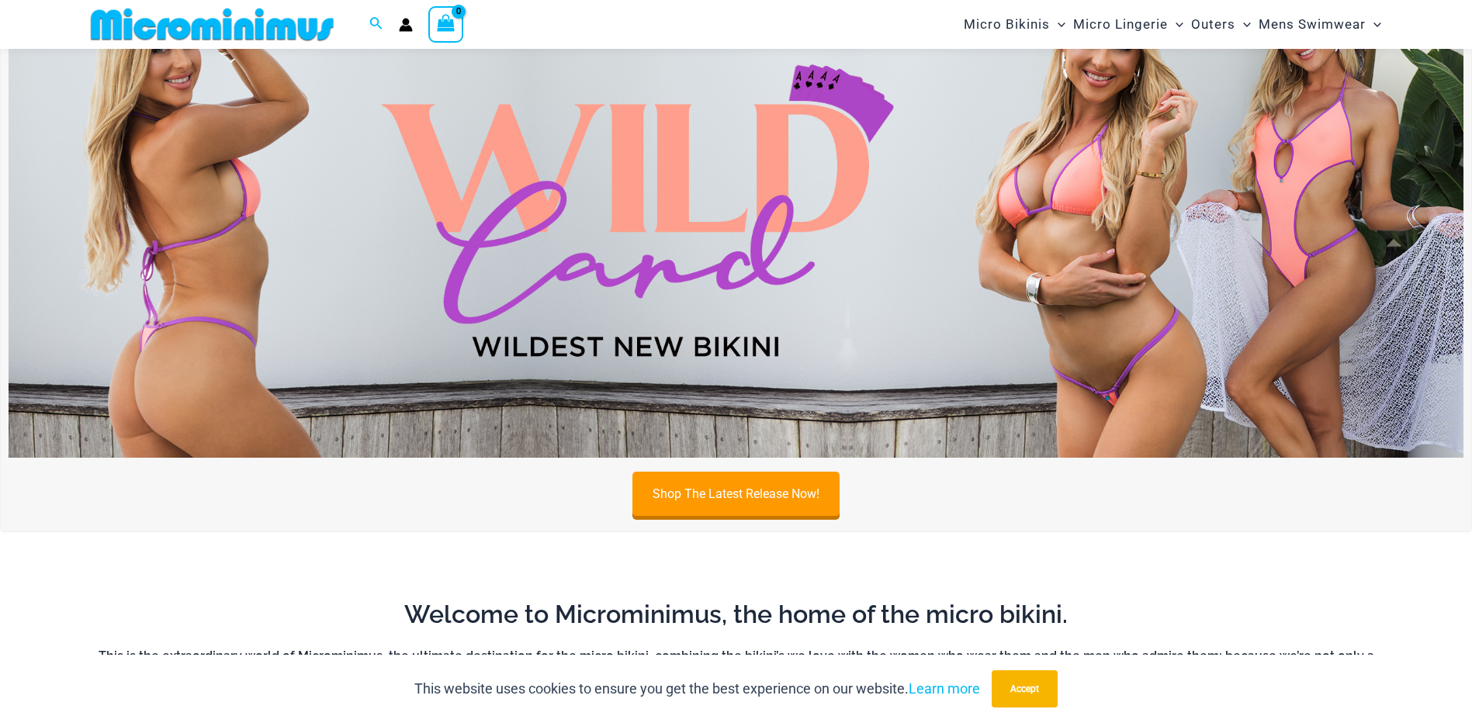
scroll to position [764, 0]
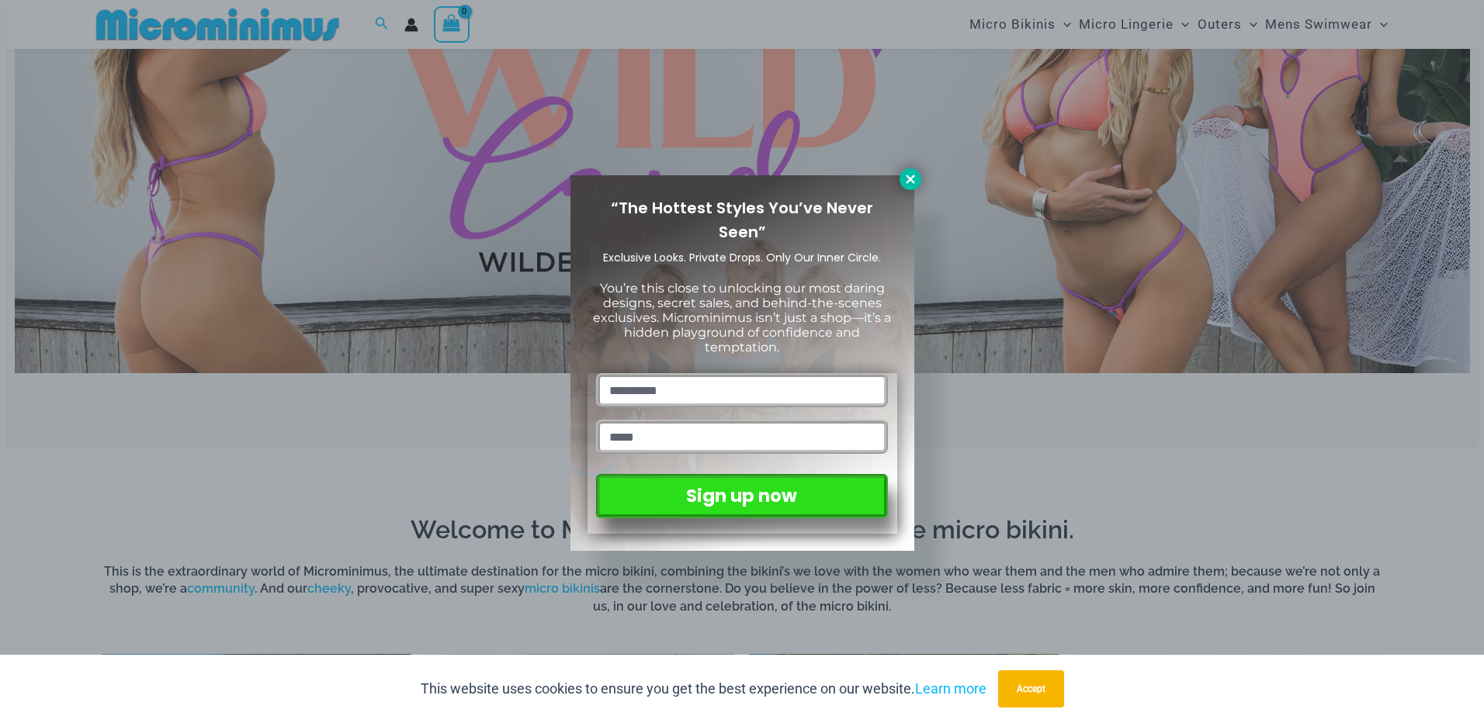
click at [903, 175] on icon at bounding box center [910, 179] width 14 height 14
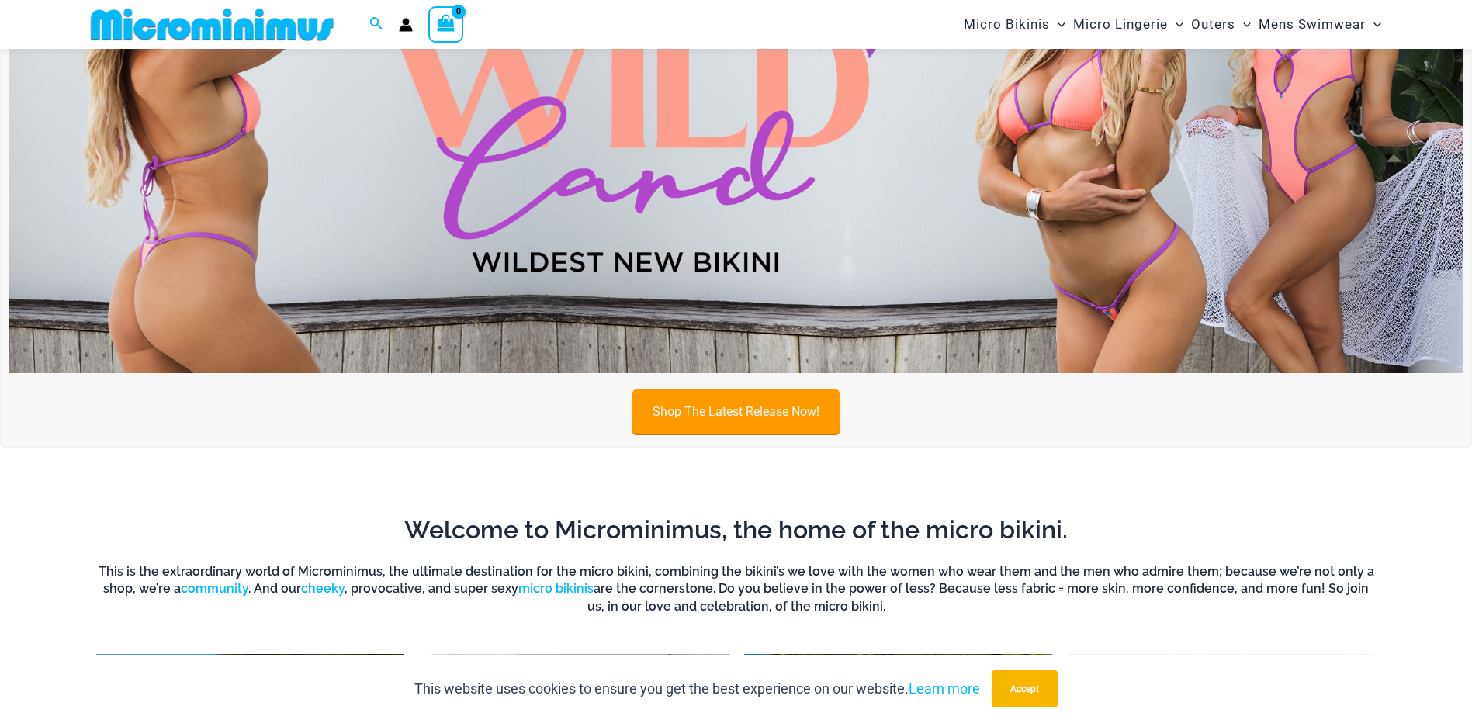
click at [767, 408] on link "Shop The Latest Release Now!" at bounding box center [735, 412] width 207 height 44
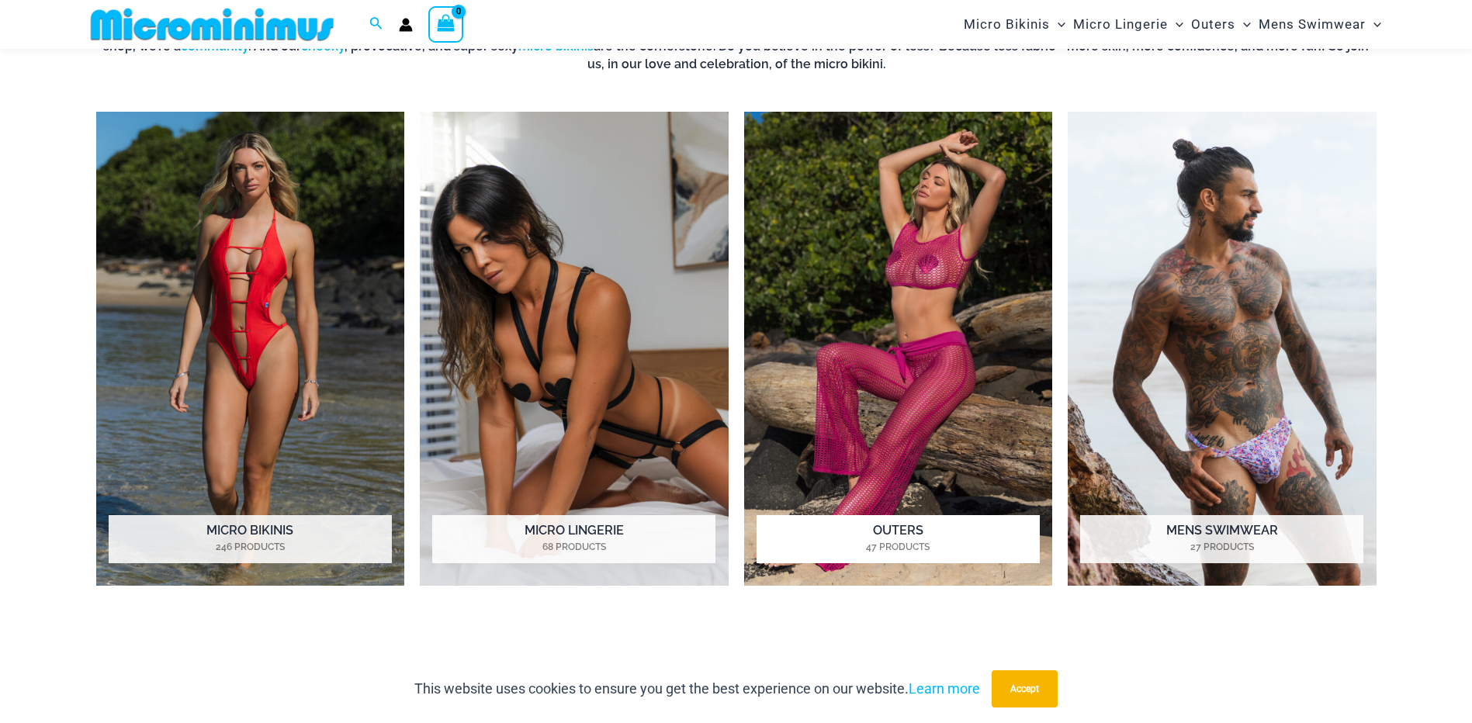
scroll to position [1307, 0]
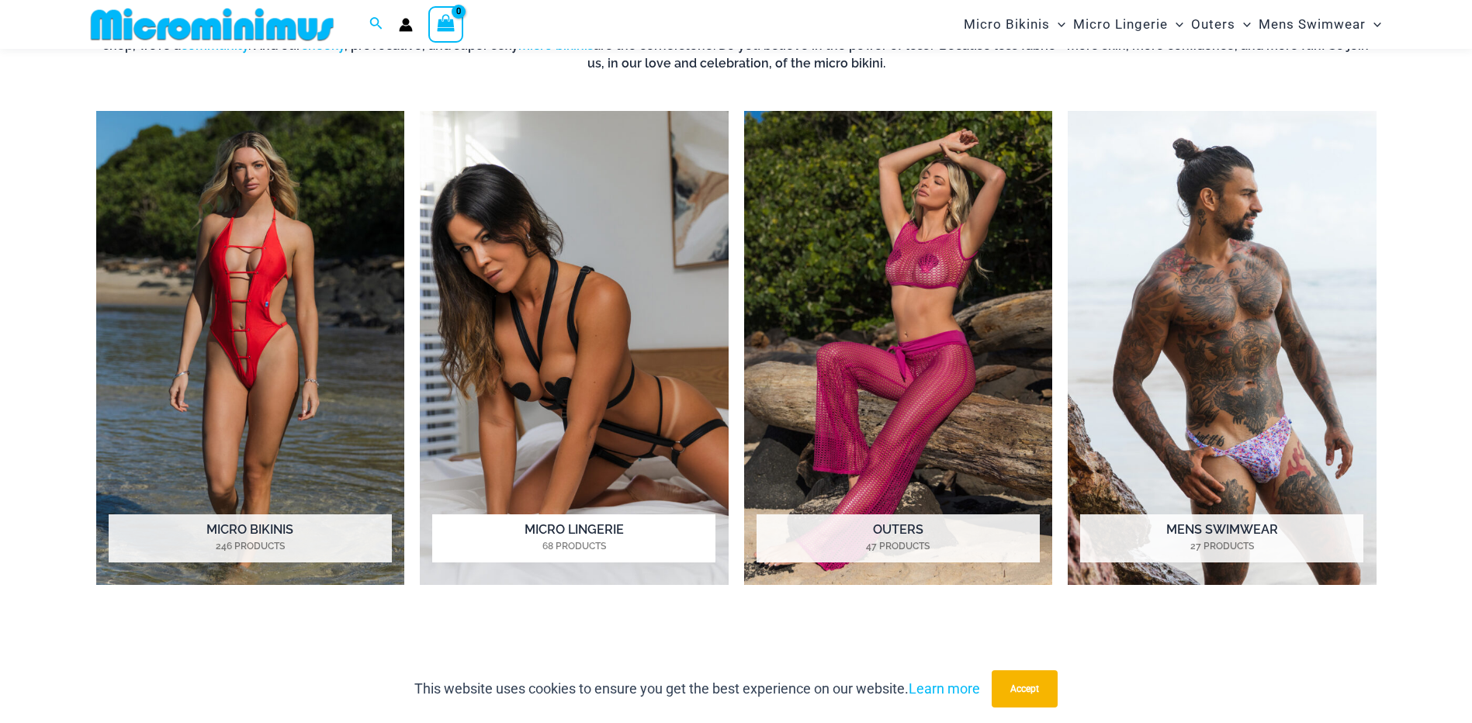
click at [596, 299] on img "Visit product category Micro Lingerie" at bounding box center [574, 348] width 309 height 474
click at [1225, 538] on h2 "Mens Swimwear 27 Products" at bounding box center [1221, 538] width 283 height 48
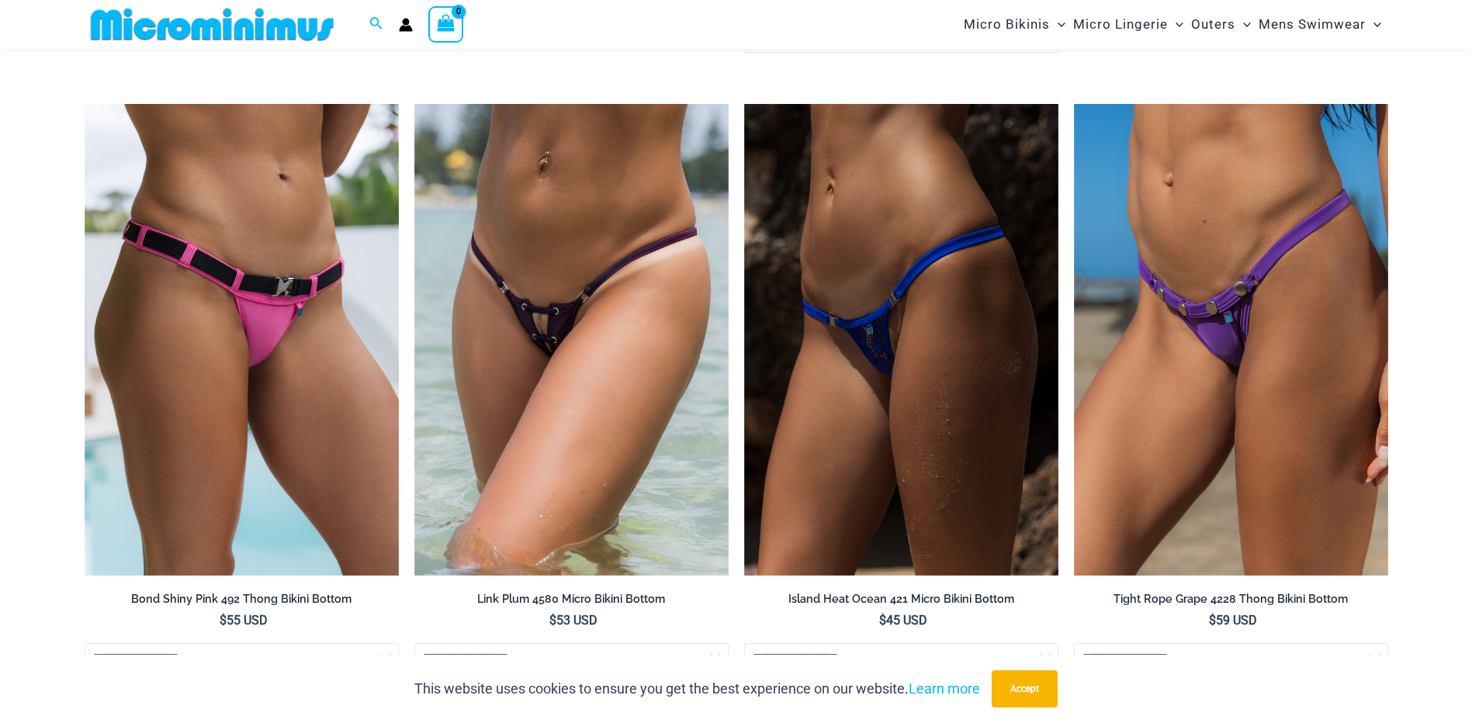
scroll to position [5264, 0]
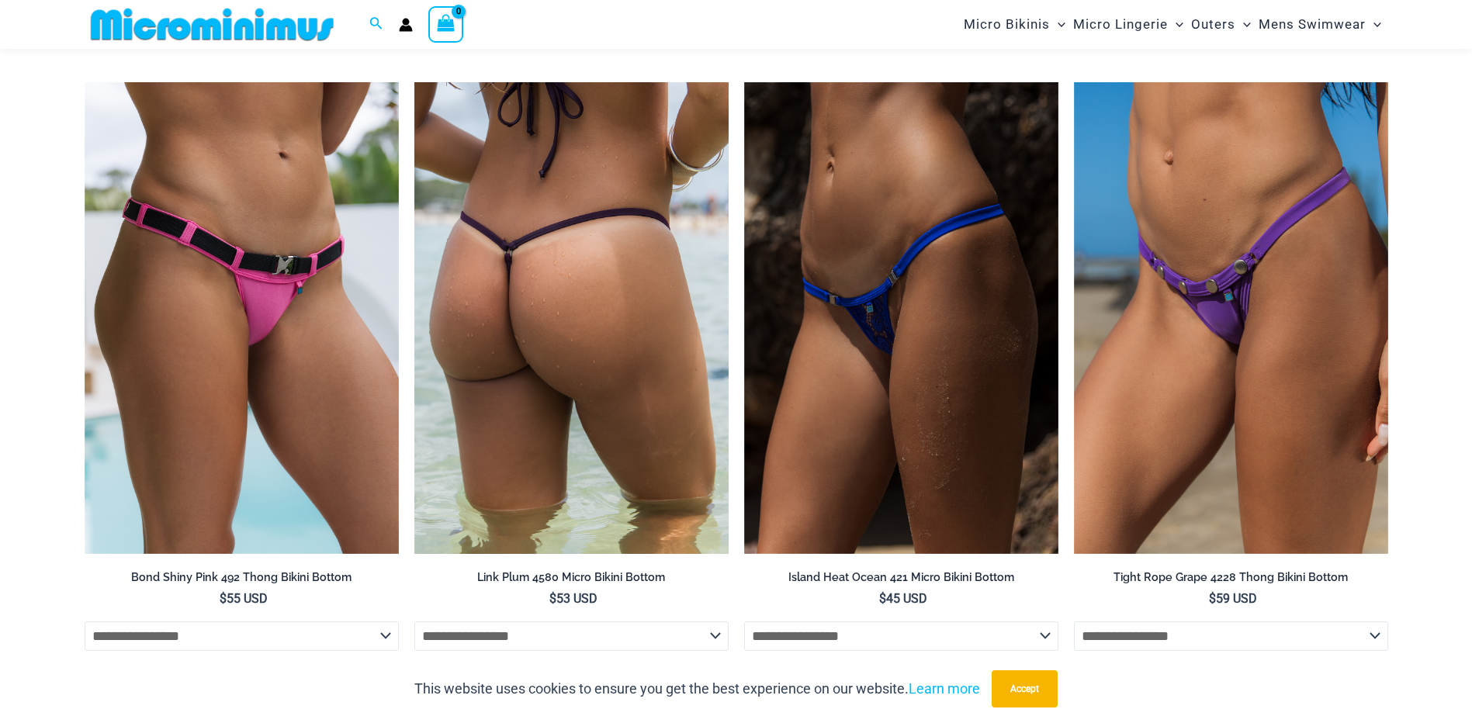
click at [515, 264] on img at bounding box center [571, 318] width 314 height 472
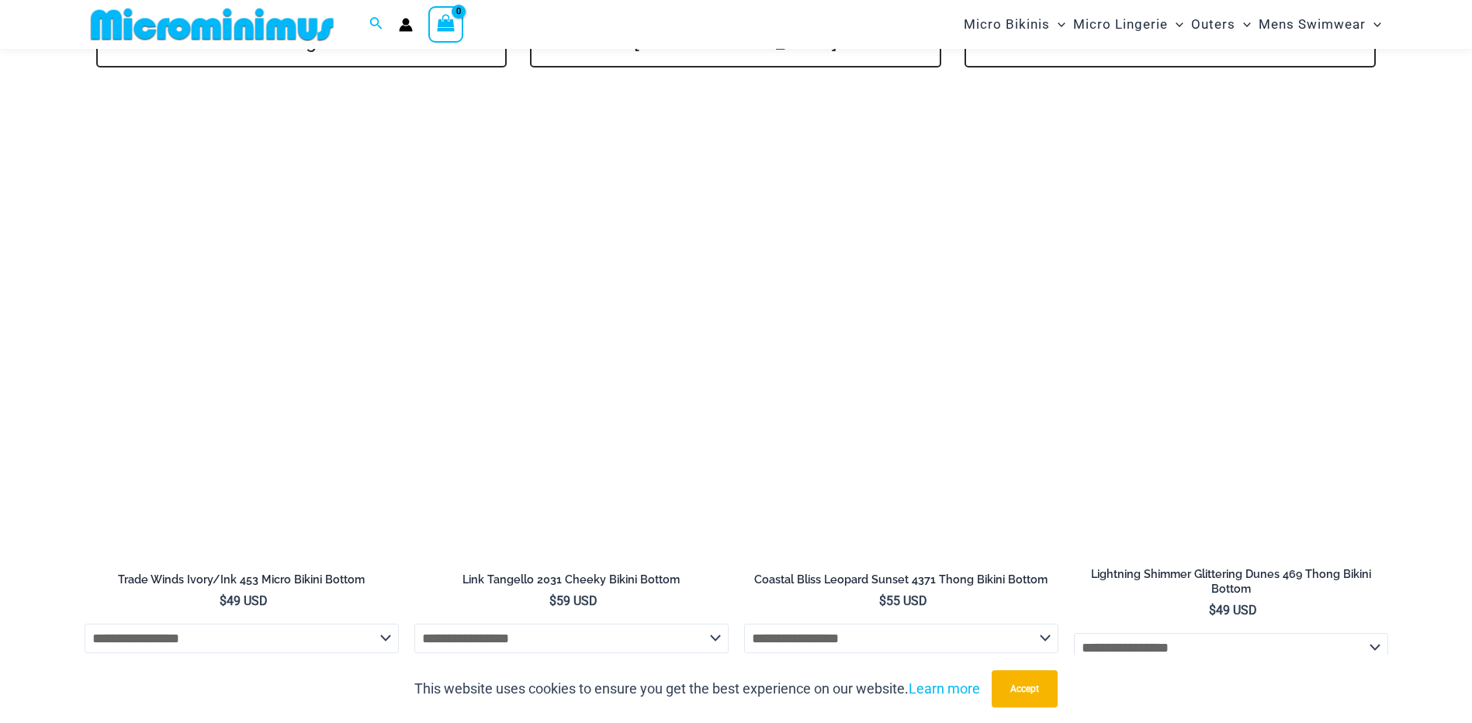
scroll to position [3790, 0]
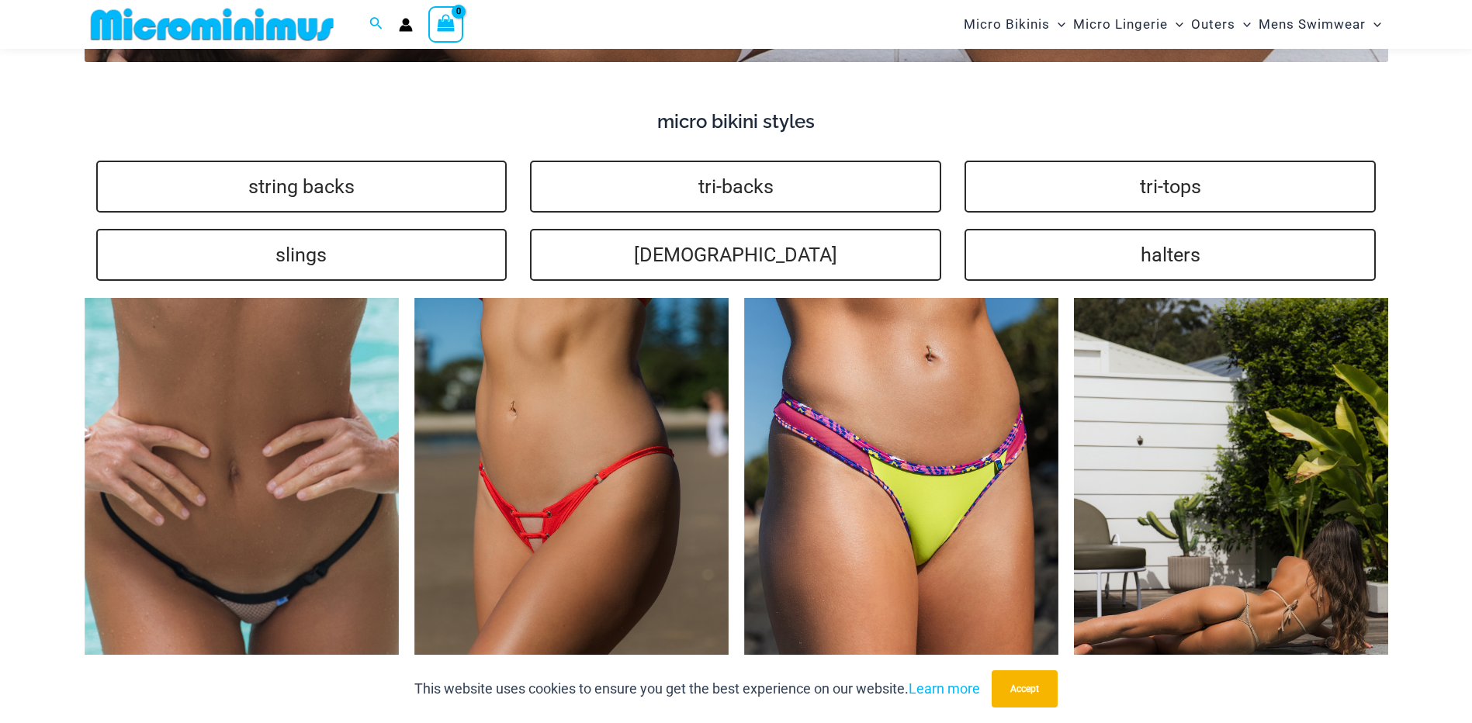
click at [1247, 472] on img at bounding box center [1231, 534] width 314 height 472
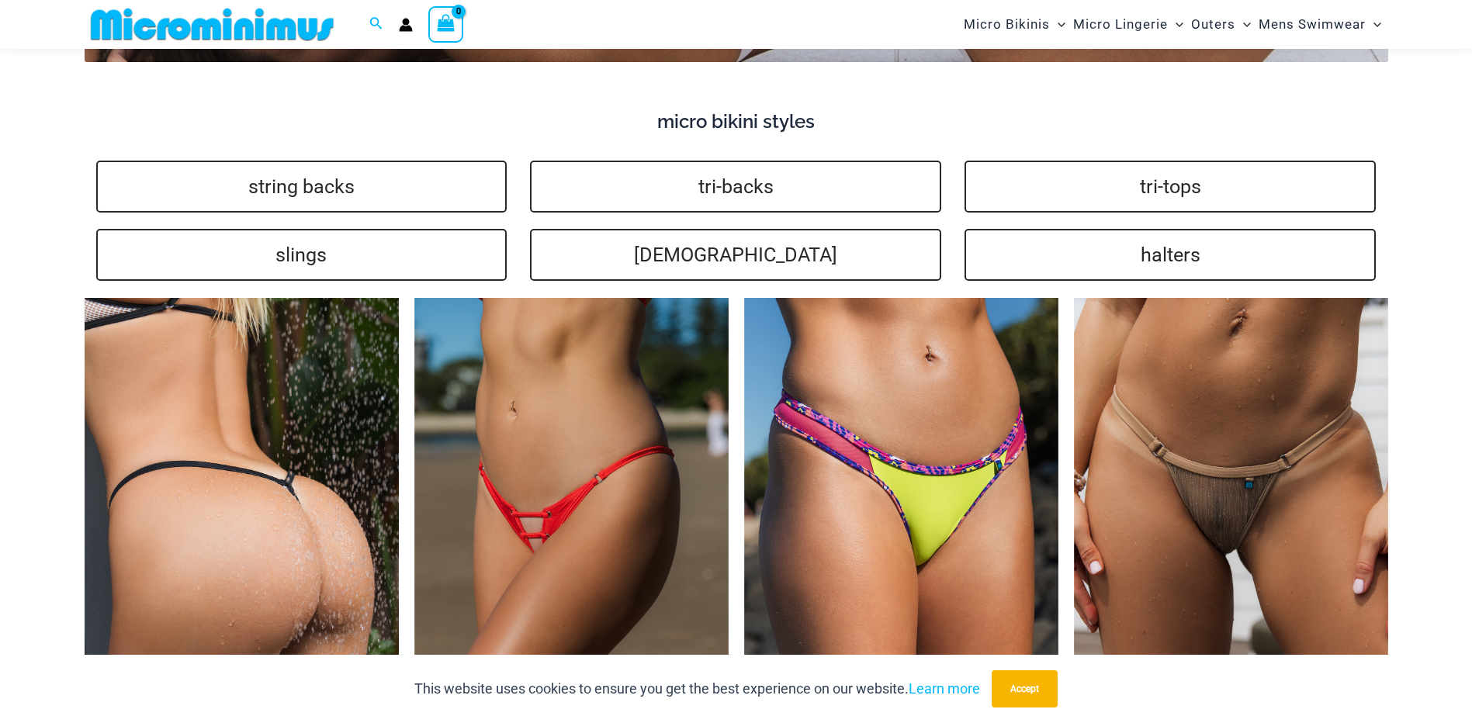
click at [284, 478] on img at bounding box center [242, 534] width 314 height 472
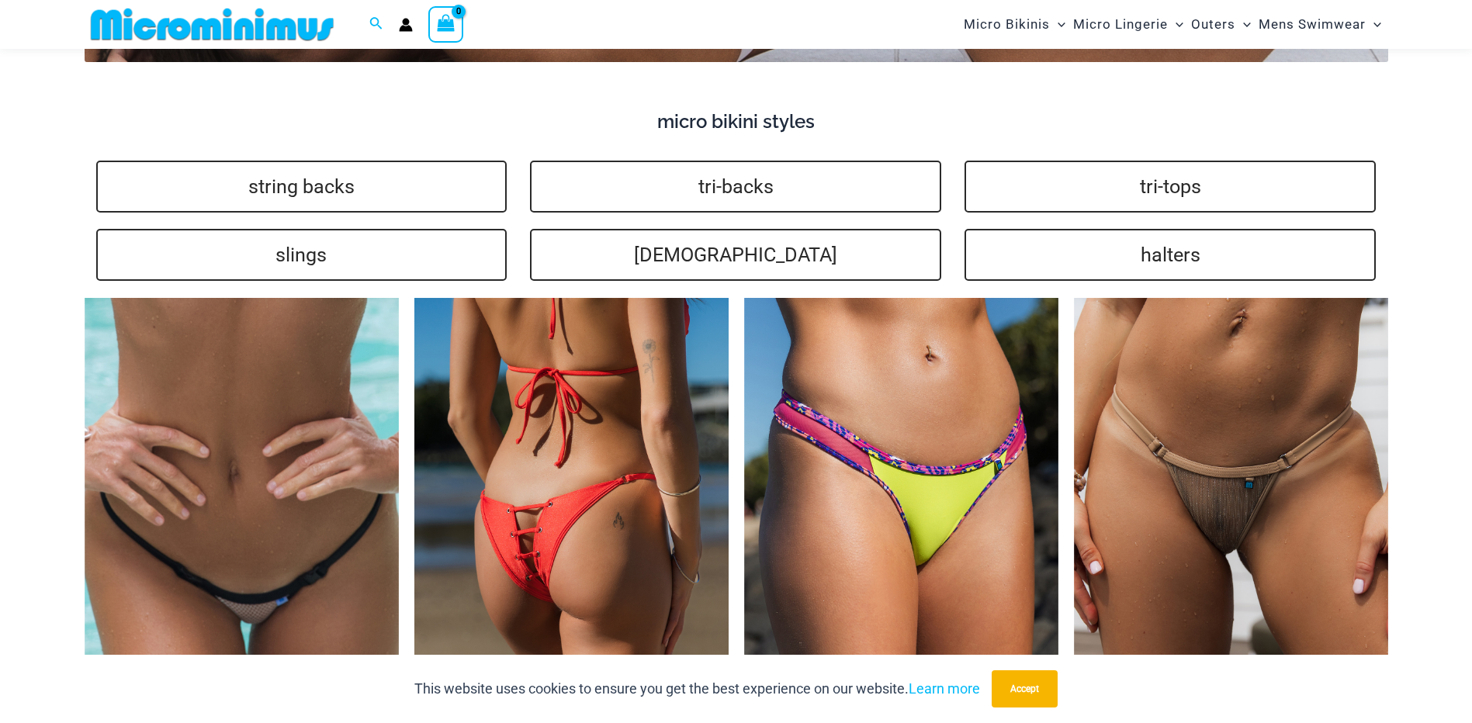
click at [580, 389] on img at bounding box center [571, 534] width 314 height 472
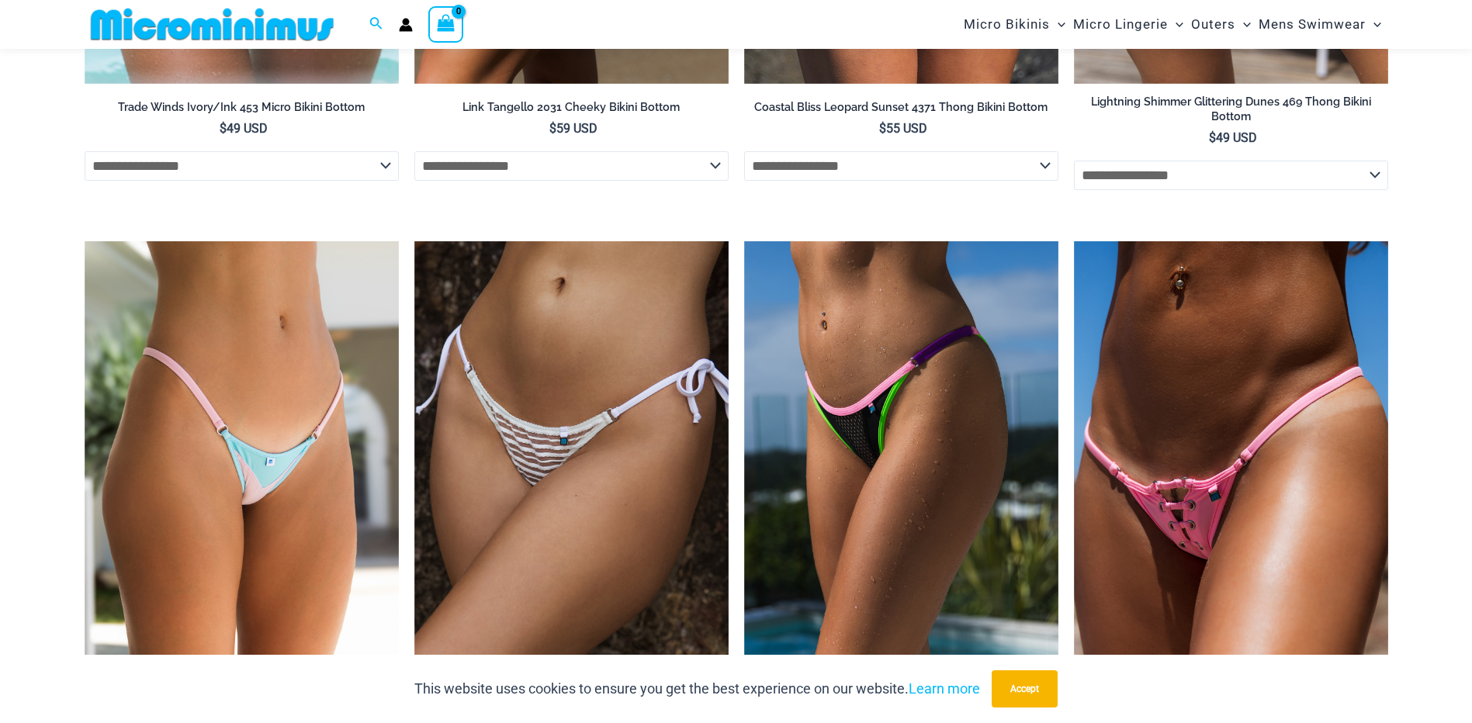
scroll to position [4488, 0]
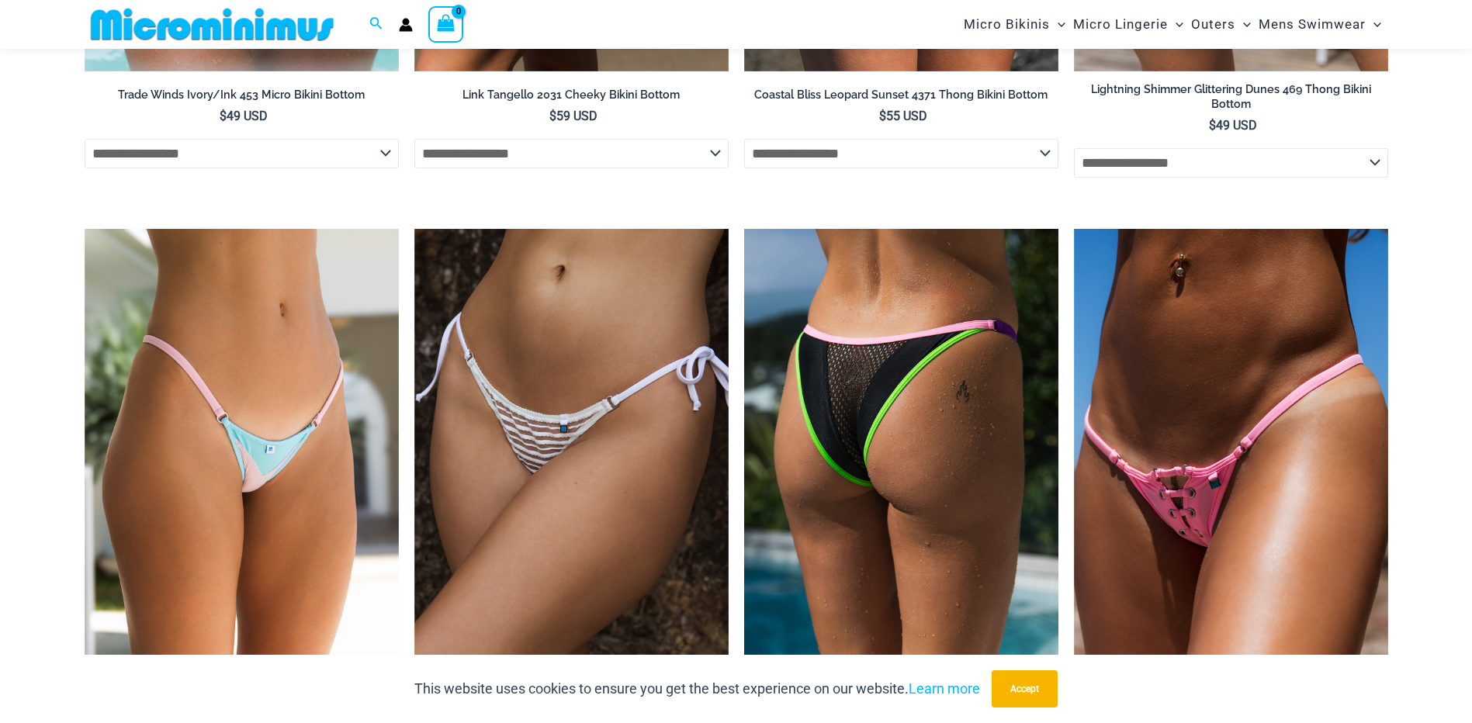
click at [951, 380] on img at bounding box center [901, 465] width 314 height 472
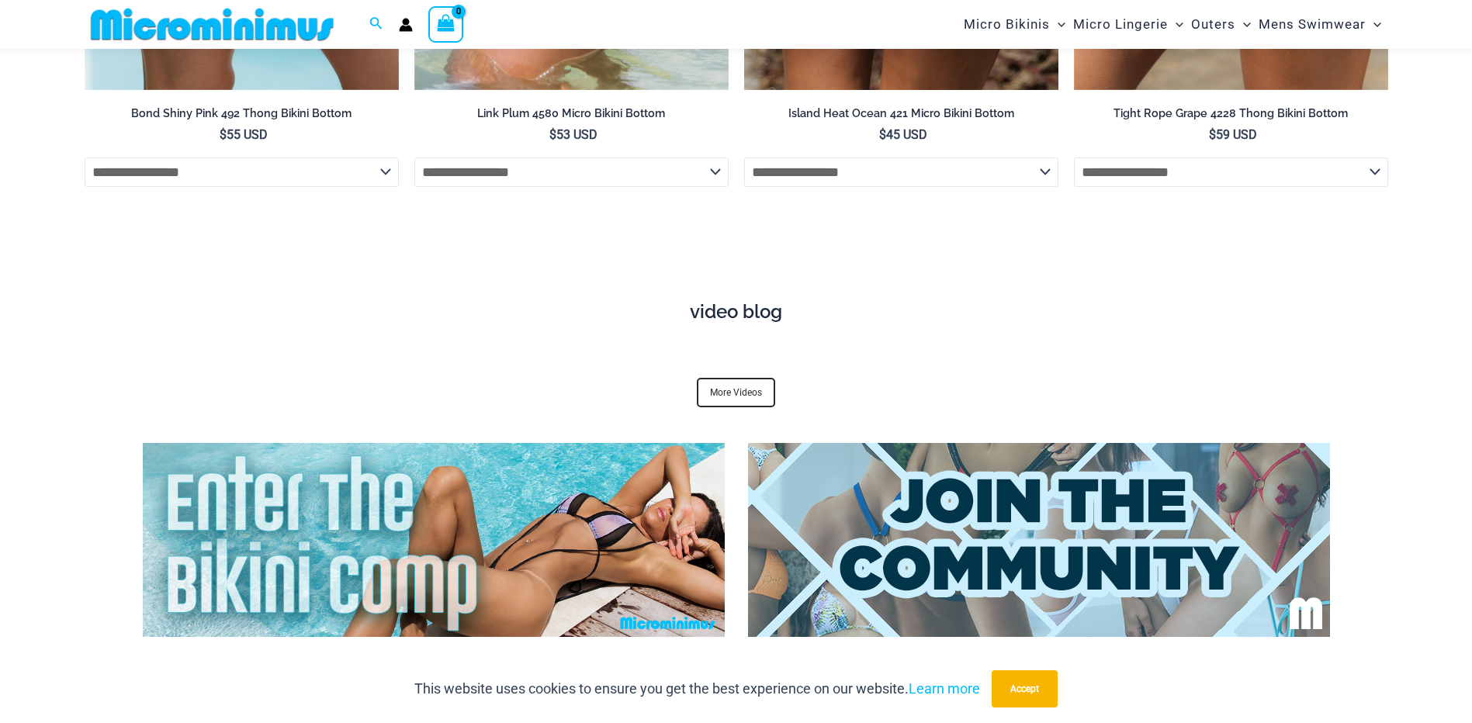
scroll to position [5730, 0]
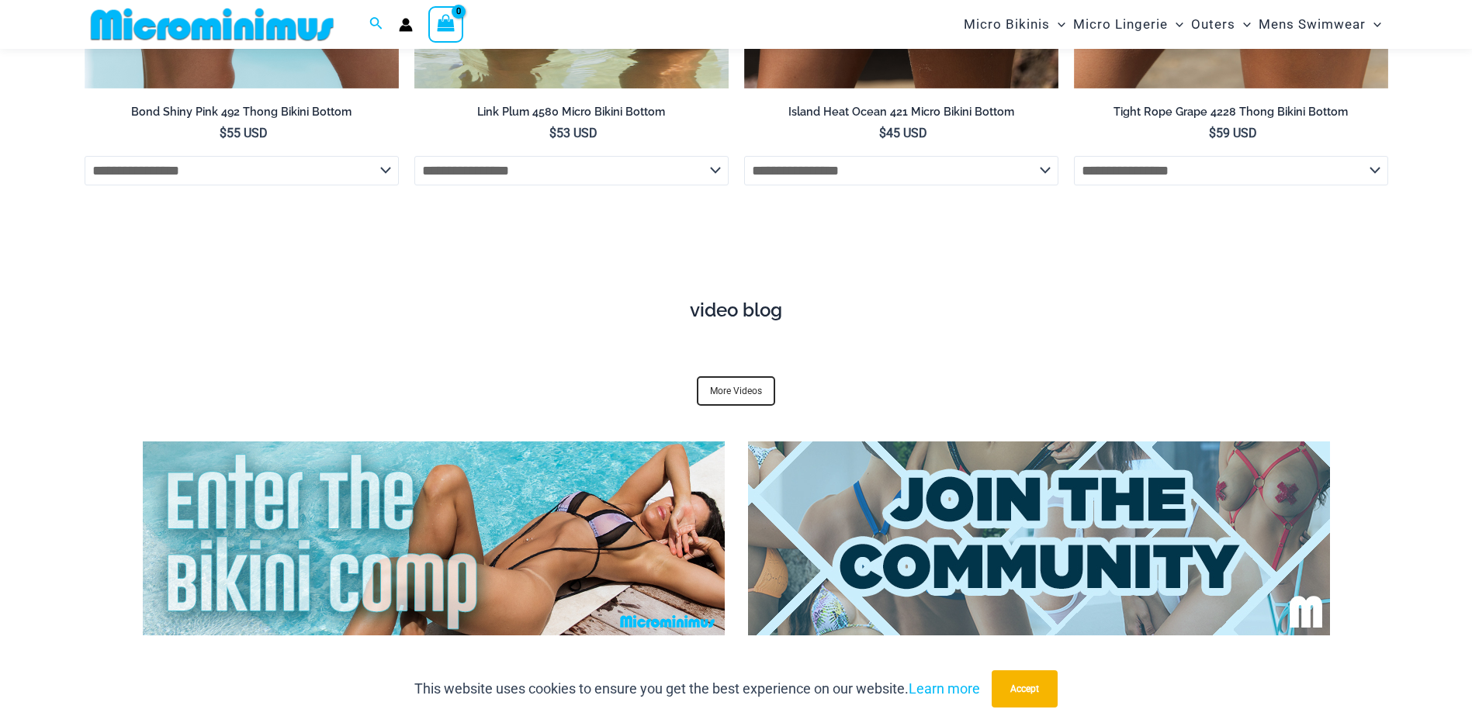
click at [714, 156] on select "**********" at bounding box center [571, 170] width 314 height 29
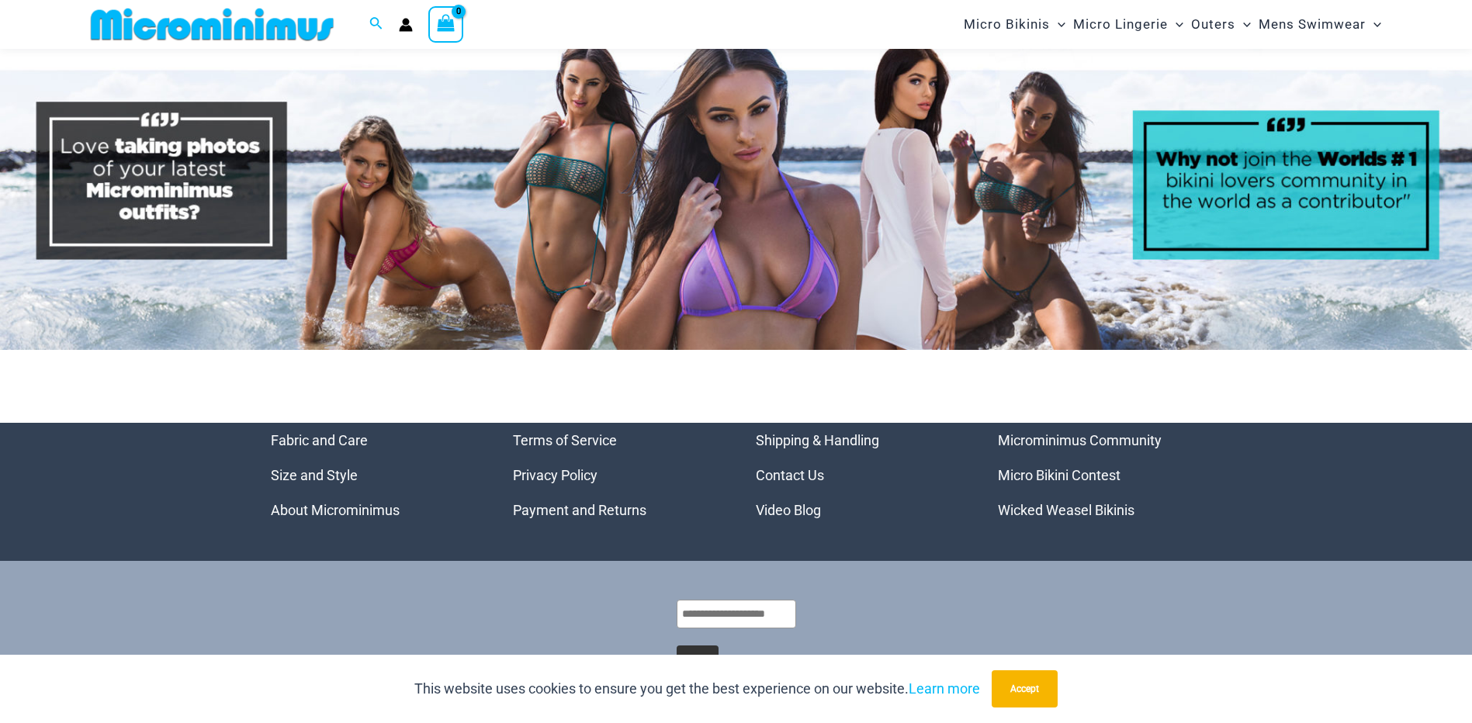
scroll to position [7512, 0]
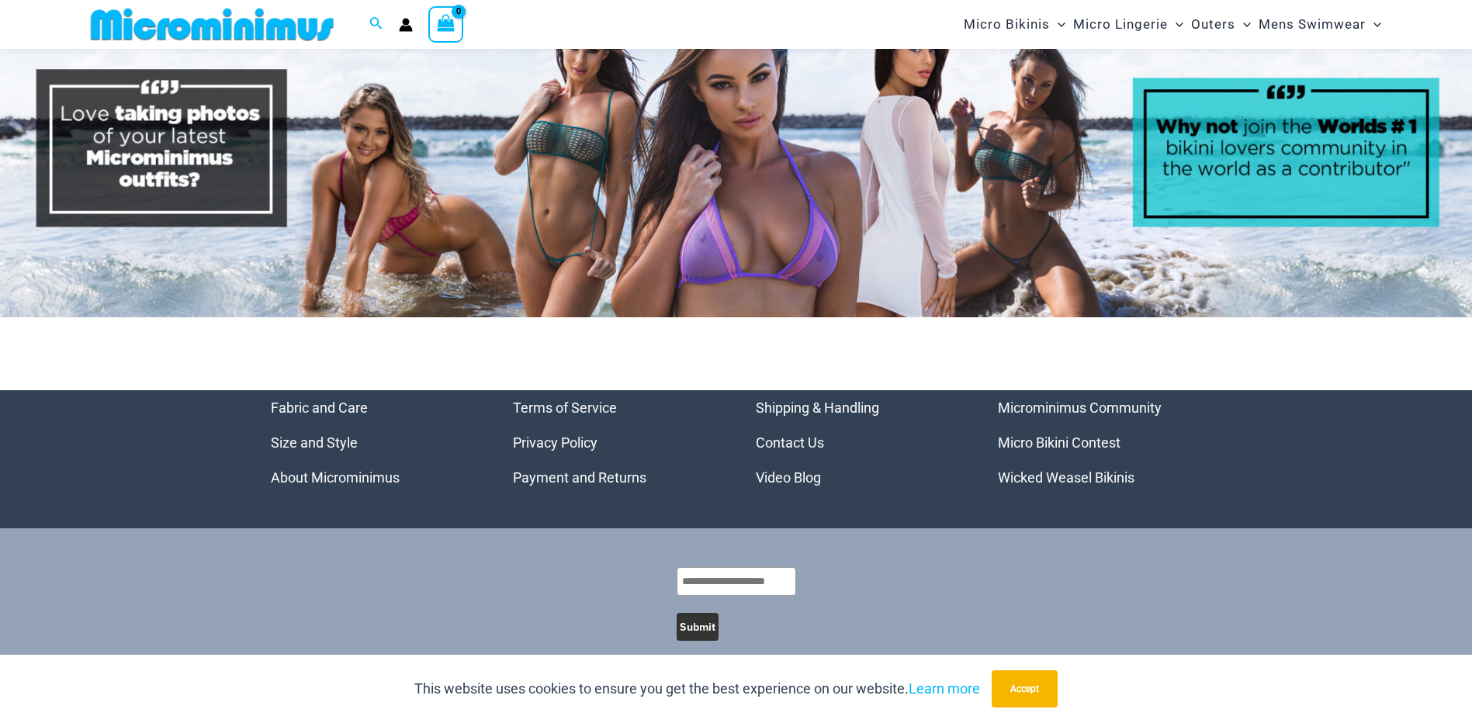
click at [1061, 435] on link "Micro Bikini Contest" at bounding box center [1059, 443] width 123 height 16
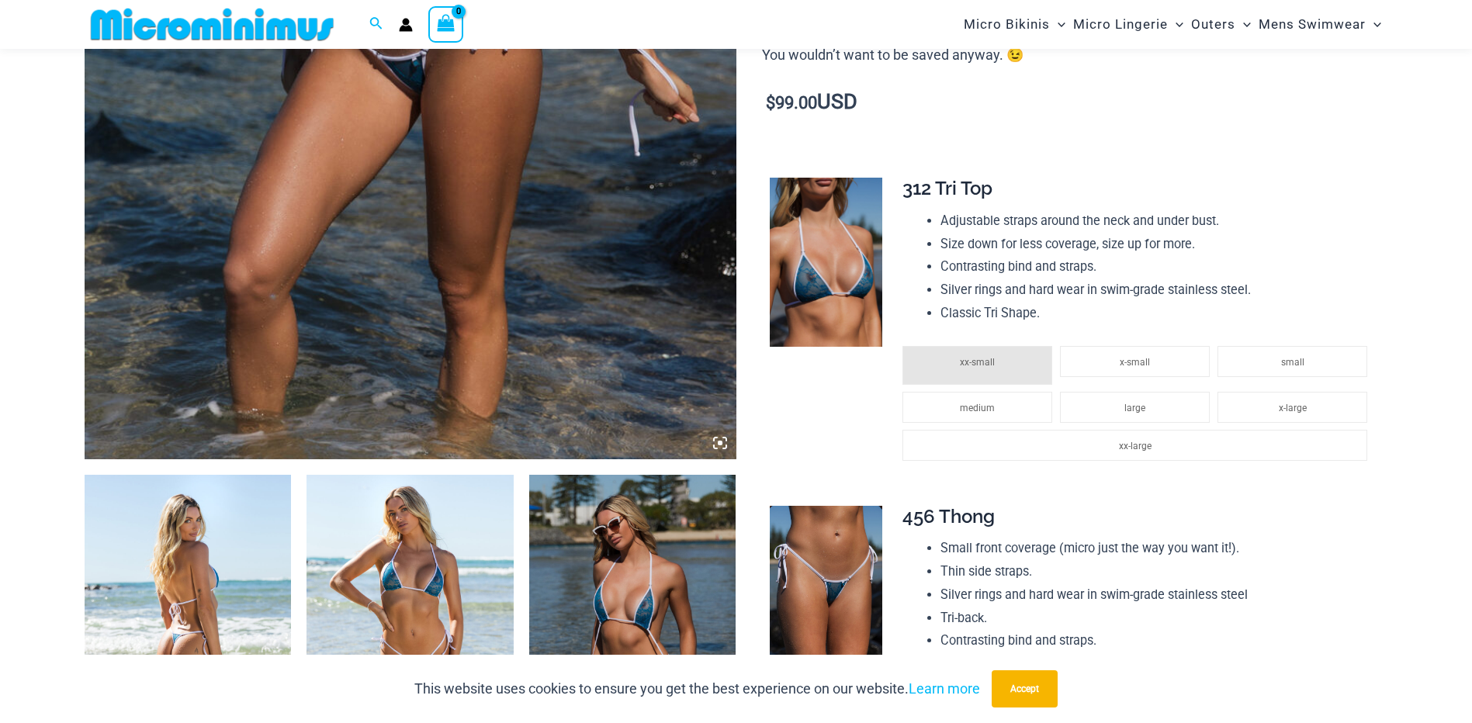
scroll to position [842, 0]
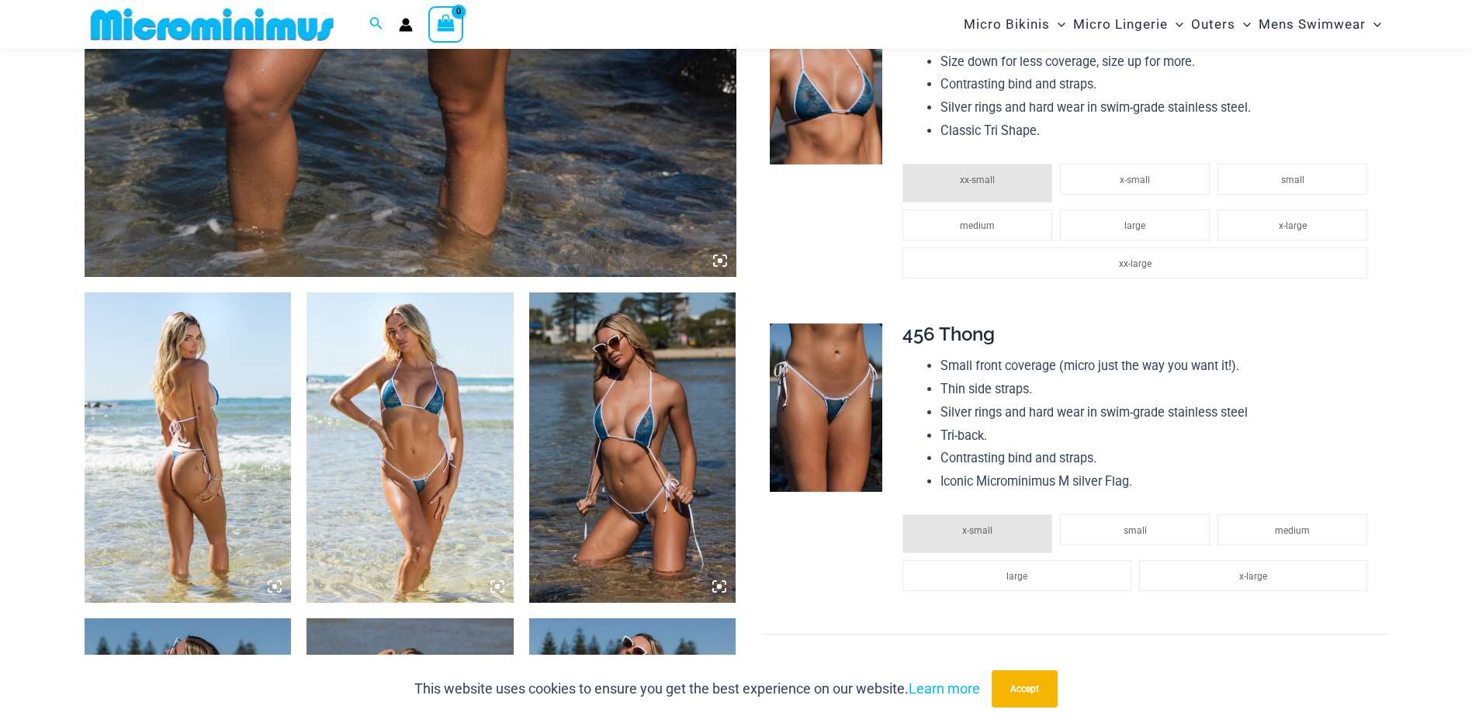
click at [235, 424] on img at bounding box center [188, 448] width 207 height 310
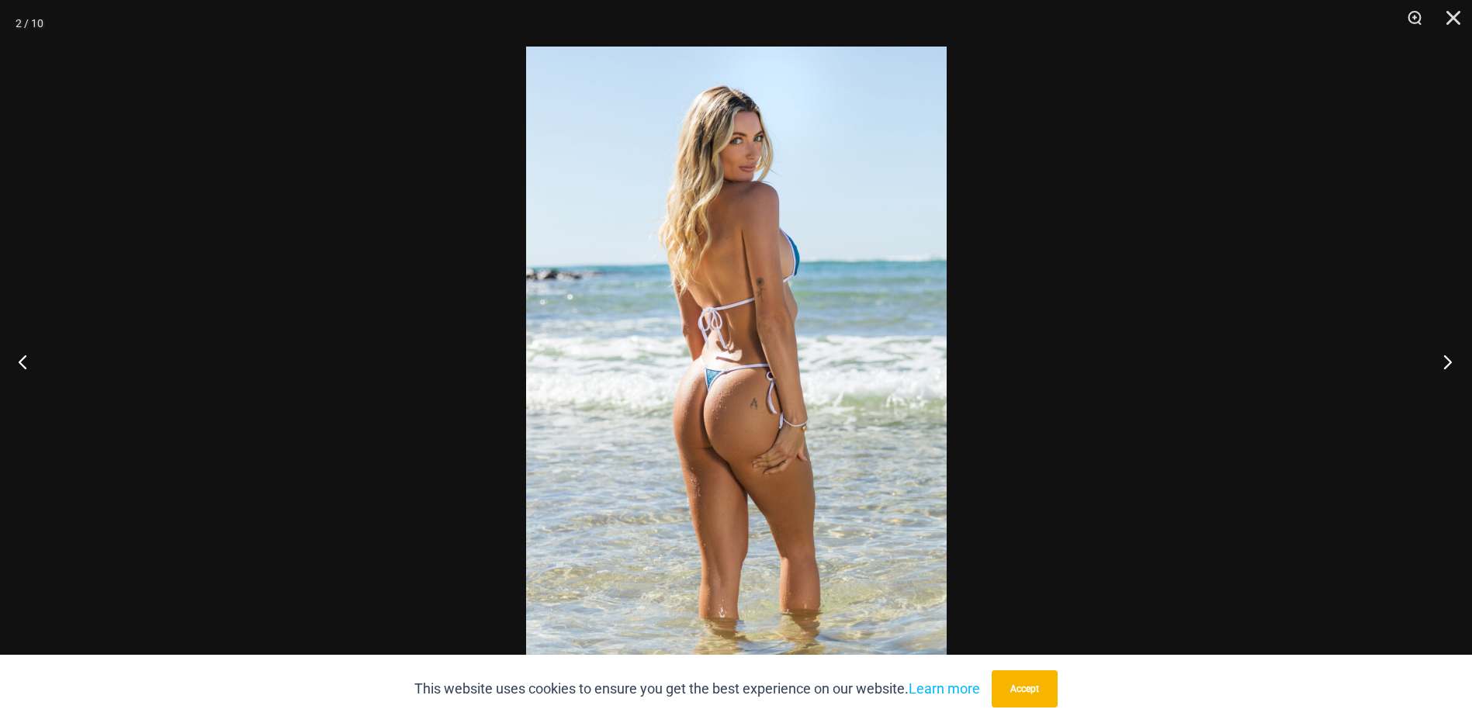
click at [1455, 359] on button "Next" at bounding box center [1443, 362] width 58 height 78
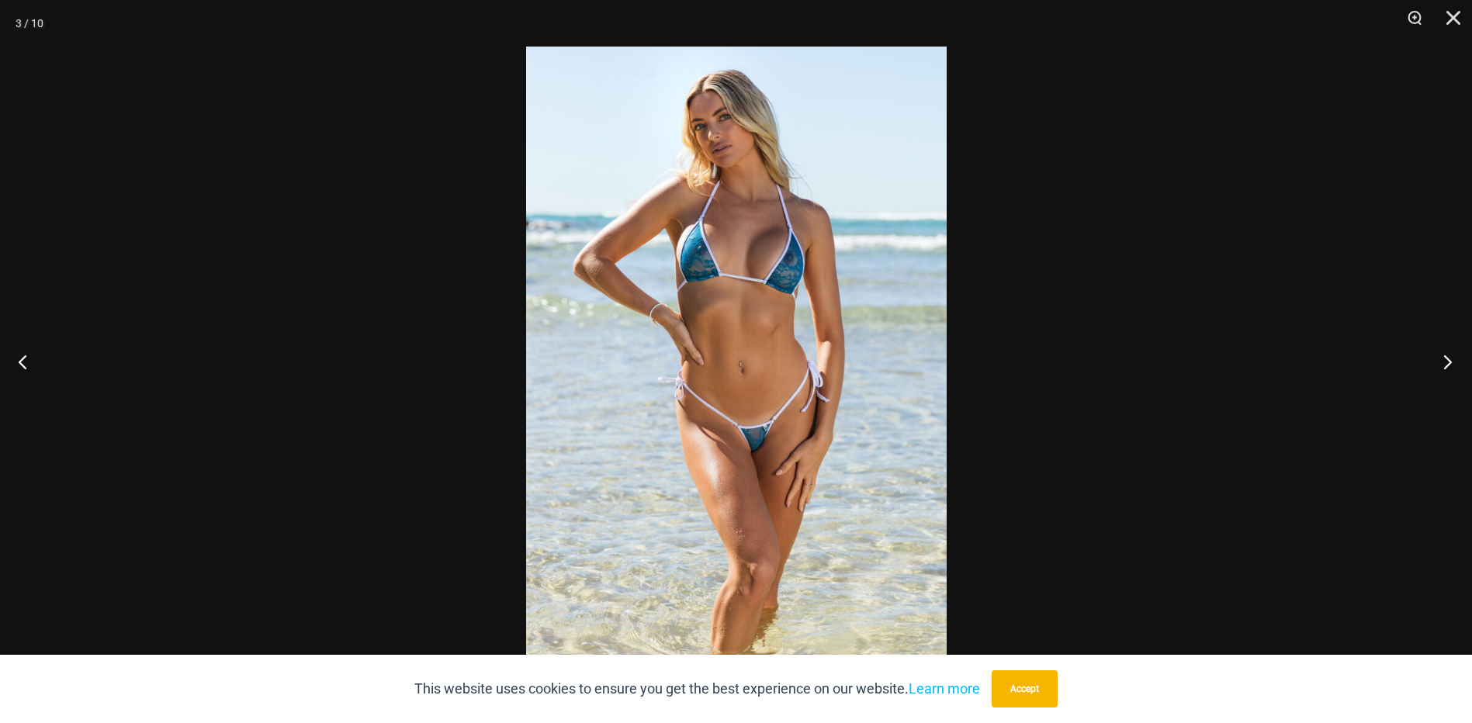
click at [1453, 359] on button "Next" at bounding box center [1443, 362] width 58 height 78
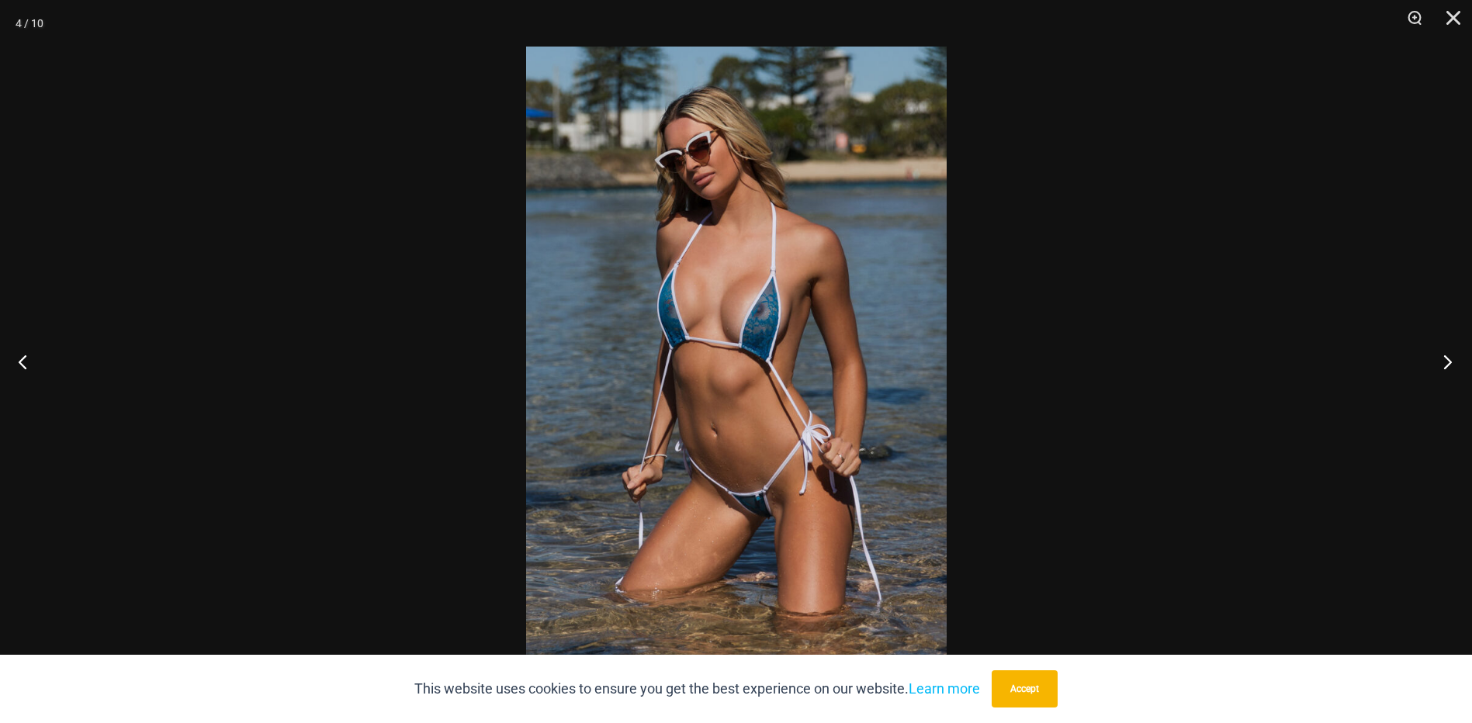
click at [1453, 359] on button "Next" at bounding box center [1443, 362] width 58 height 78
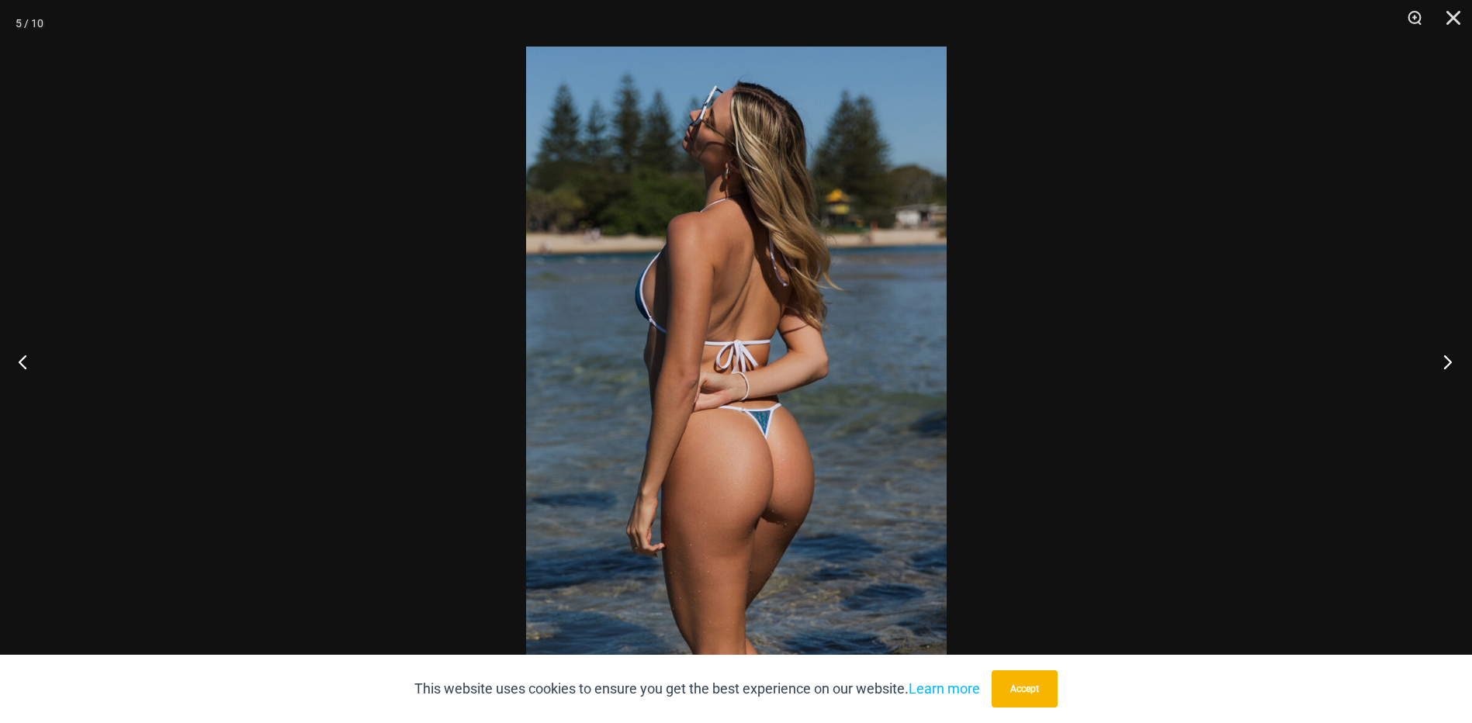
click at [1453, 359] on button "Next" at bounding box center [1443, 362] width 58 height 78
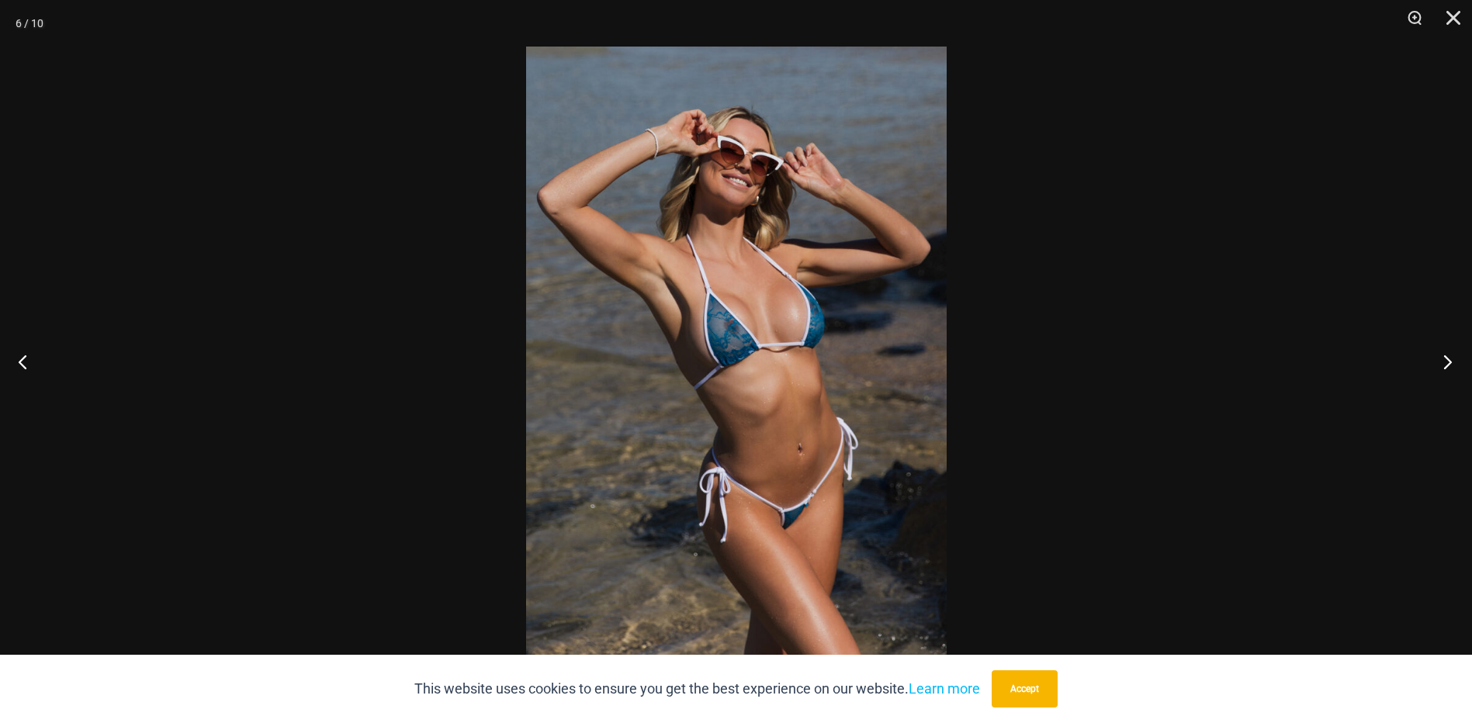
click at [1453, 359] on button "Next" at bounding box center [1443, 362] width 58 height 78
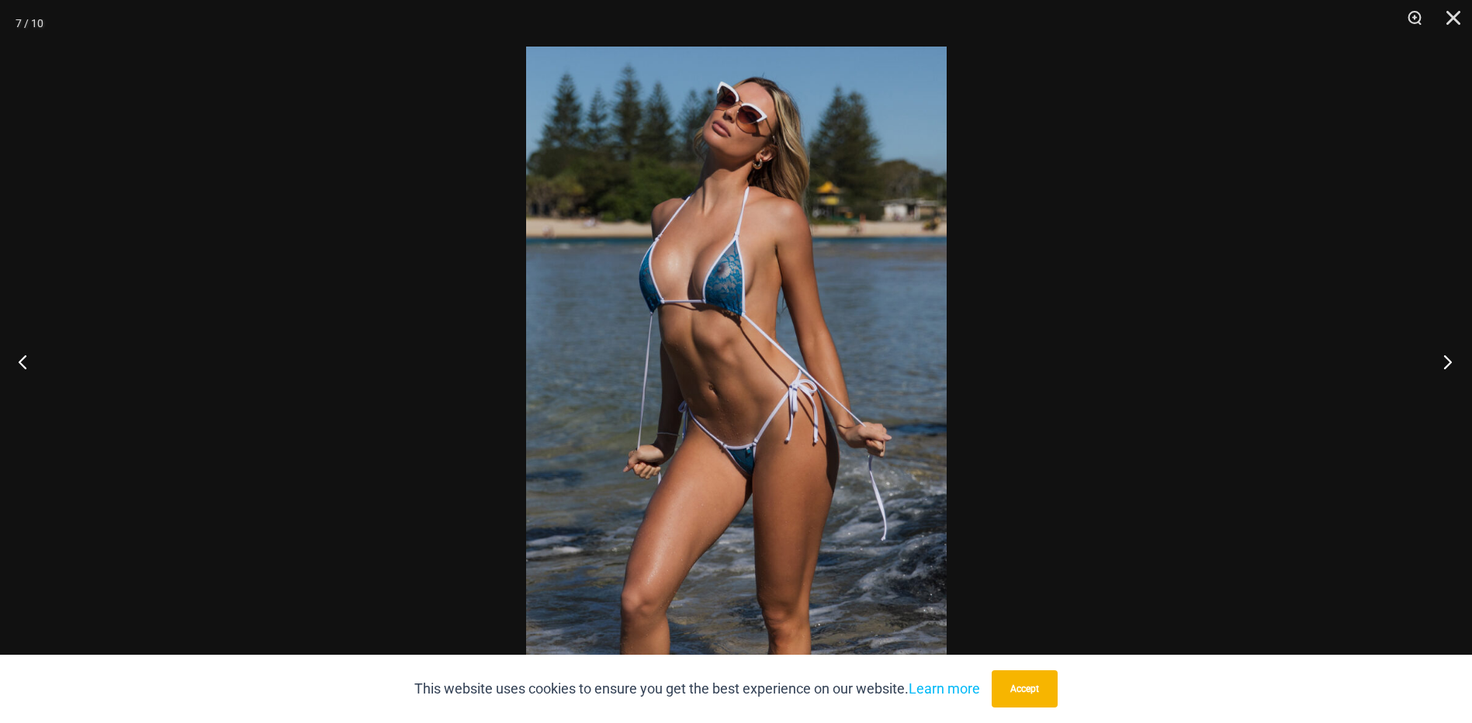
click at [1453, 359] on button "Next" at bounding box center [1443, 362] width 58 height 78
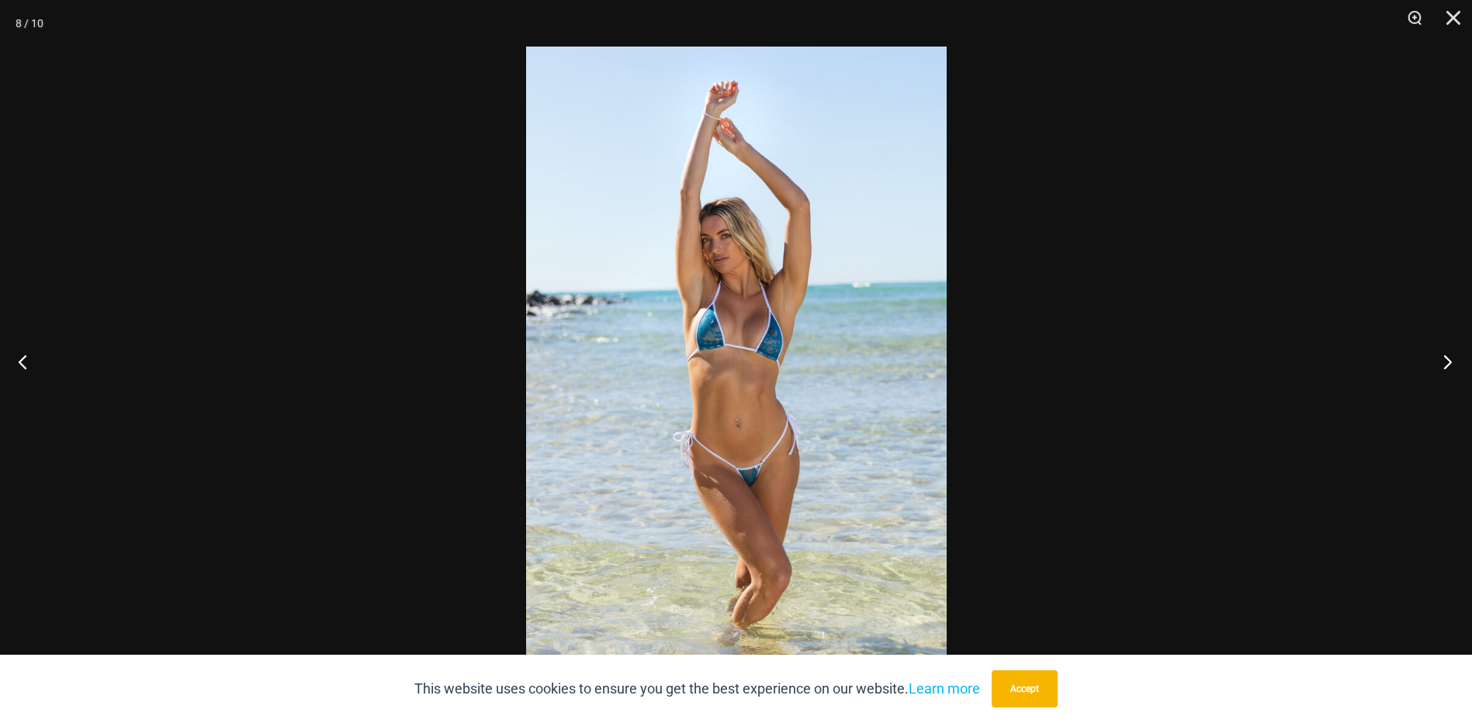
click at [1453, 359] on button "Next" at bounding box center [1443, 362] width 58 height 78
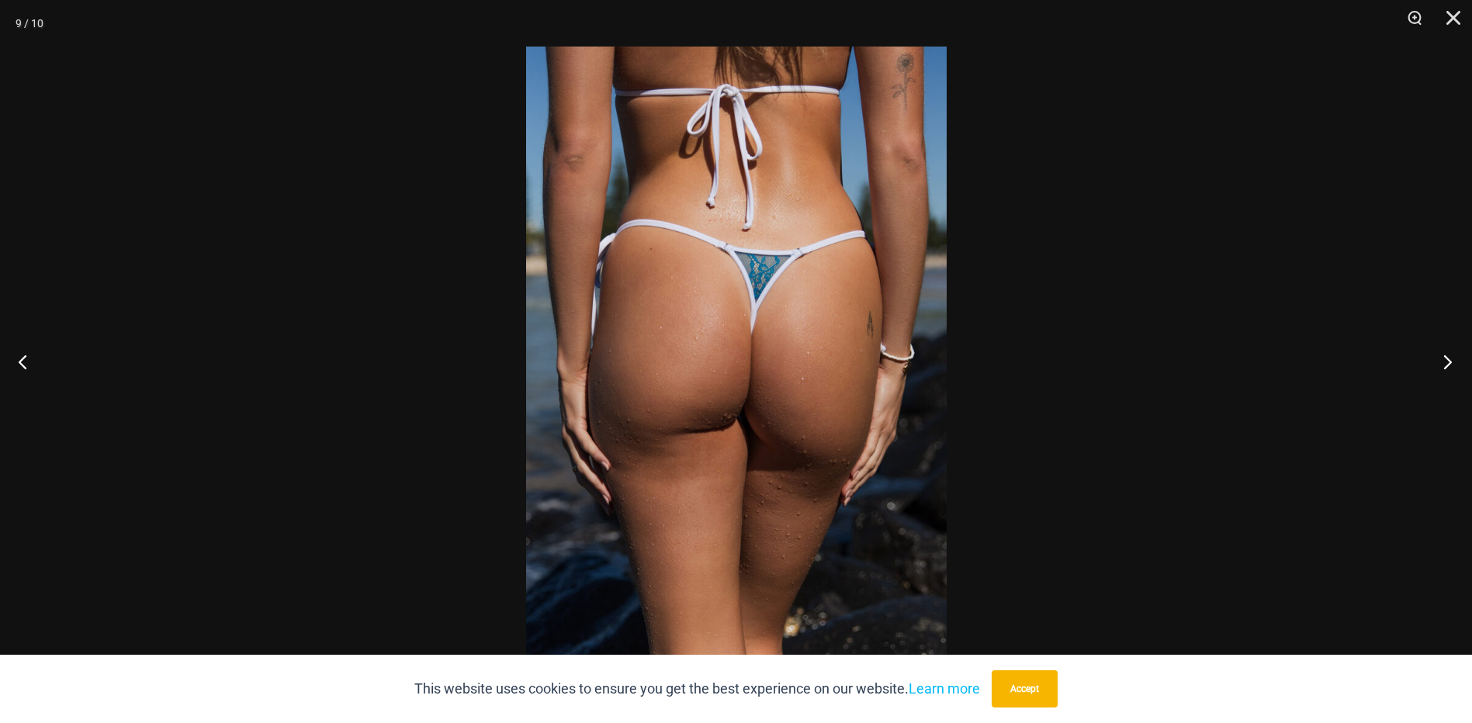
click at [1453, 359] on button "Next" at bounding box center [1443, 362] width 58 height 78
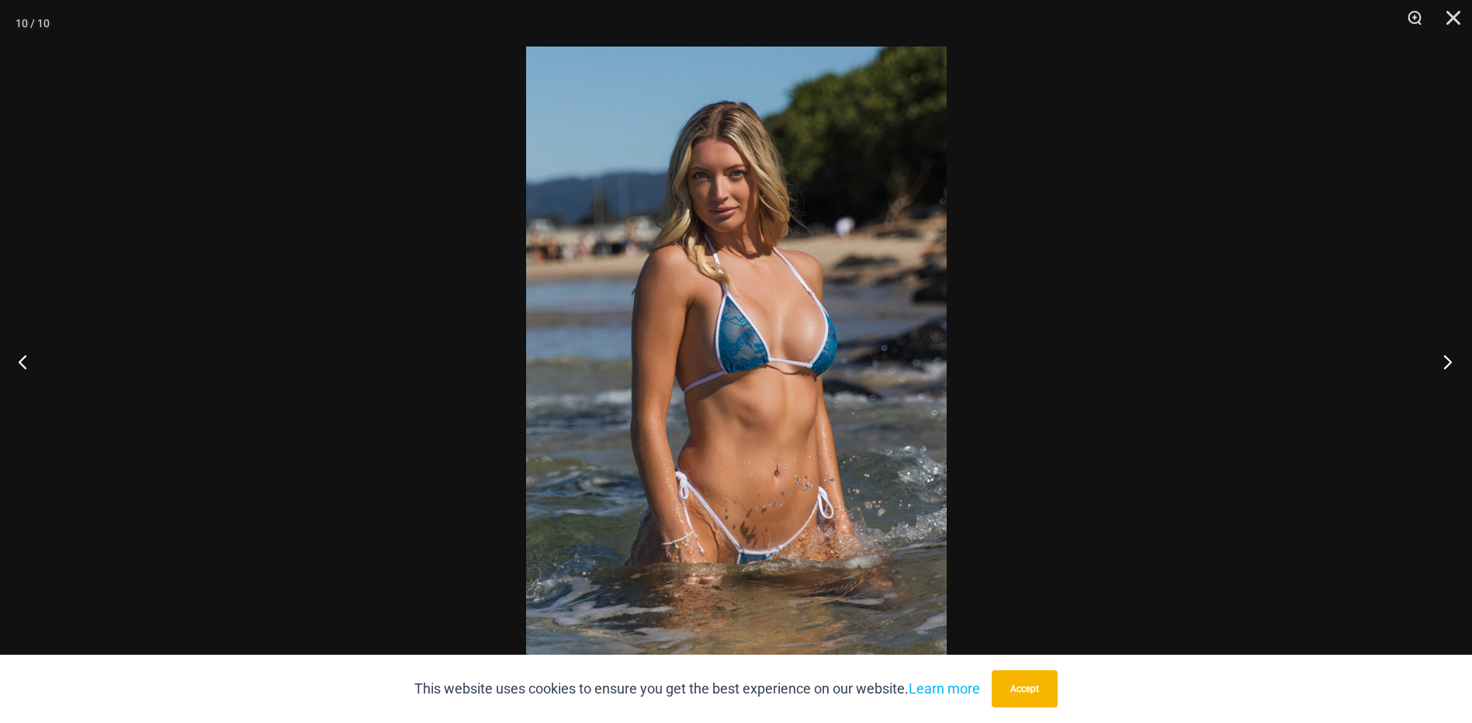
click at [1444, 355] on button "Next" at bounding box center [1443, 362] width 58 height 78
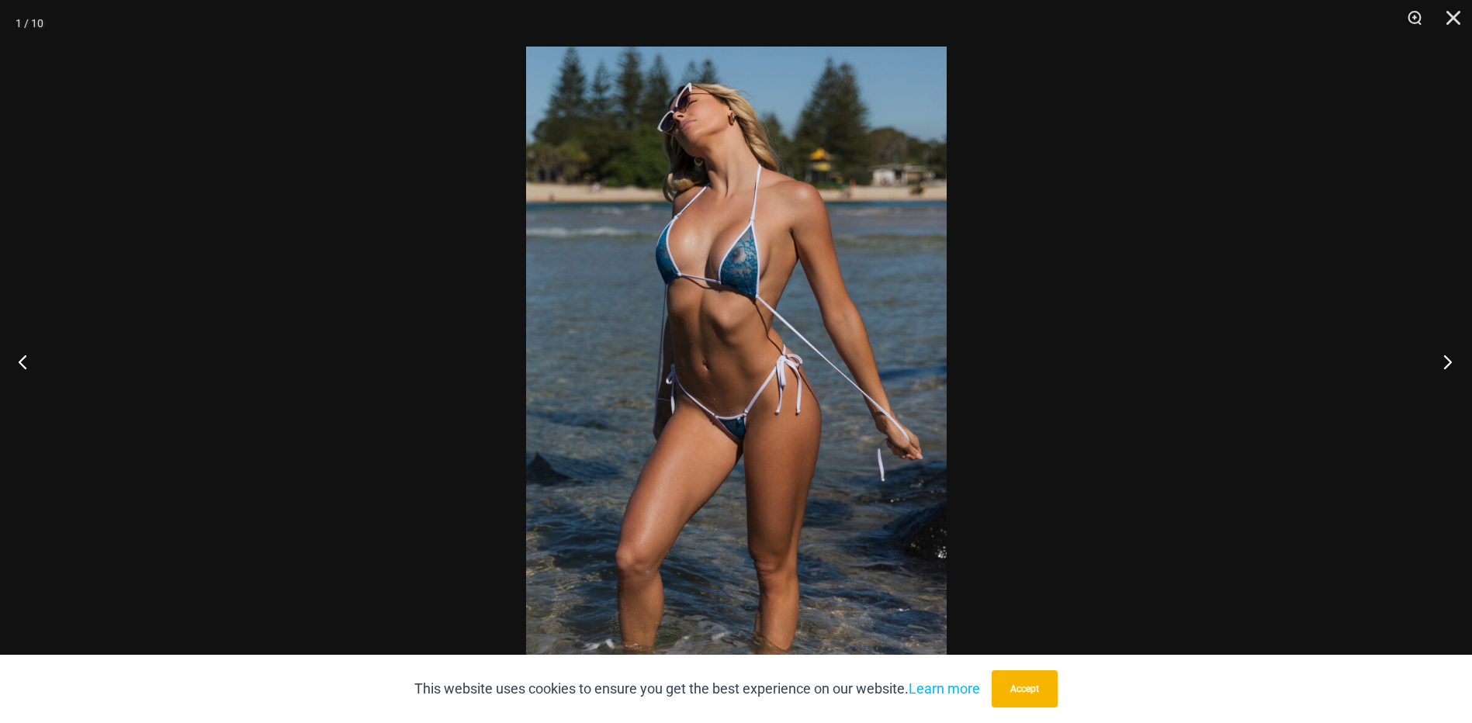
click at [1444, 355] on button "Next" at bounding box center [1443, 362] width 58 height 78
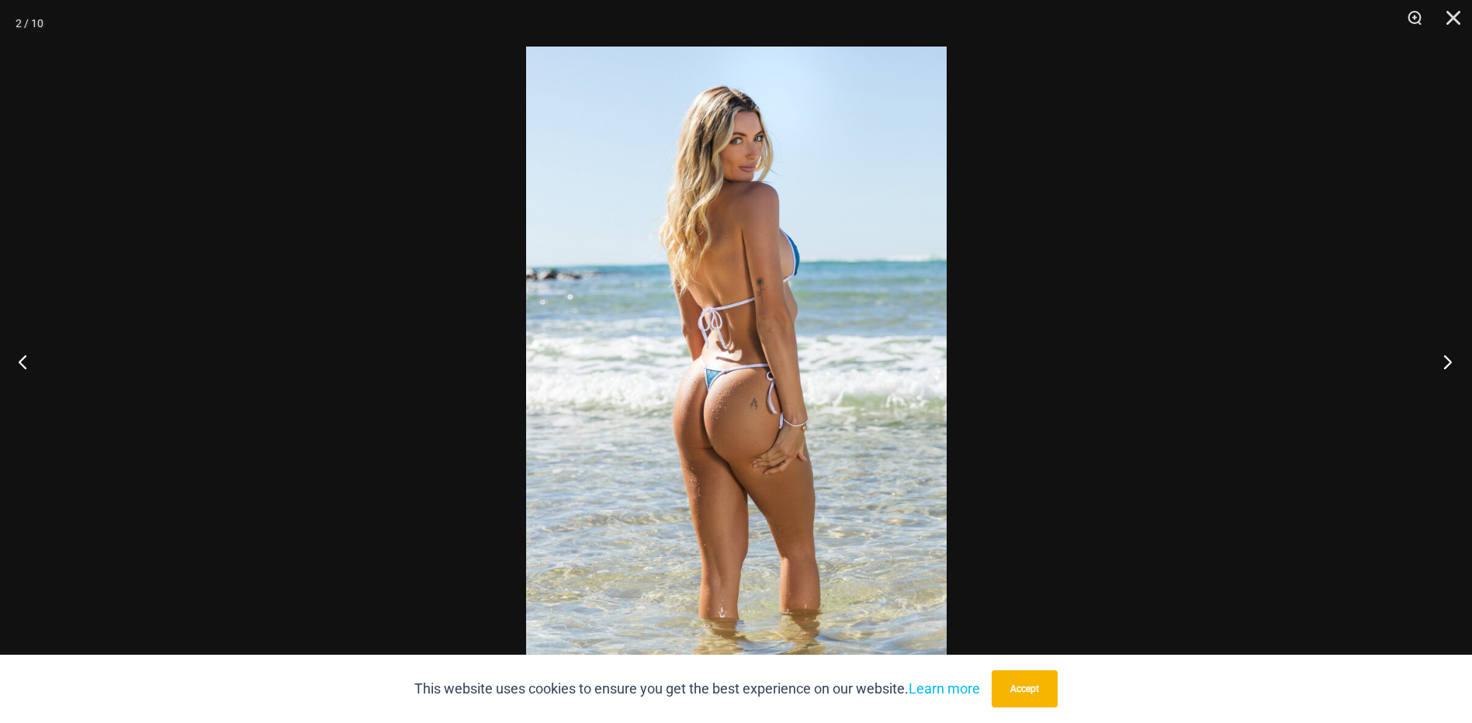
click at [1444, 355] on button "Next" at bounding box center [1443, 362] width 58 height 78
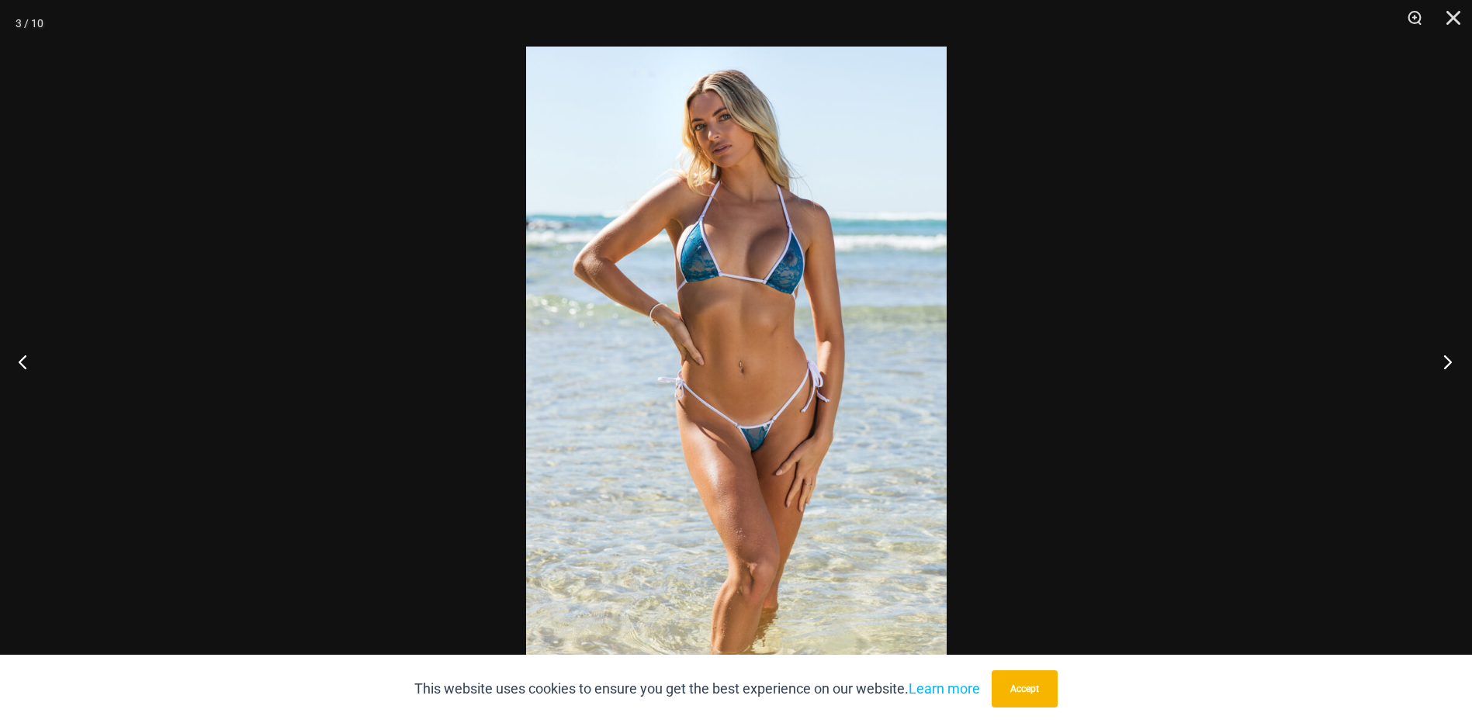
click at [1451, 357] on button "Next" at bounding box center [1443, 362] width 58 height 78
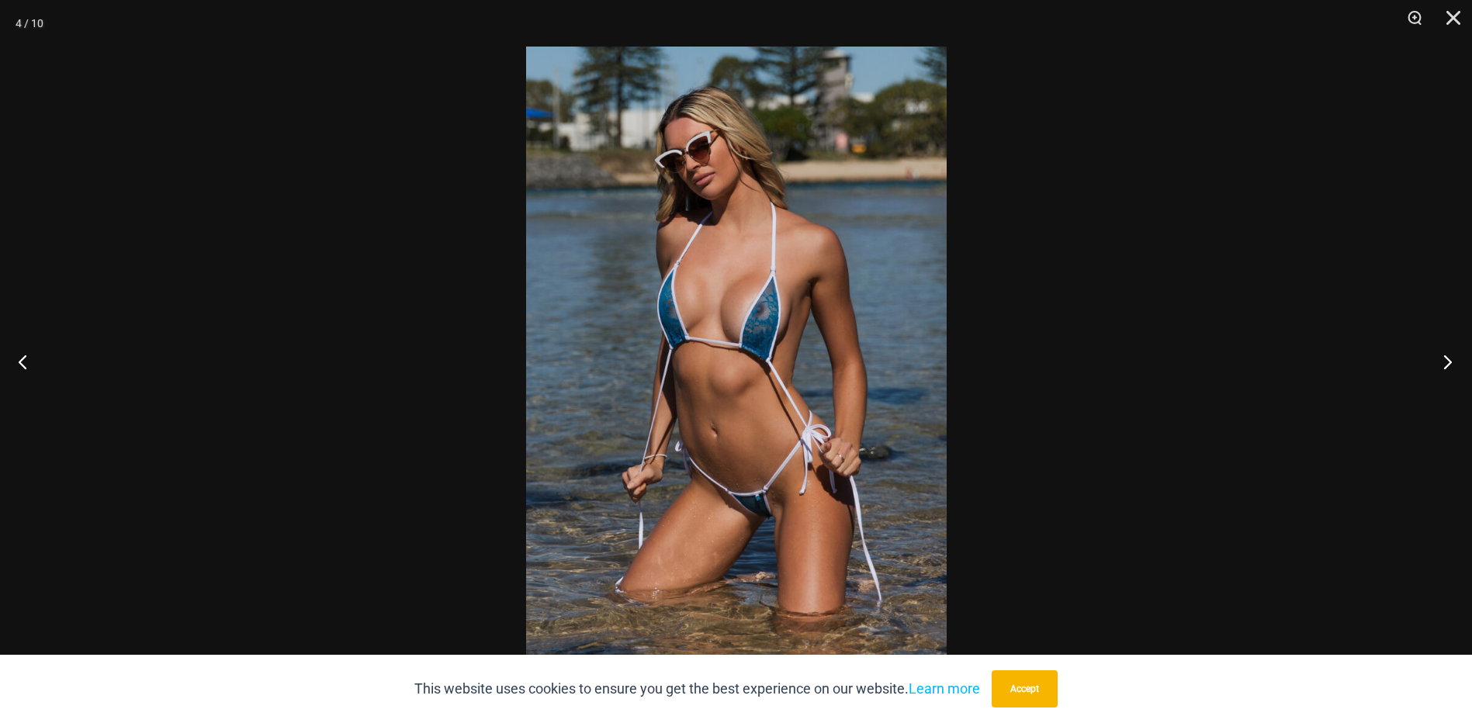
click at [1446, 361] on button "Next" at bounding box center [1443, 362] width 58 height 78
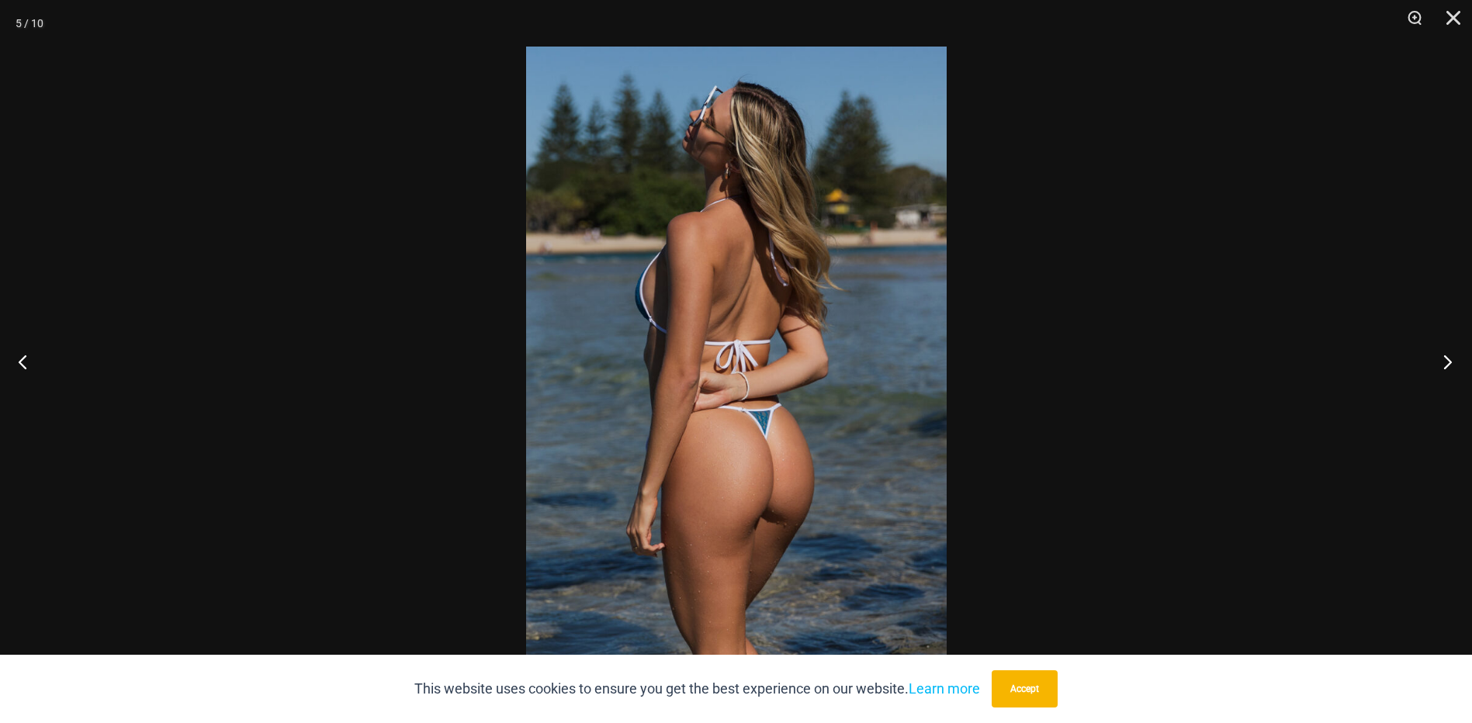
click at [1446, 361] on button "Next" at bounding box center [1443, 362] width 58 height 78
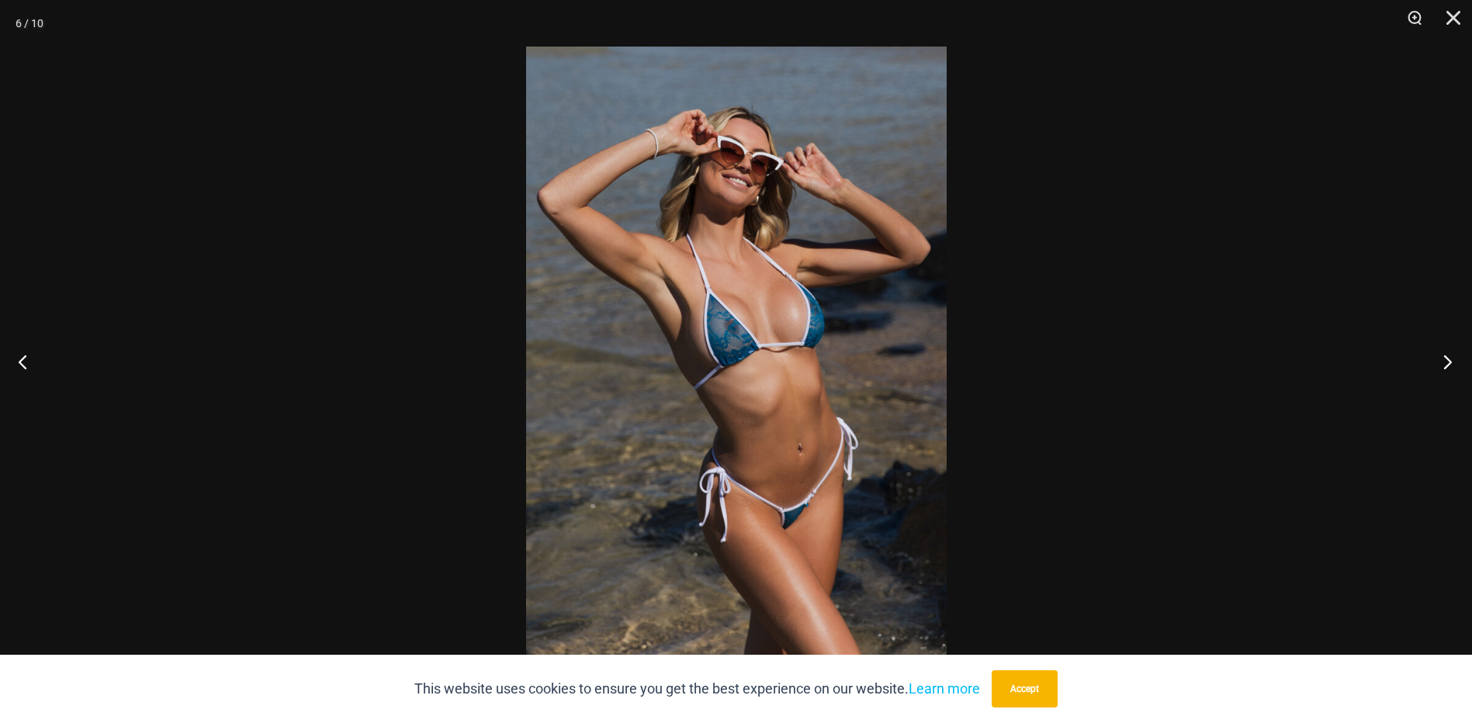
click at [1446, 361] on button "Next" at bounding box center [1443, 362] width 58 height 78
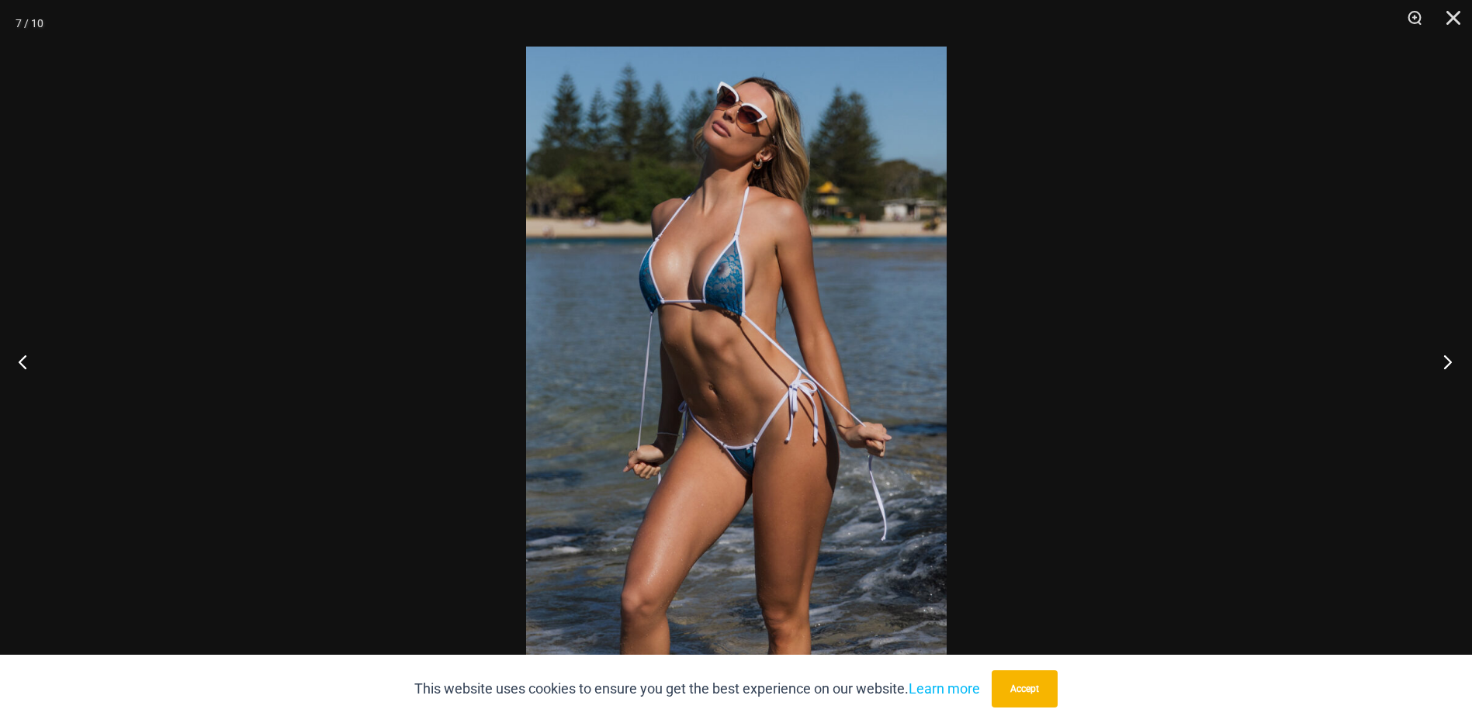
click at [1446, 361] on button "Next" at bounding box center [1443, 362] width 58 height 78
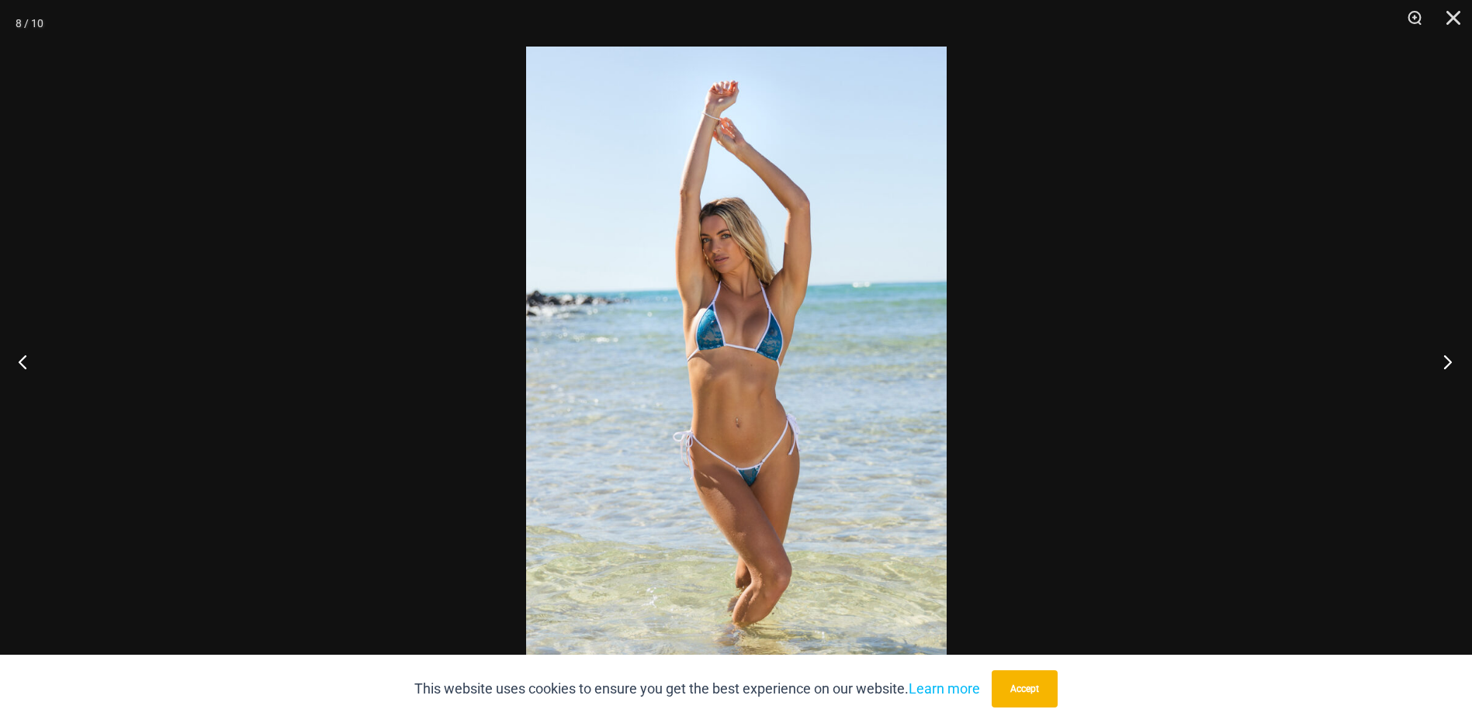
click at [1446, 361] on button "Next" at bounding box center [1443, 362] width 58 height 78
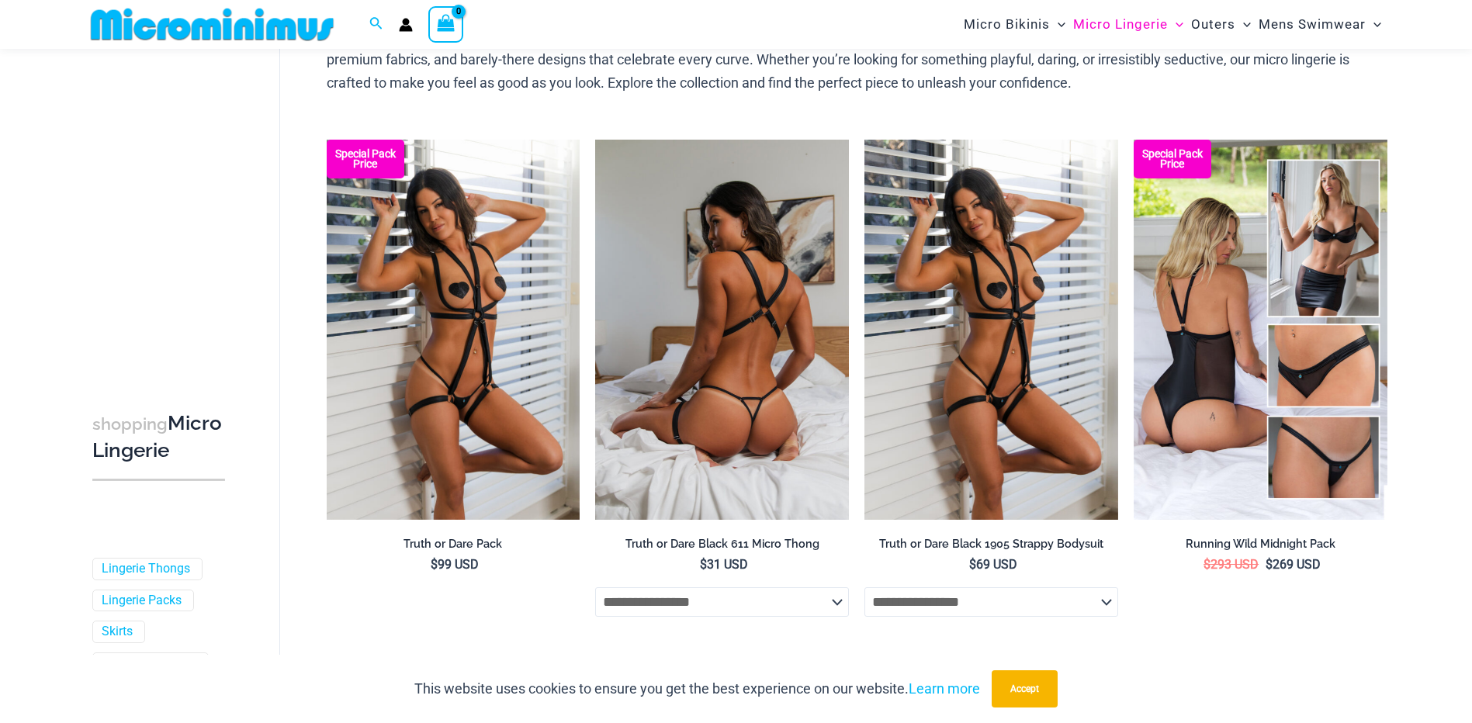
scroll to position [142, 0]
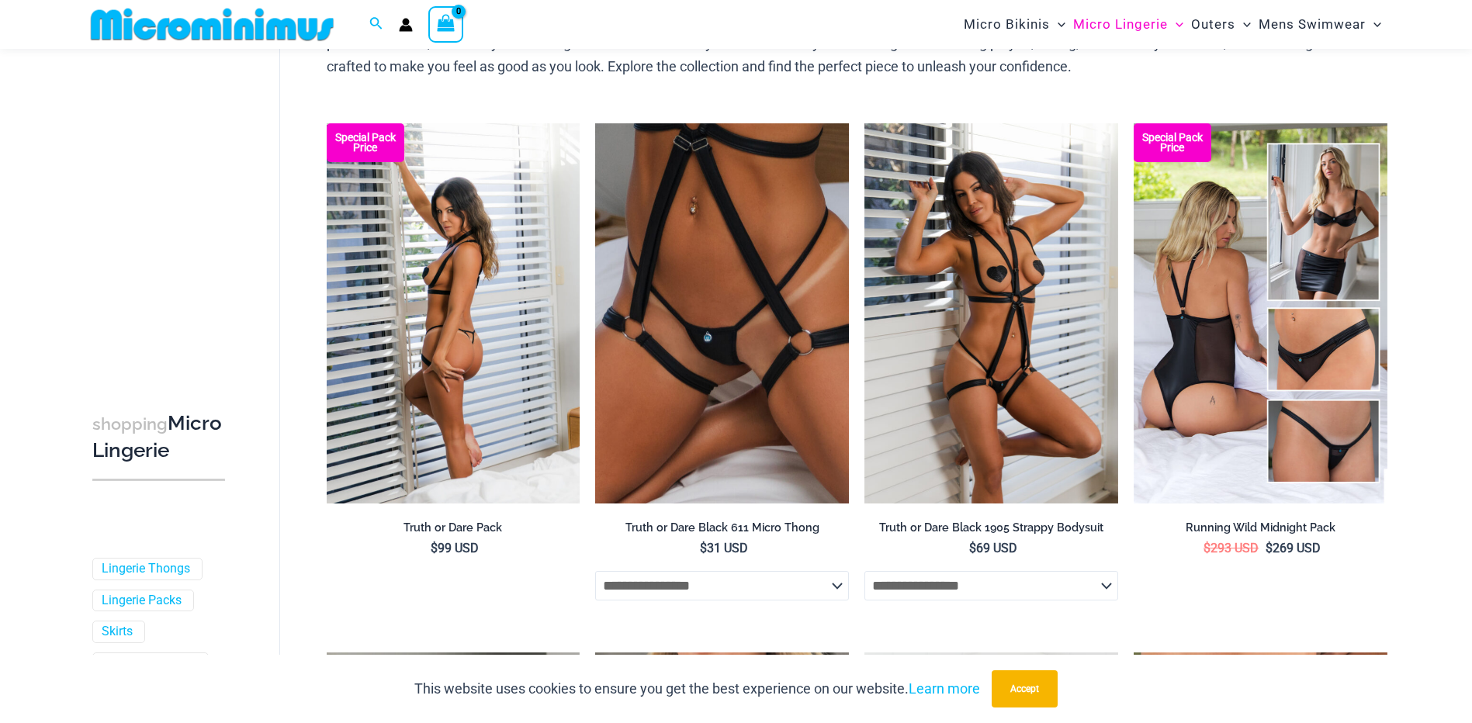
click at [443, 338] on img at bounding box center [454, 313] width 254 height 380
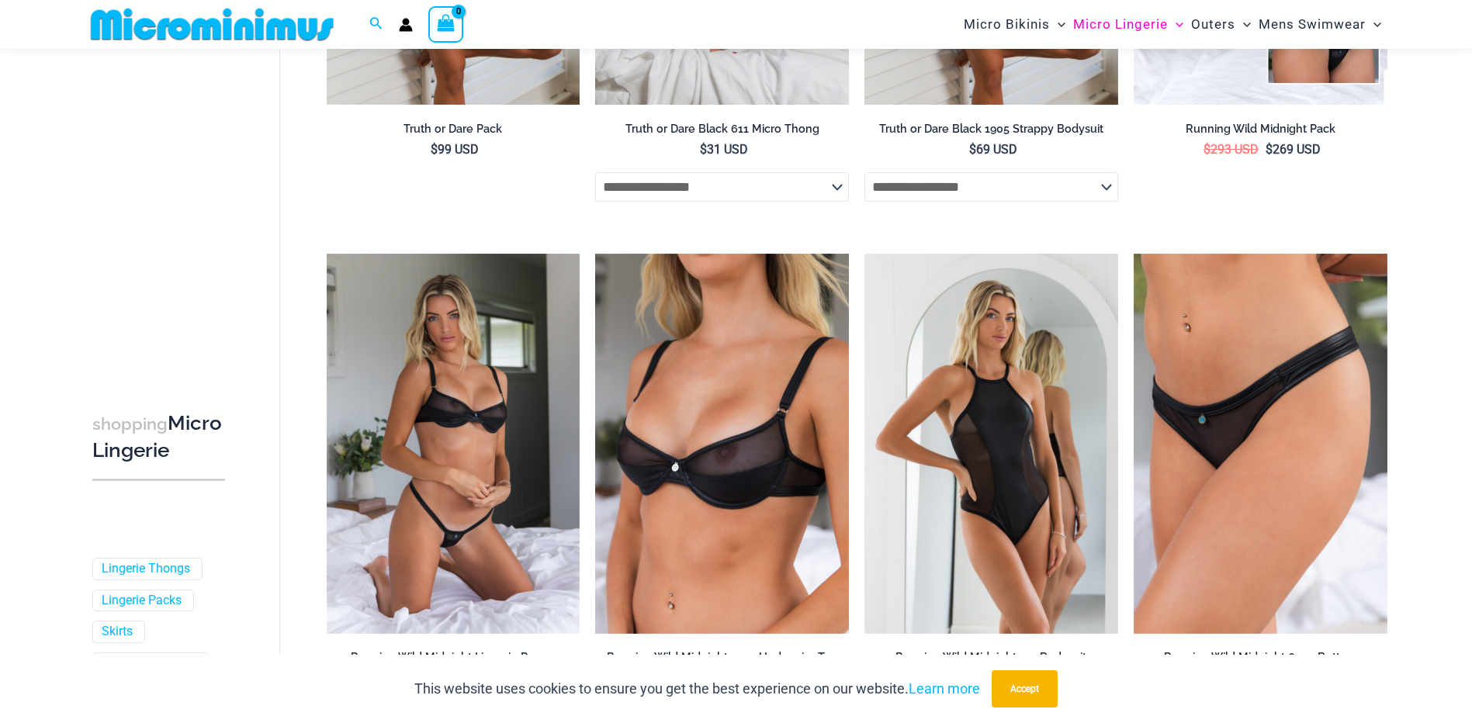
scroll to position [608, 0]
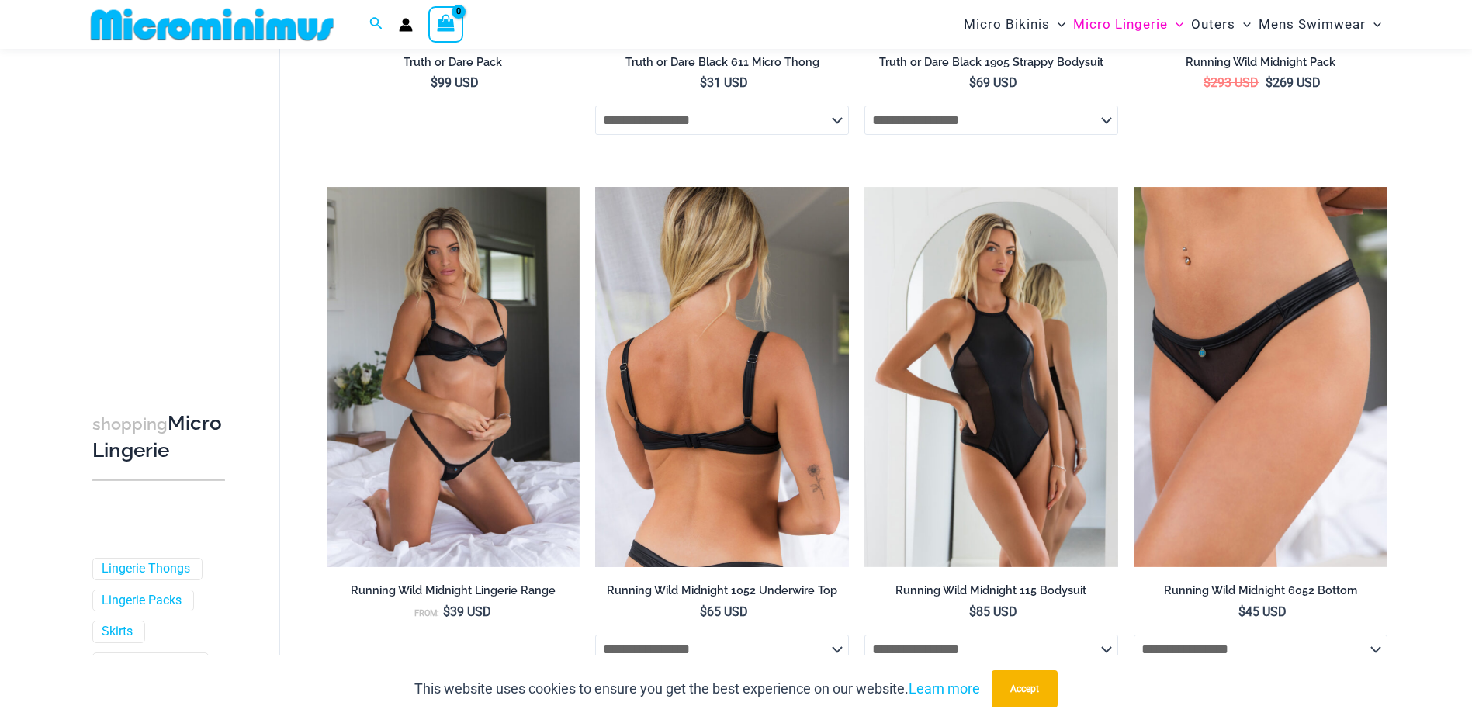
click at [742, 377] on img at bounding box center [722, 377] width 254 height 380
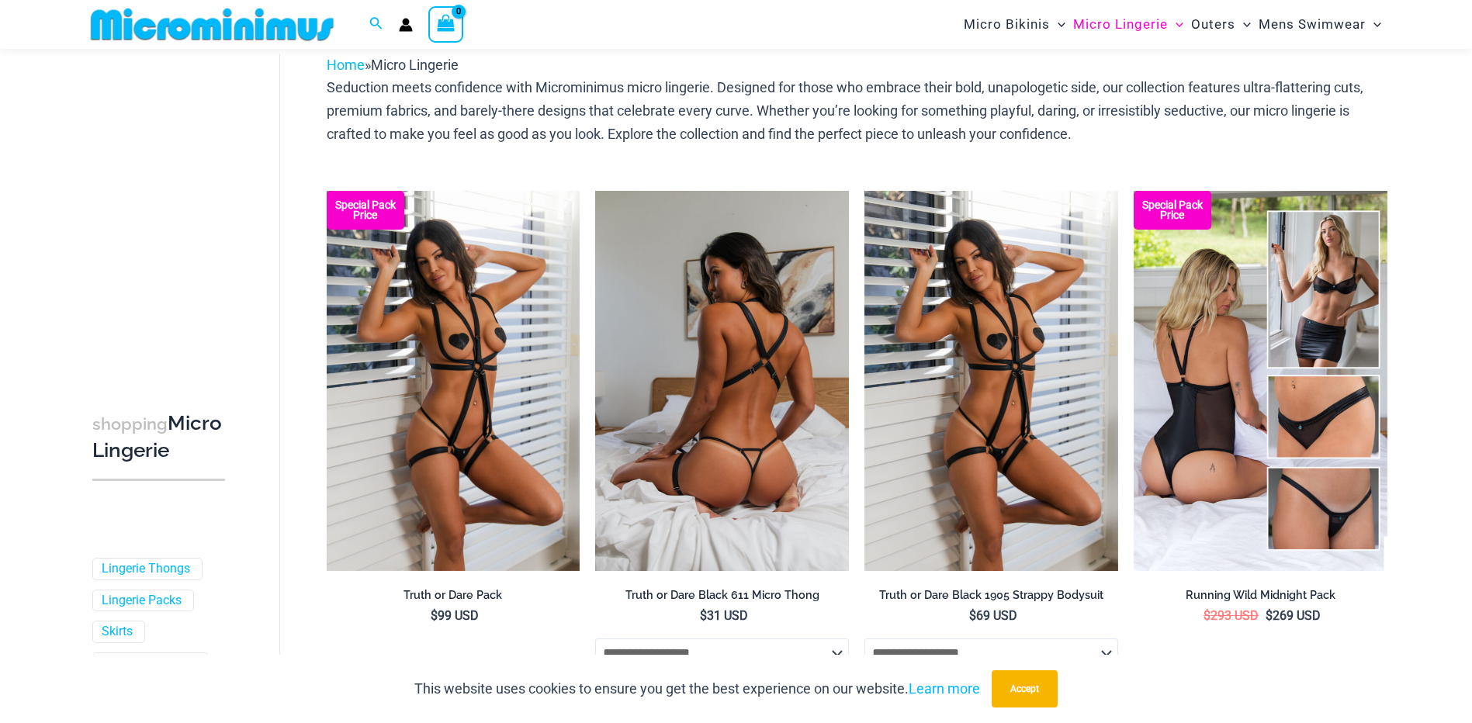
scroll to position [0, 0]
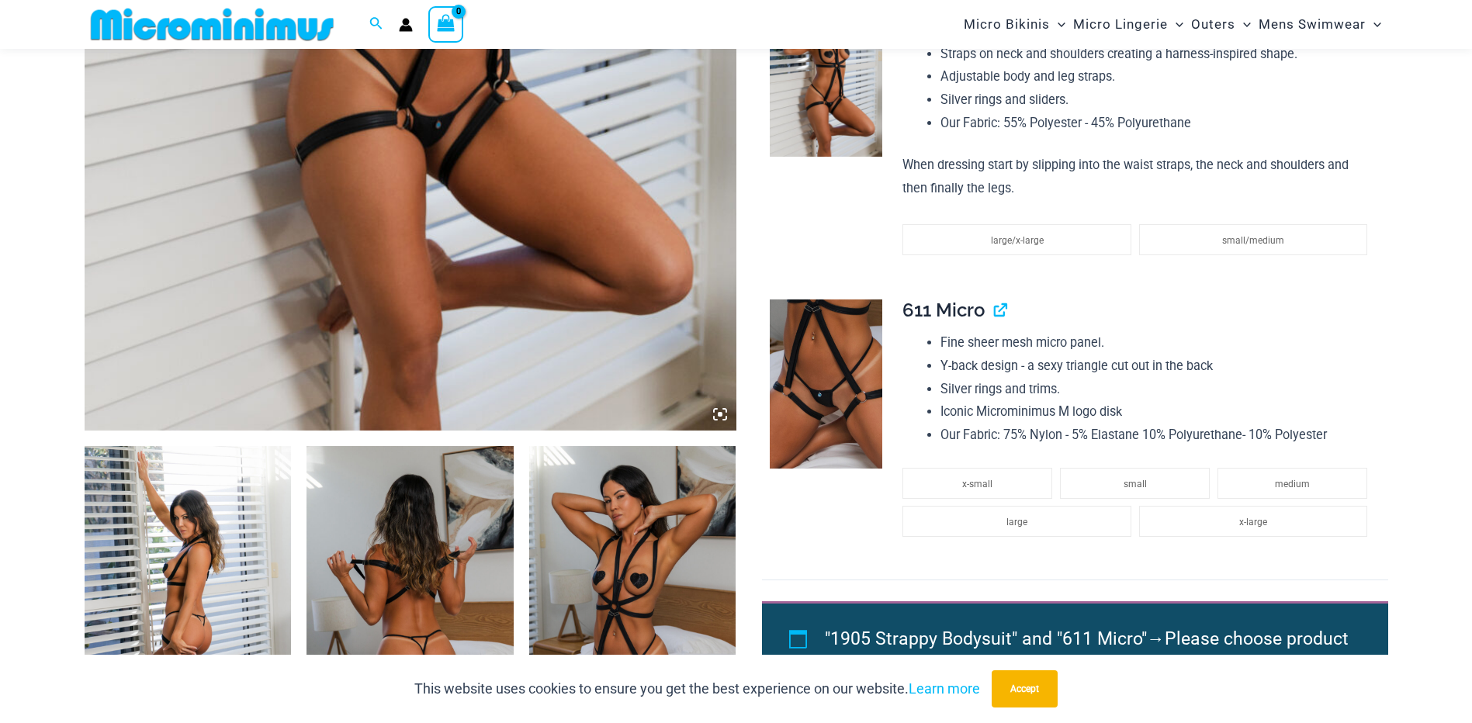
scroll to position [689, 0]
click at [252, 542] on img at bounding box center [188, 600] width 207 height 310
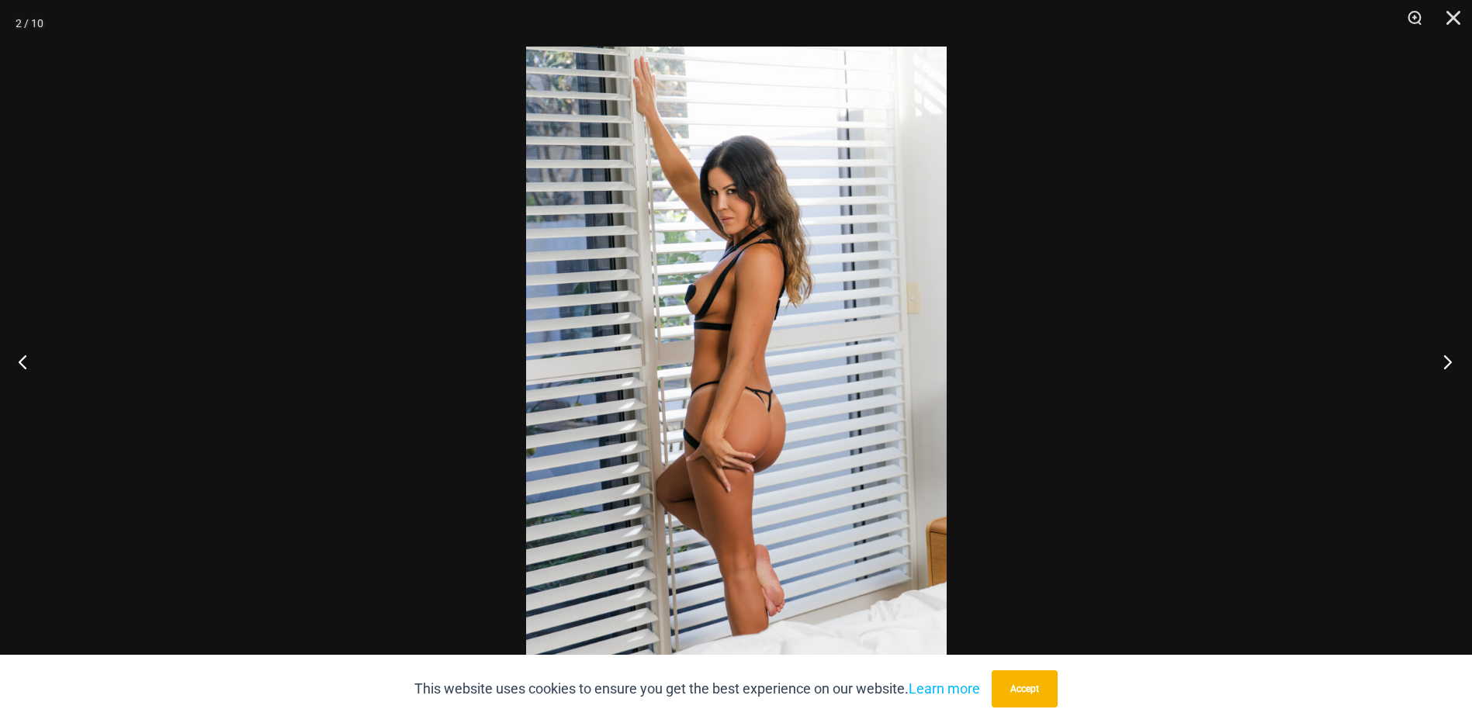
click at [1452, 360] on button "Next" at bounding box center [1443, 362] width 58 height 78
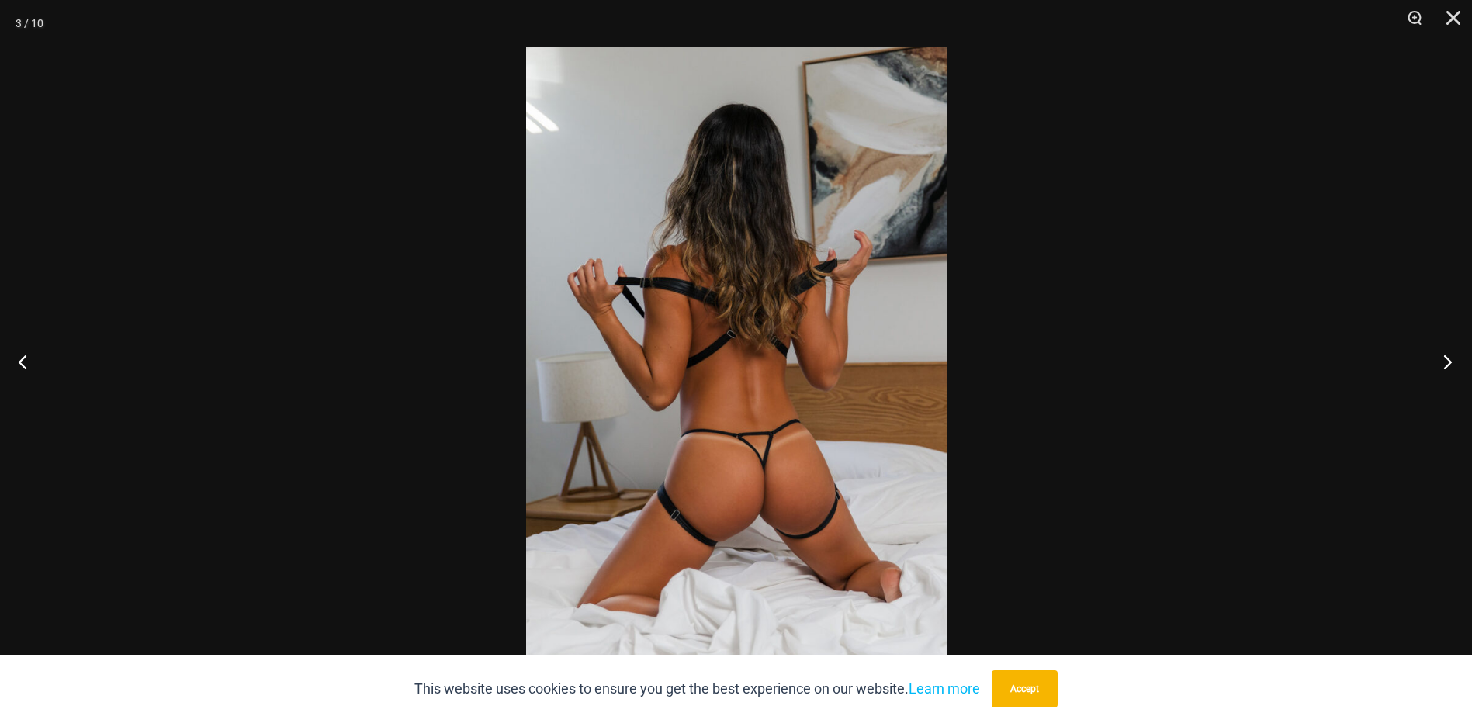
click at [1452, 360] on button "Next" at bounding box center [1443, 362] width 58 height 78
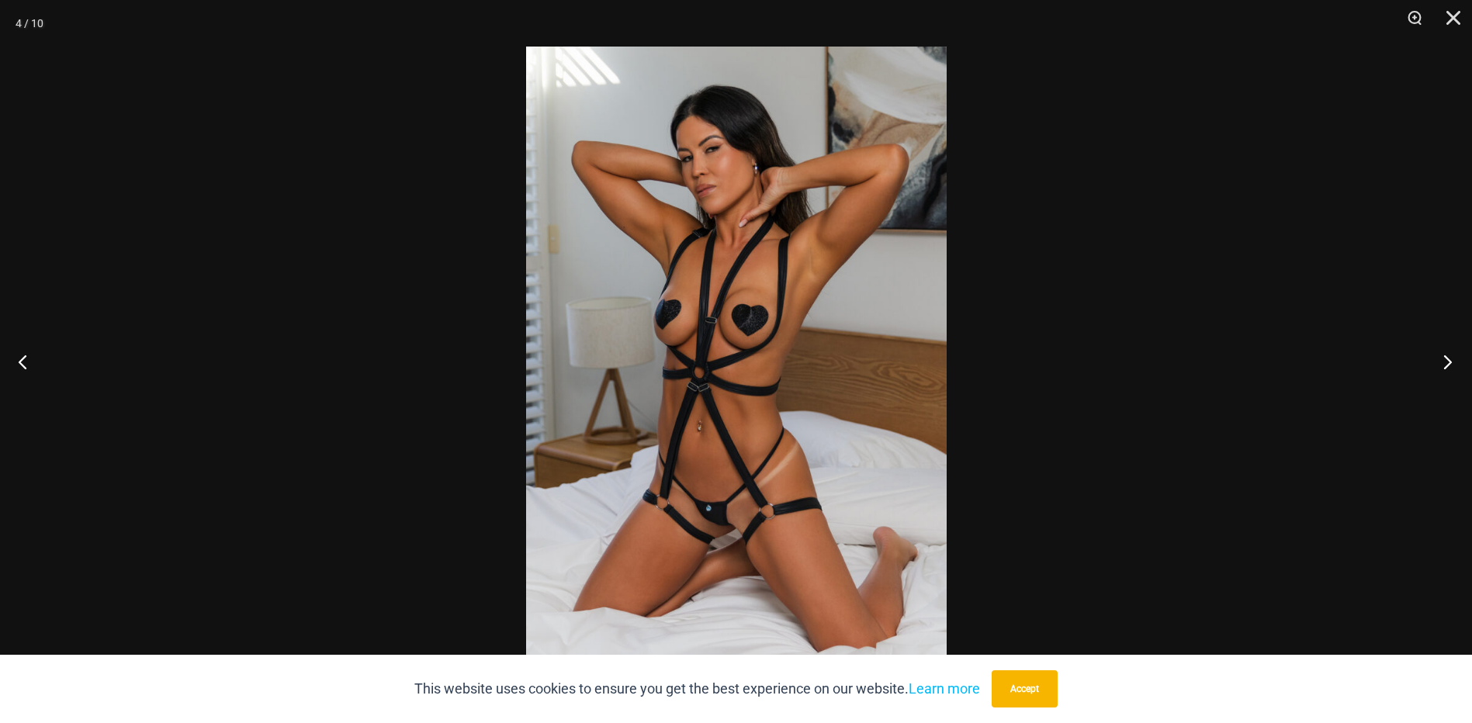
click at [1452, 360] on button "Next" at bounding box center [1443, 362] width 58 height 78
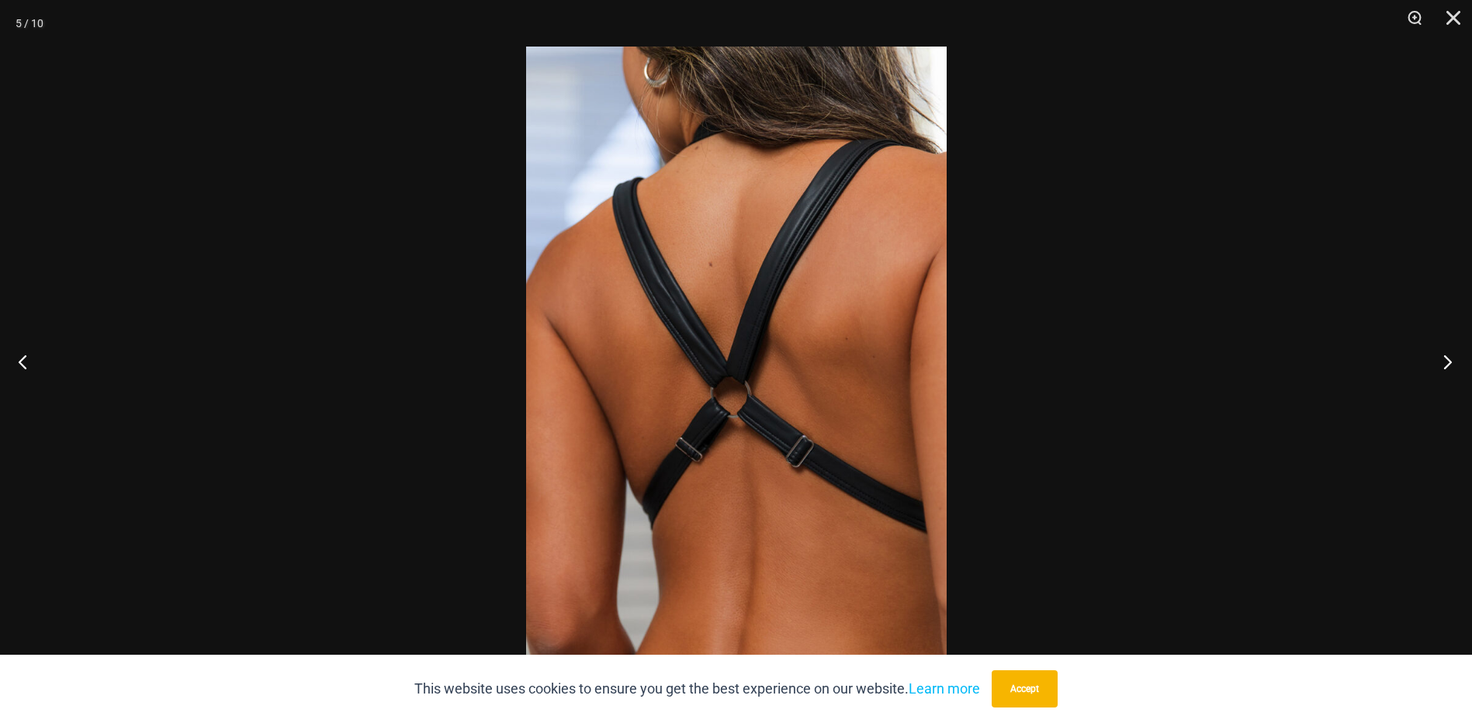
click at [1451, 360] on button "Next" at bounding box center [1443, 362] width 58 height 78
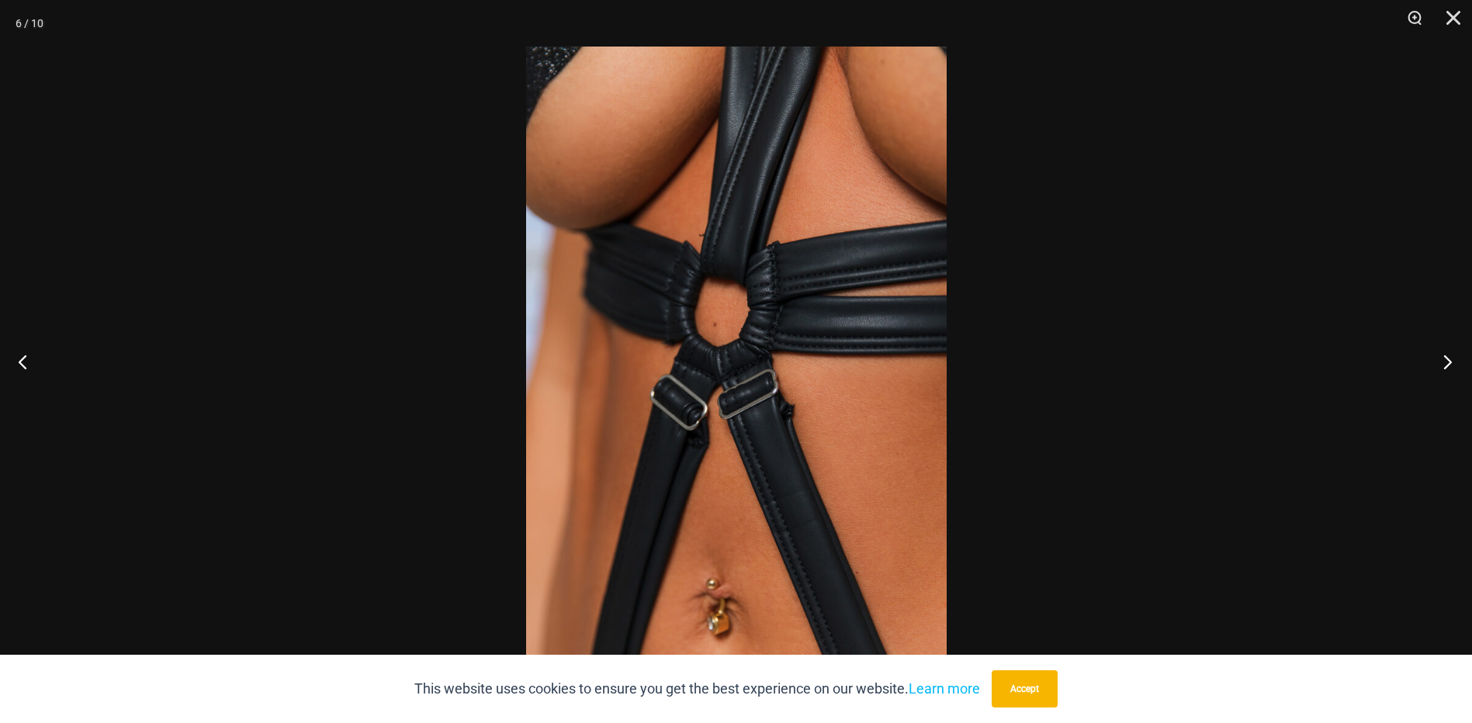
click at [1451, 360] on button "Next" at bounding box center [1443, 362] width 58 height 78
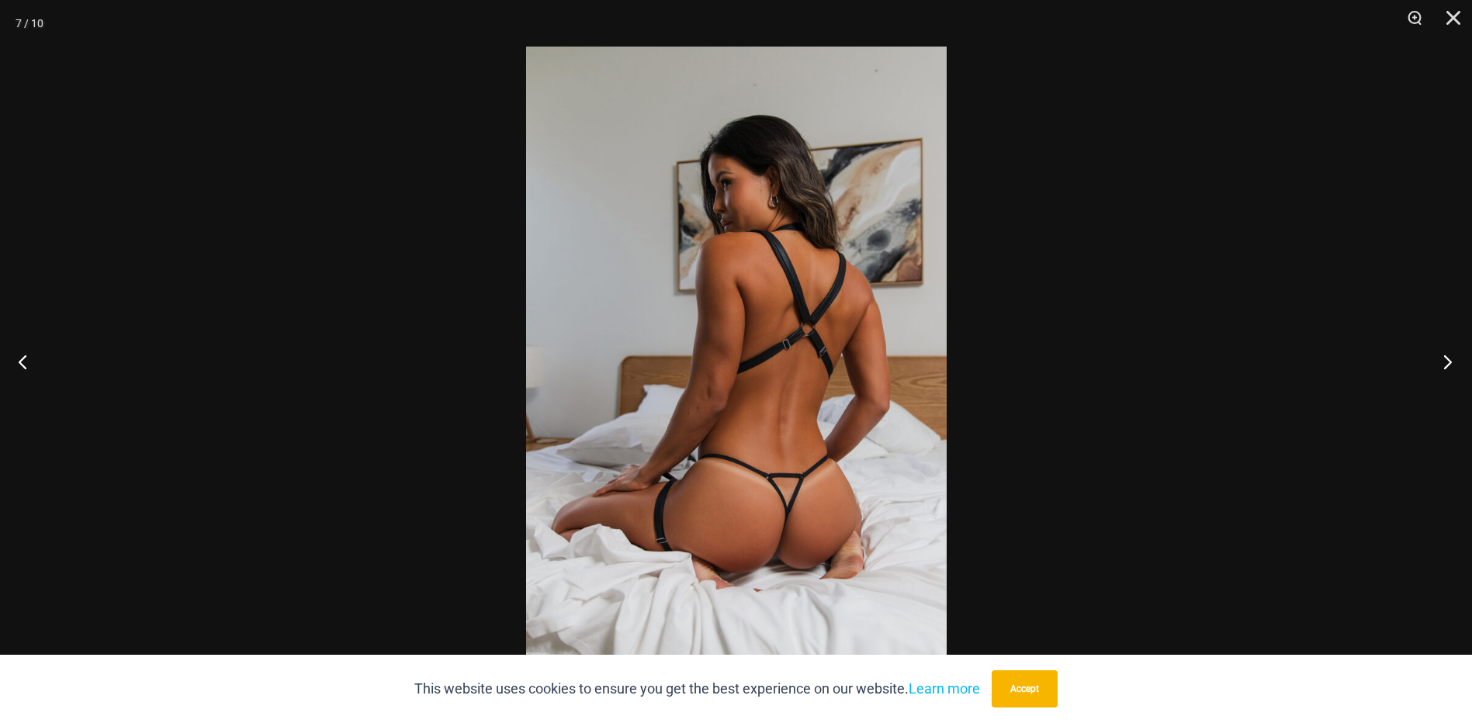
click at [1451, 360] on button "Next" at bounding box center [1443, 362] width 58 height 78
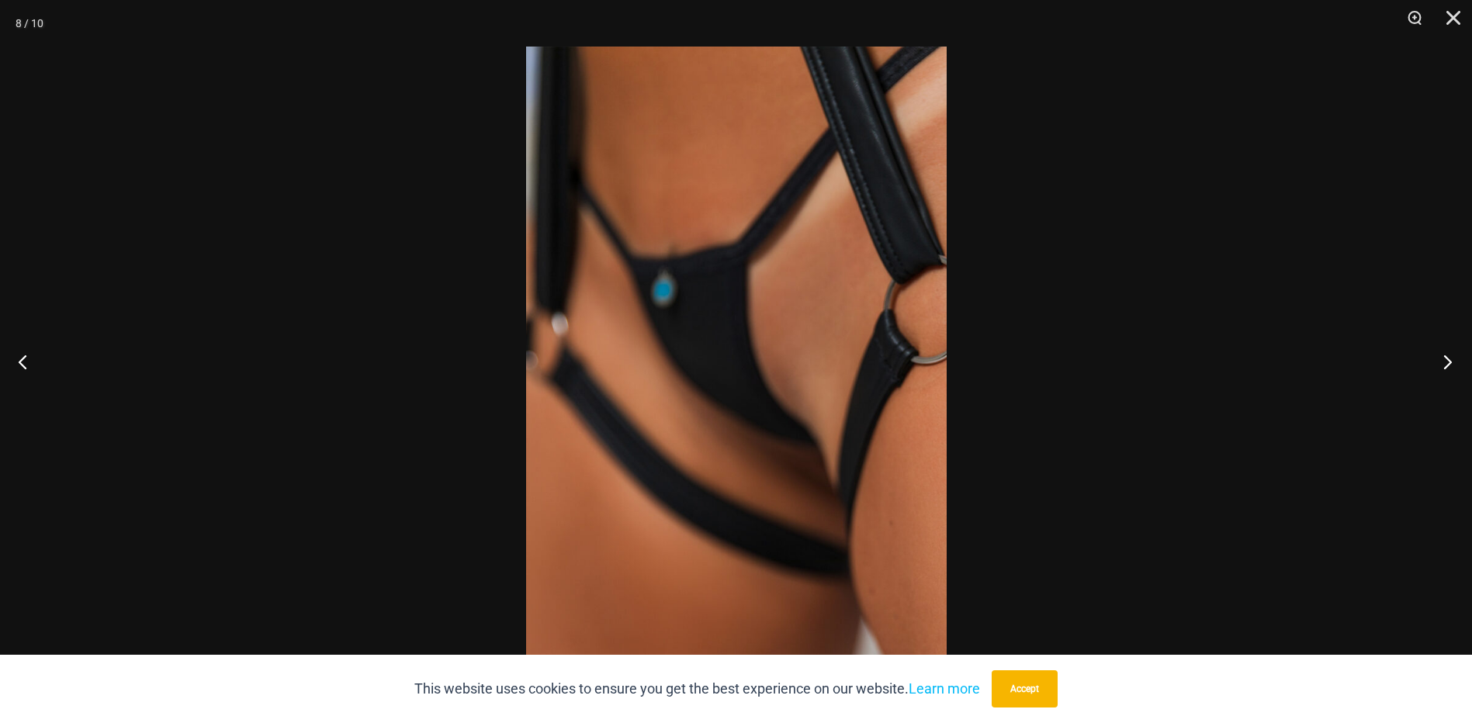
click at [1451, 360] on button "Next" at bounding box center [1443, 362] width 58 height 78
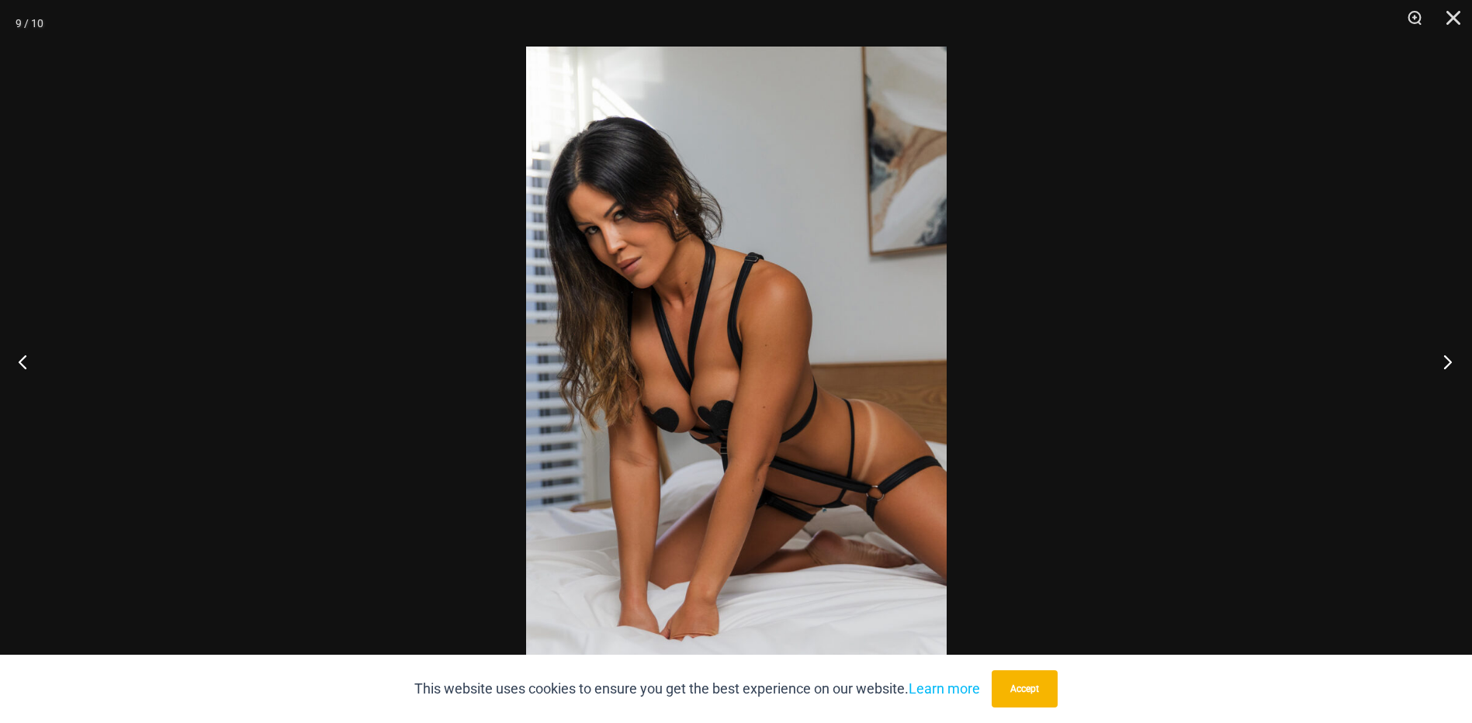
click at [1451, 360] on button "Next" at bounding box center [1443, 362] width 58 height 78
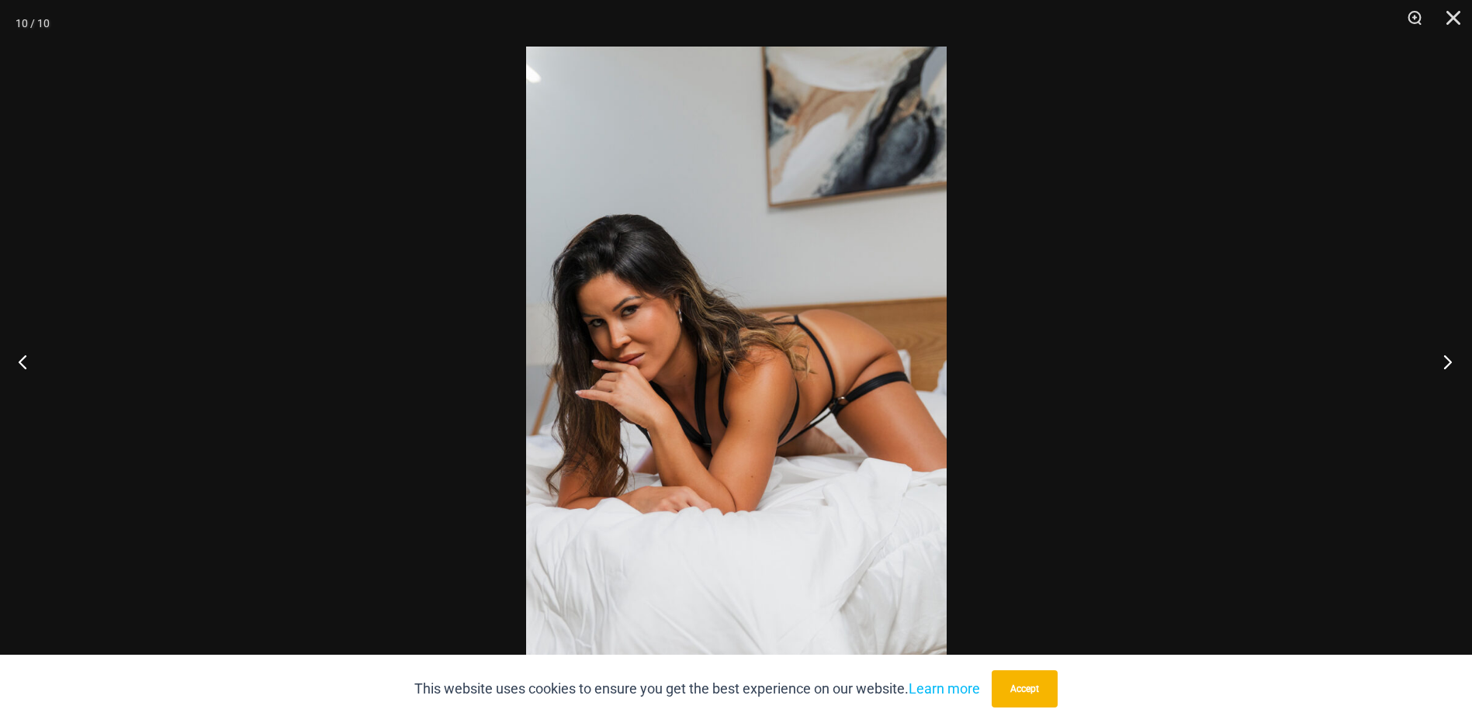
click at [1451, 360] on button "Next" at bounding box center [1443, 362] width 58 height 78
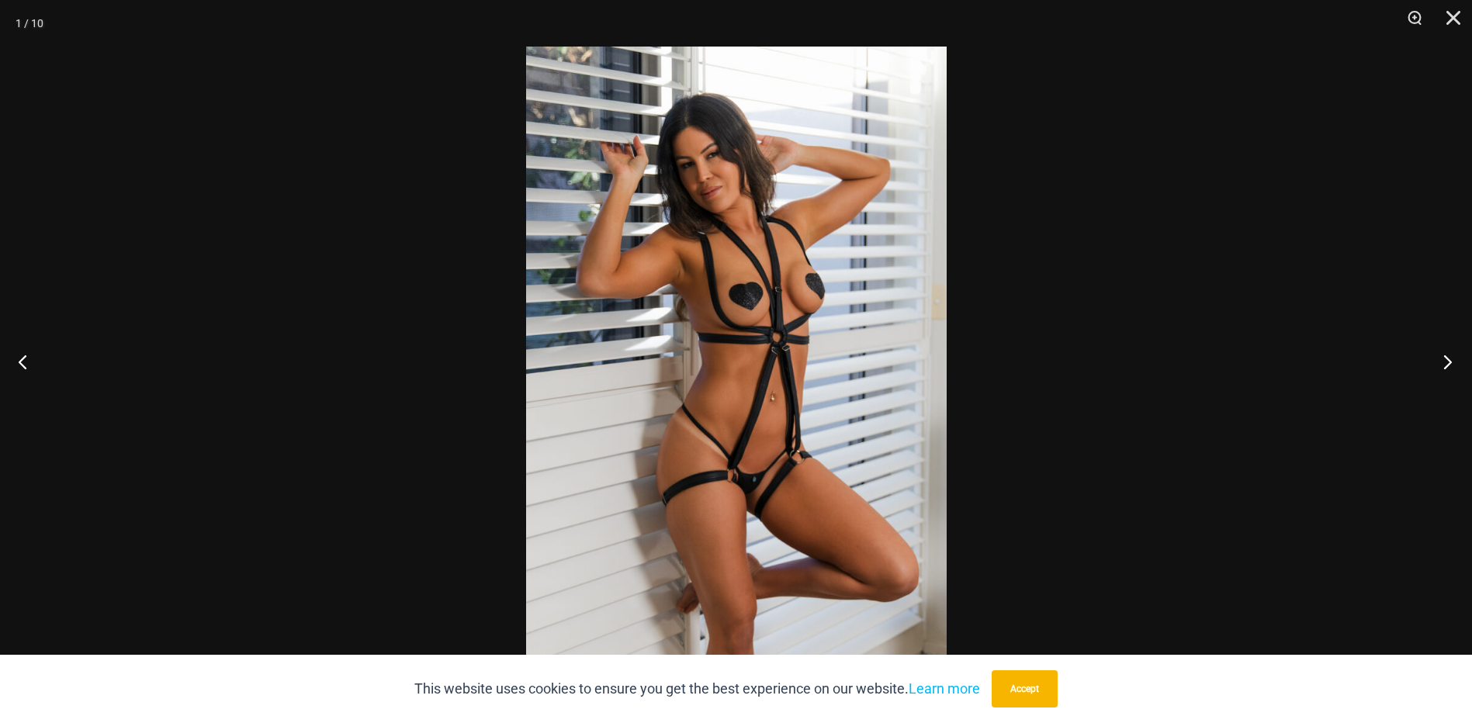
click at [1450, 360] on button "Next" at bounding box center [1443, 362] width 58 height 78
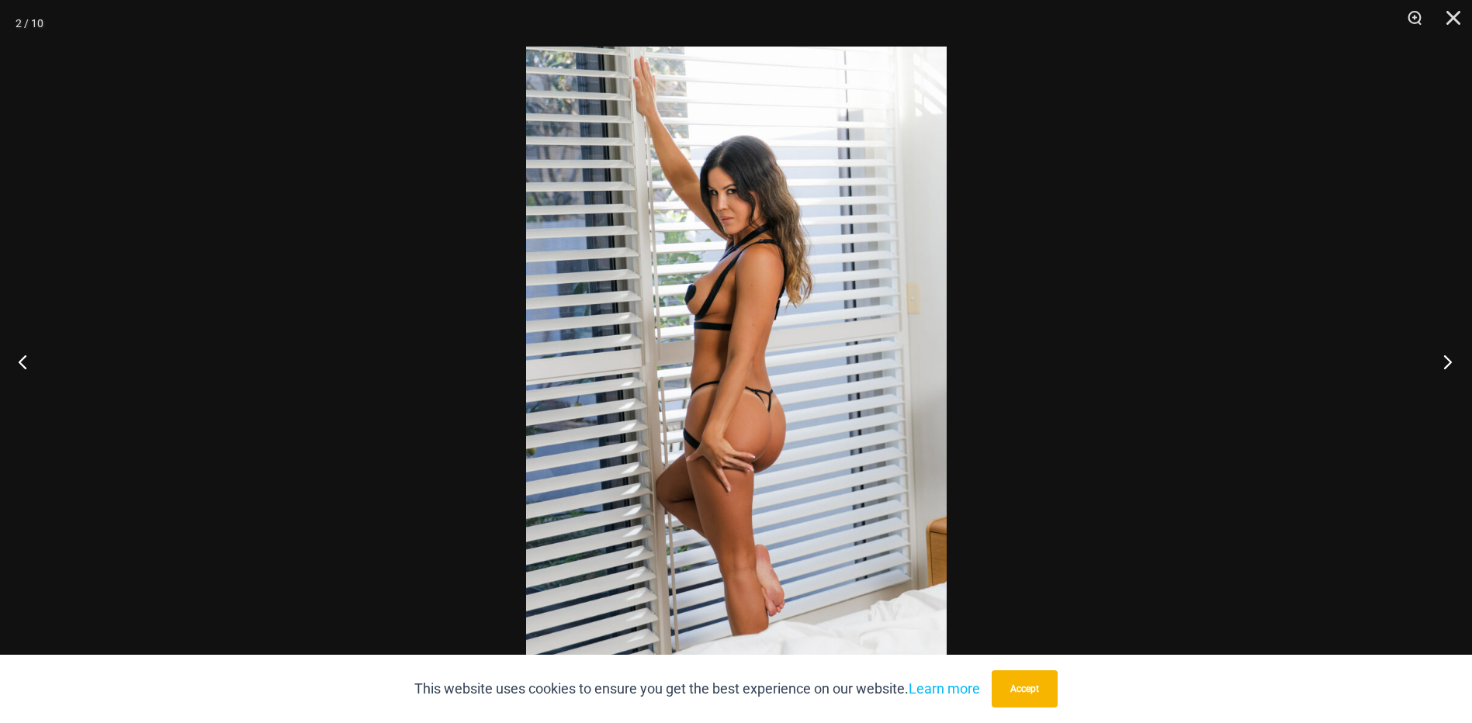
click at [1441, 364] on button "Next" at bounding box center [1443, 362] width 58 height 78
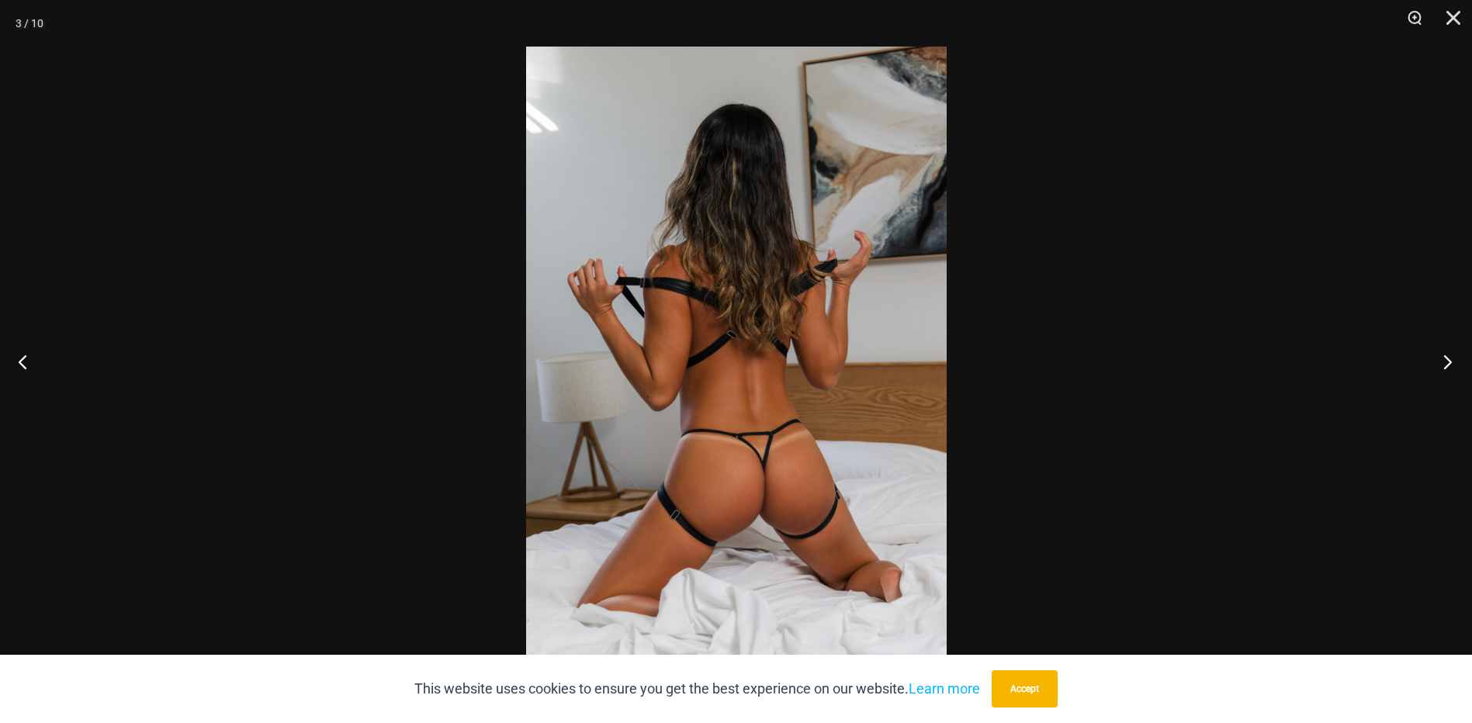
click at [1441, 364] on button "Next" at bounding box center [1443, 362] width 58 height 78
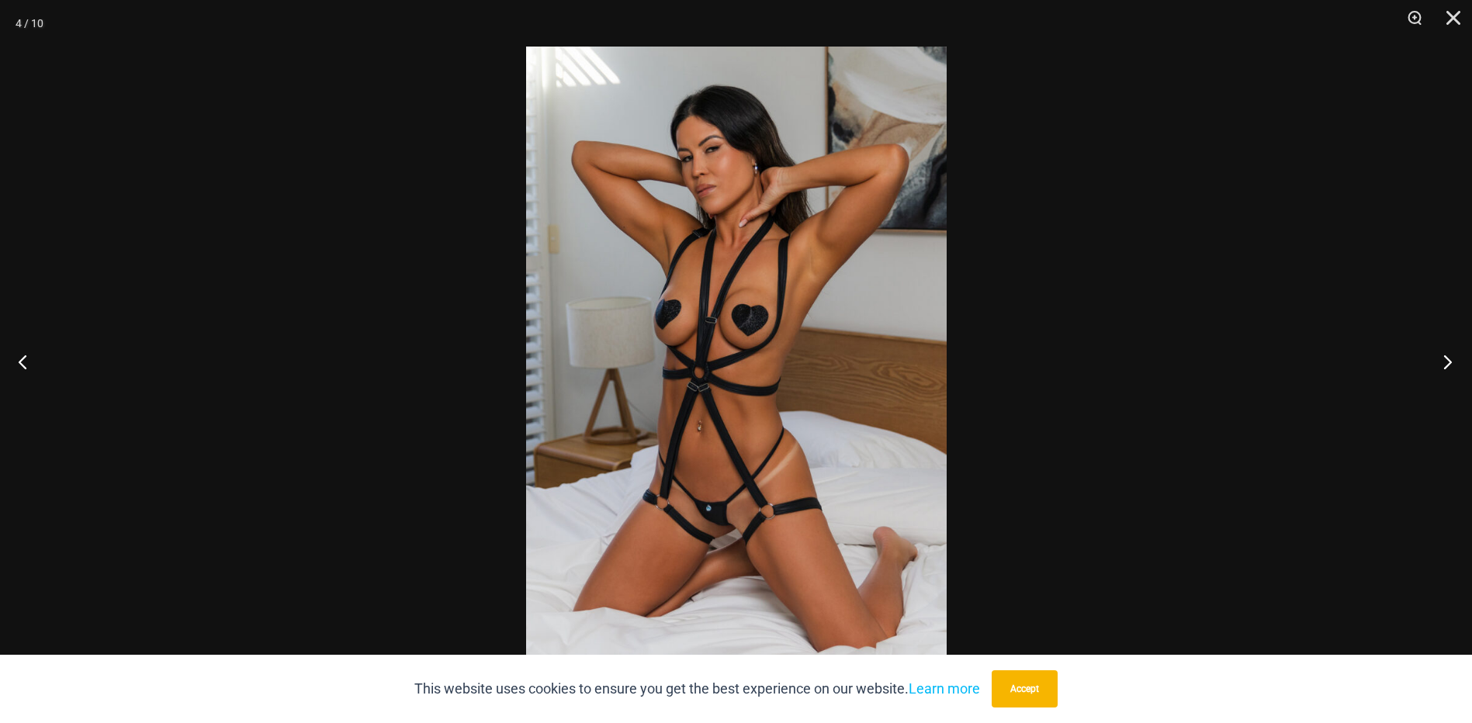
click at [1441, 364] on button "Next" at bounding box center [1443, 362] width 58 height 78
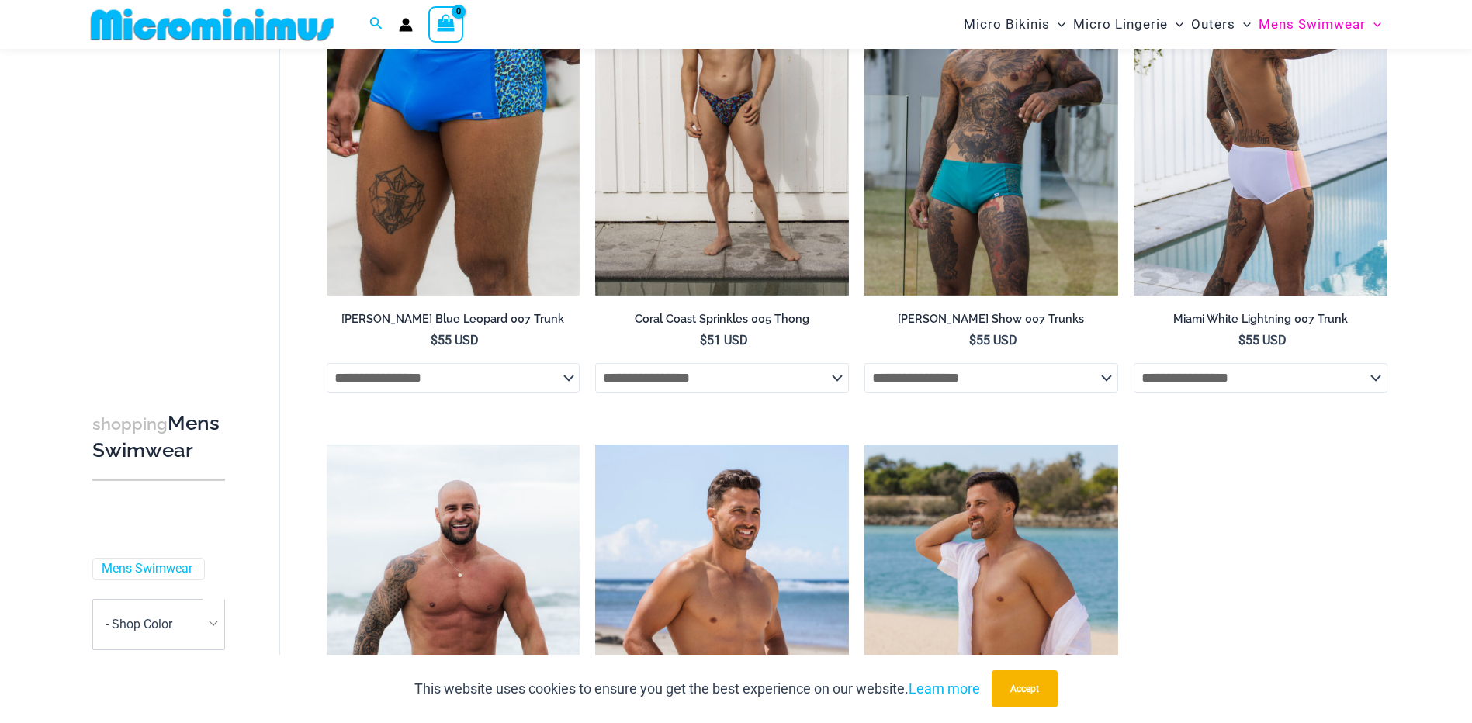
scroll to position [3167, 0]
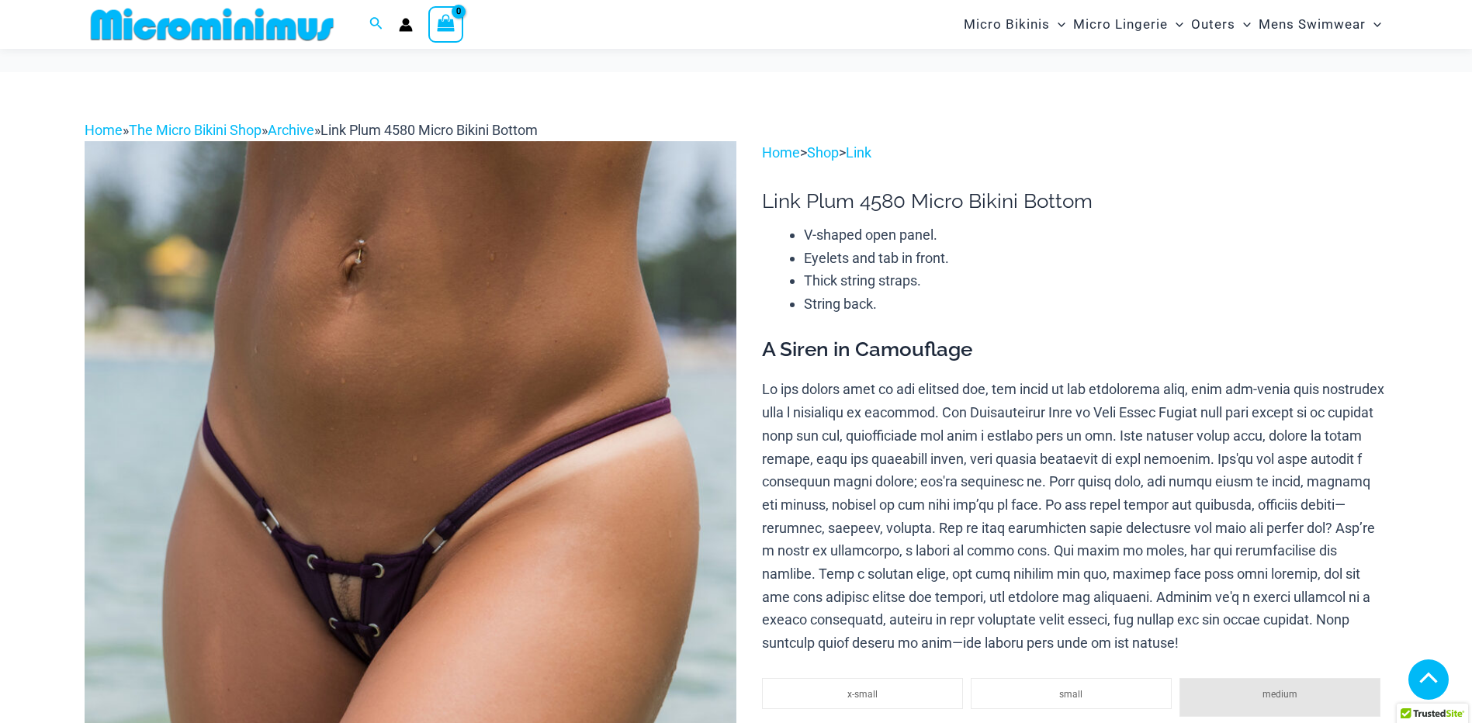
scroll to position [854, 0]
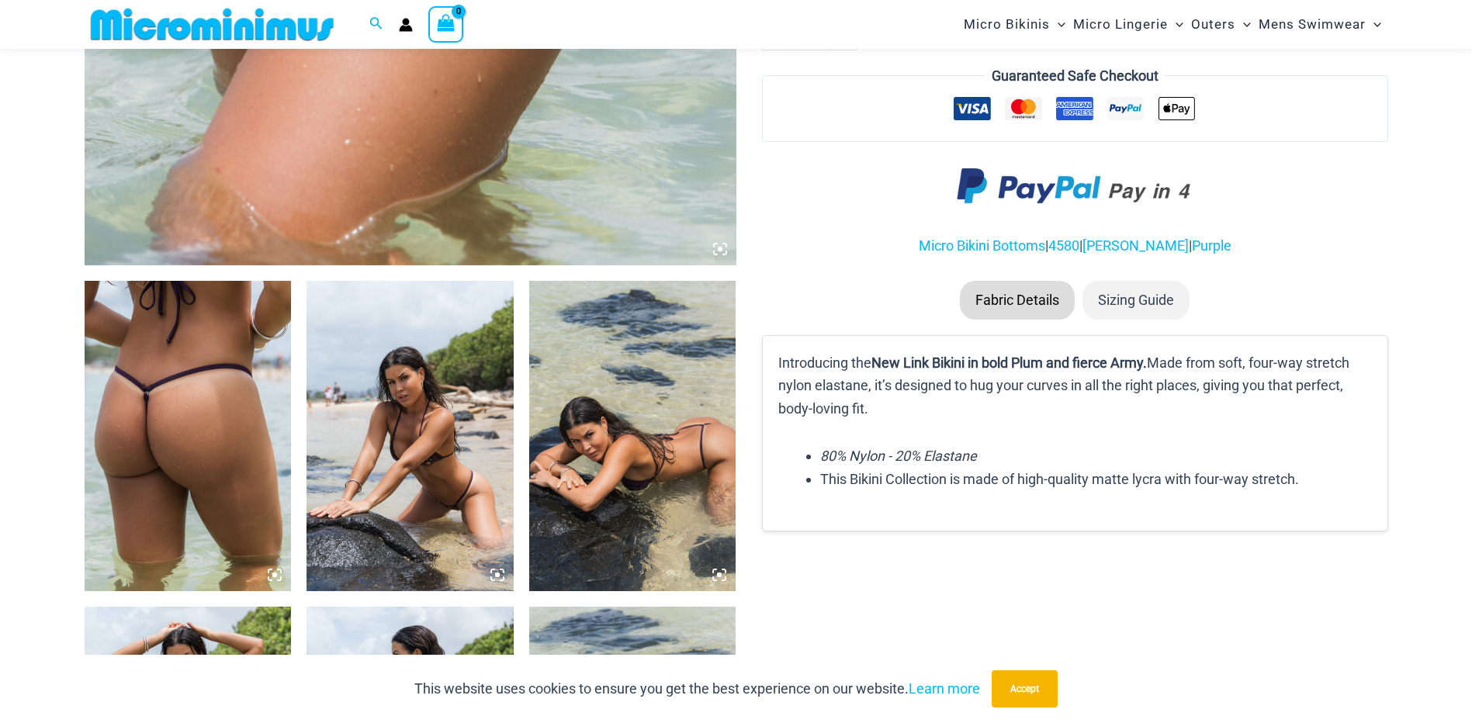
click at [188, 408] on img at bounding box center [188, 436] width 207 height 310
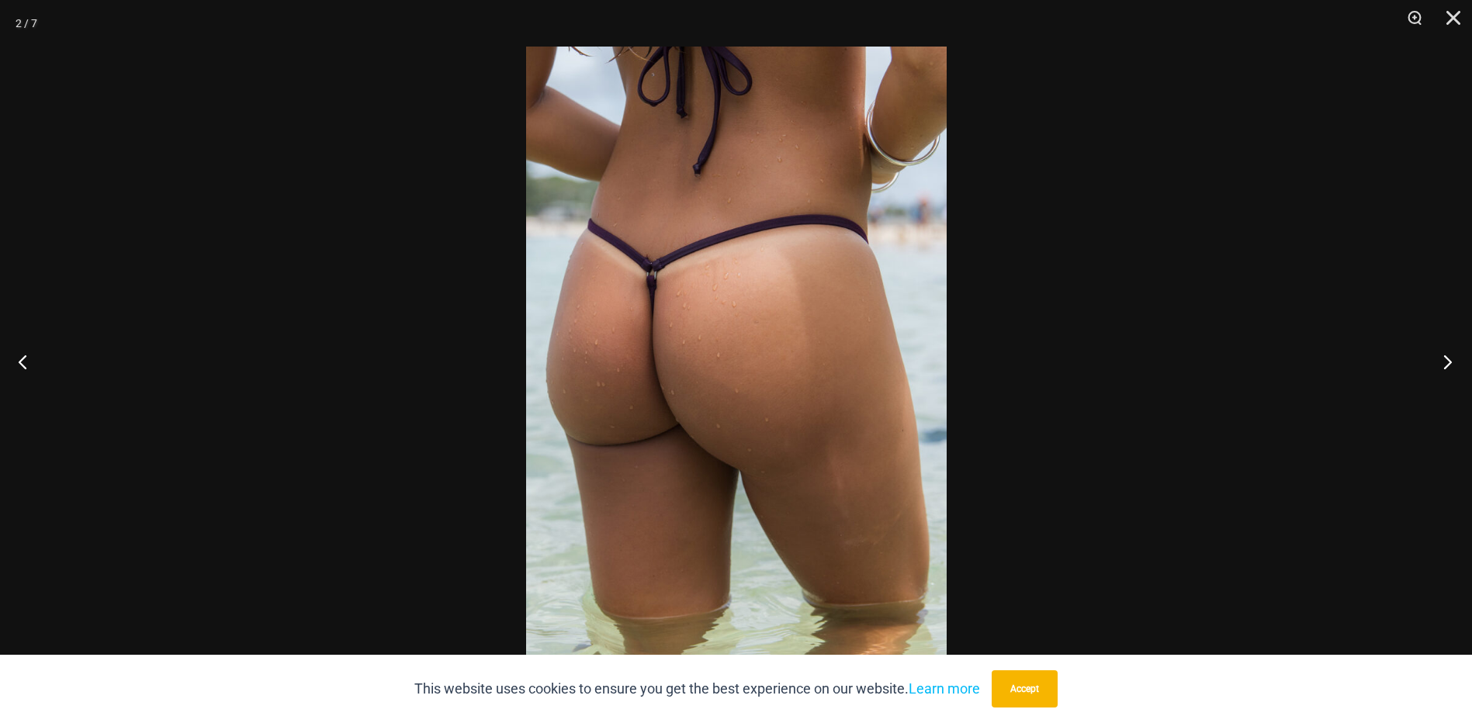
click at [1448, 362] on button "Next" at bounding box center [1443, 362] width 58 height 78
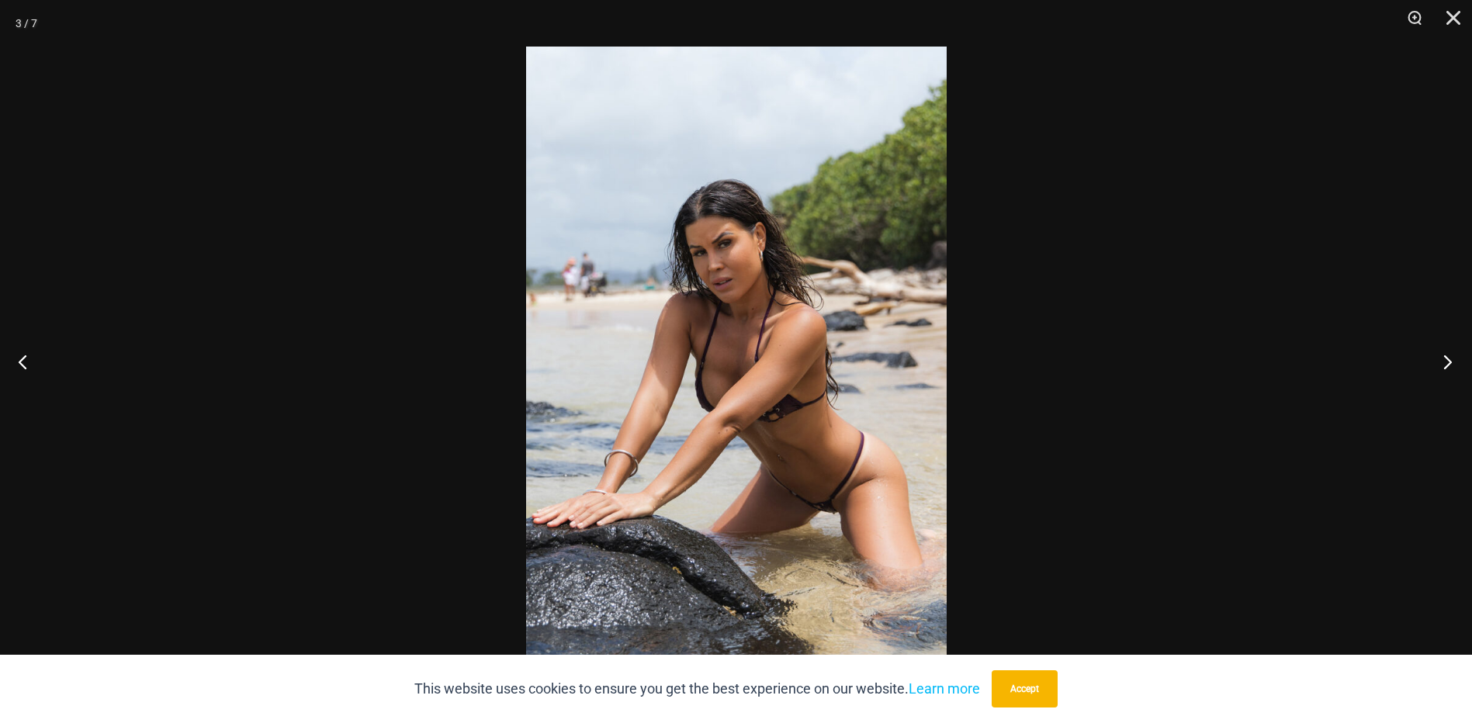
click at [1448, 362] on button "Next" at bounding box center [1443, 362] width 58 height 78
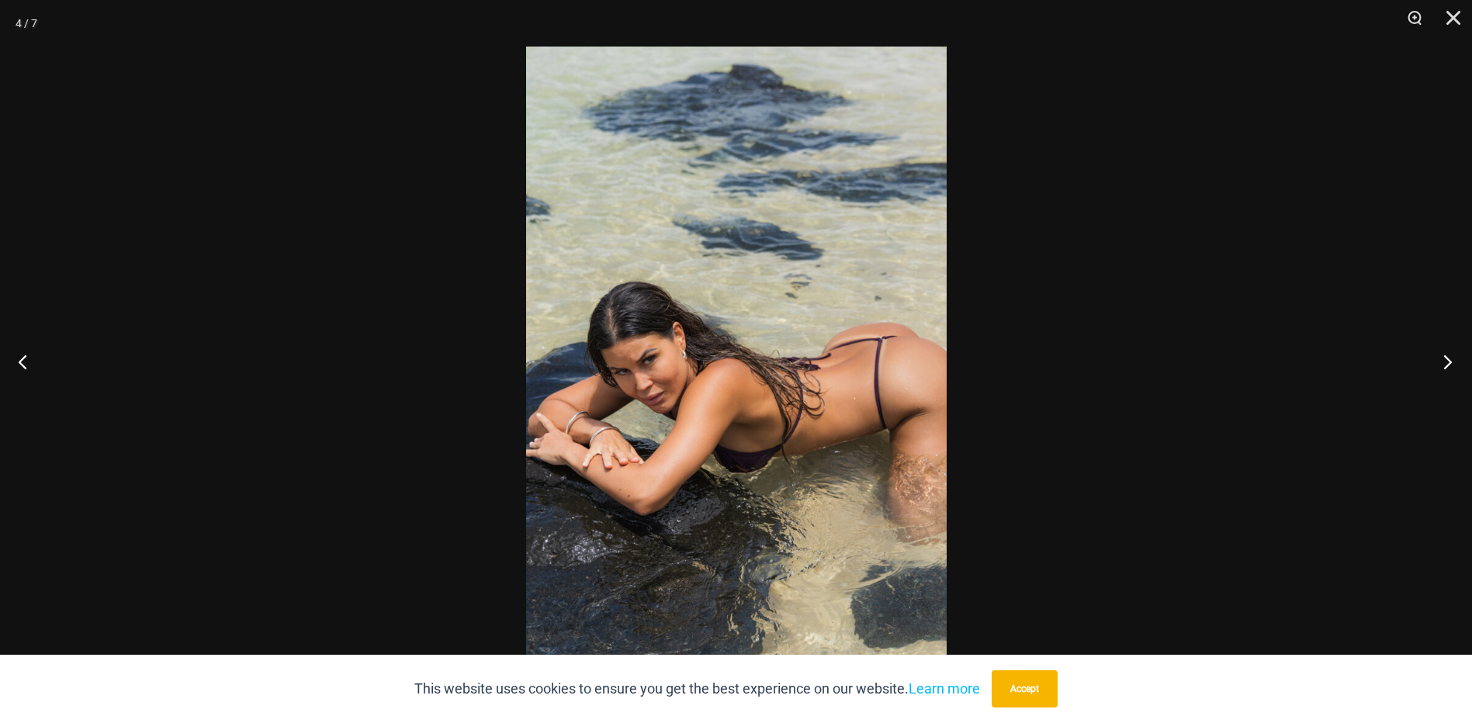
click at [1448, 362] on button "Next" at bounding box center [1443, 362] width 58 height 78
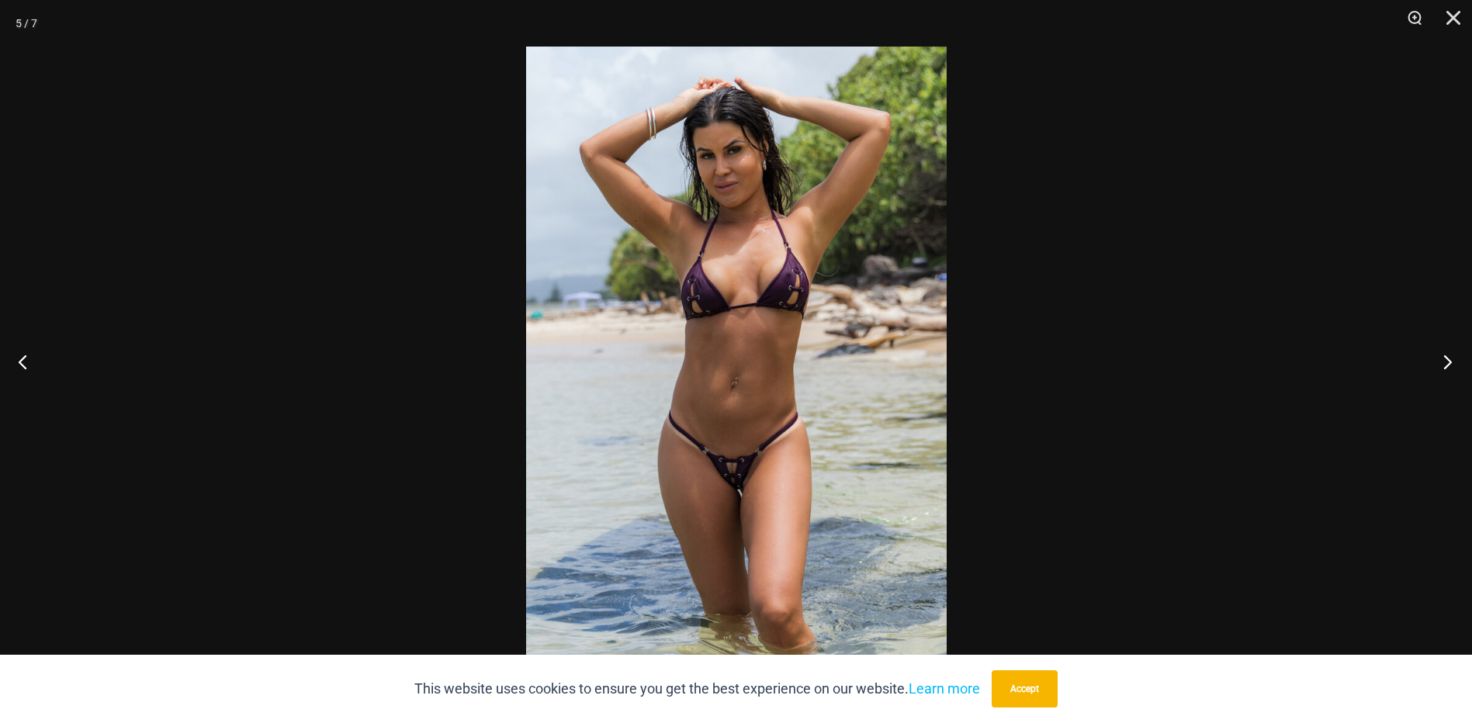
click at [1446, 362] on button "Next" at bounding box center [1443, 362] width 58 height 78
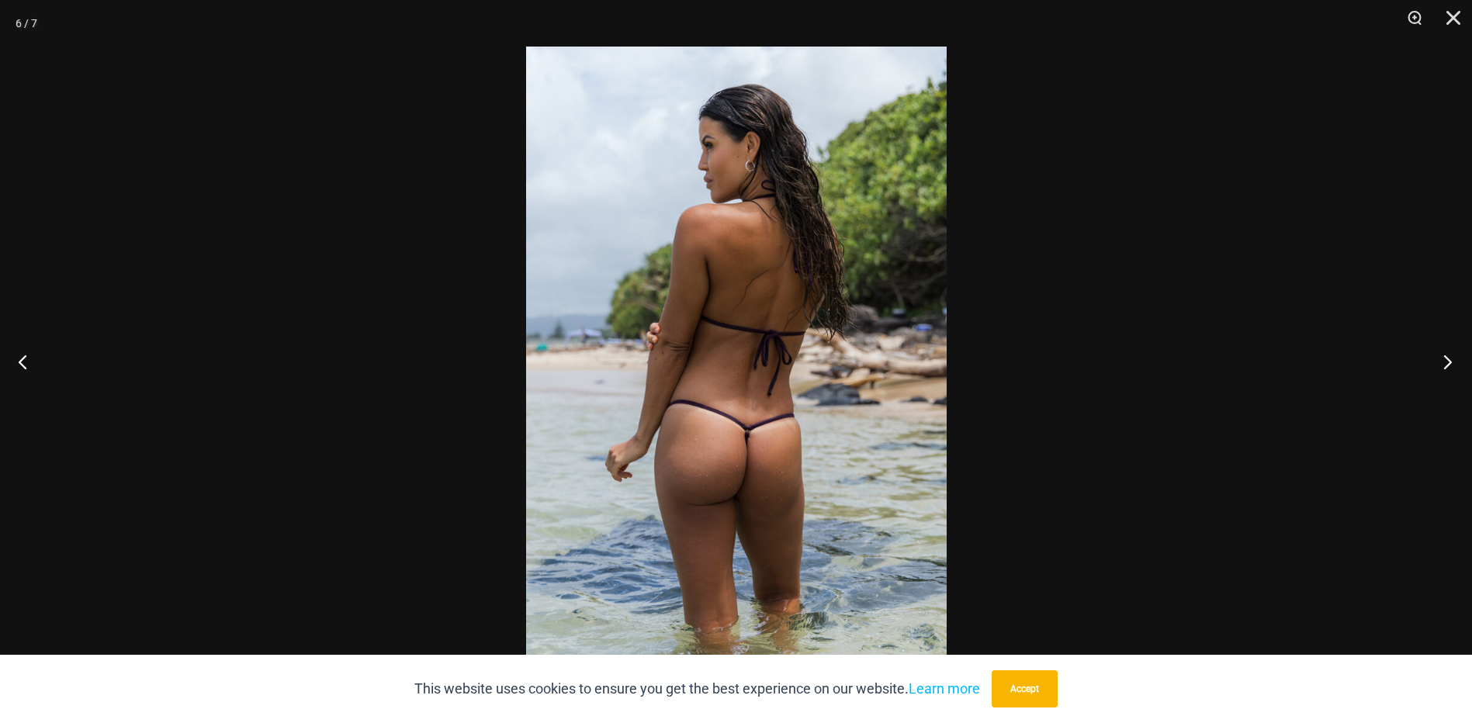
click at [1446, 362] on button "Next" at bounding box center [1443, 362] width 58 height 78
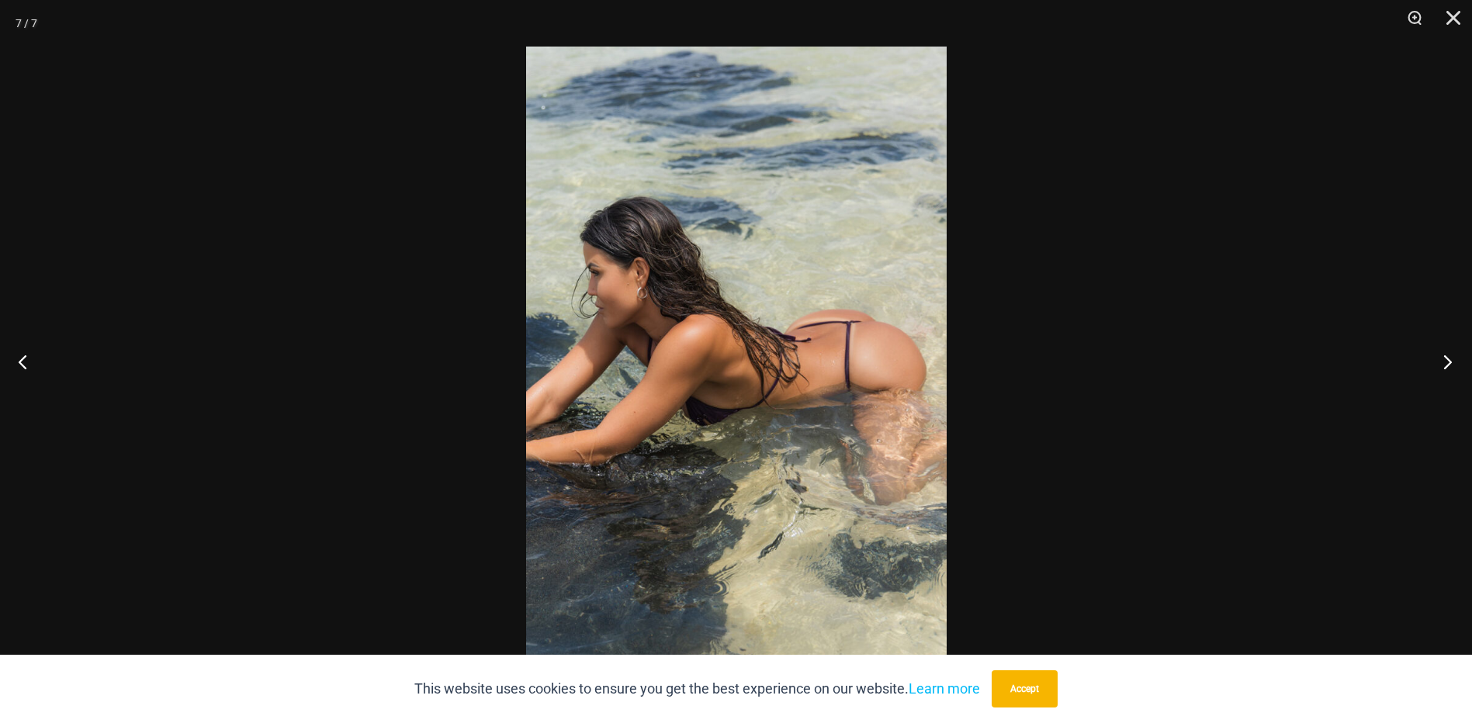
click at [1446, 362] on button "Next" at bounding box center [1443, 362] width 58 height 78
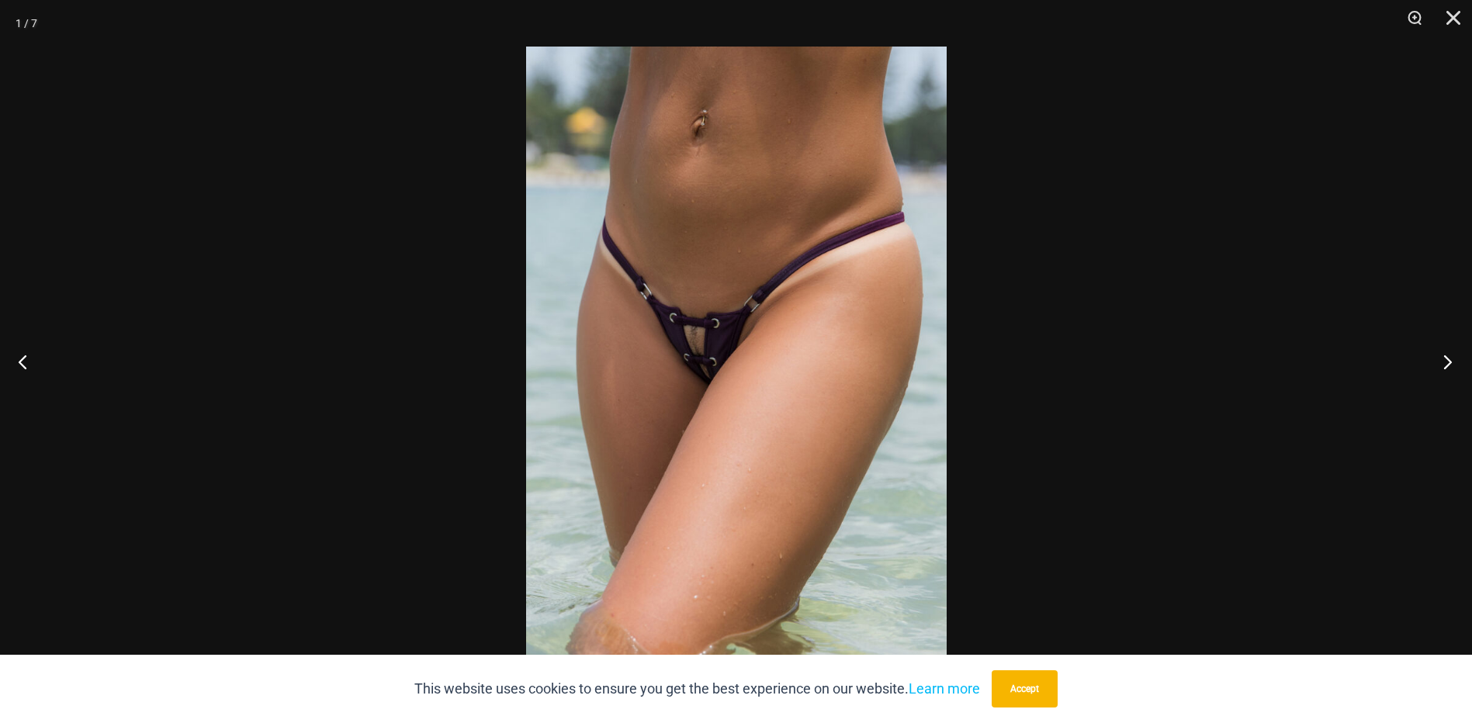
click at [1446, 362] on button "Next" at bounding box center [1443, 362] width 58 height 78
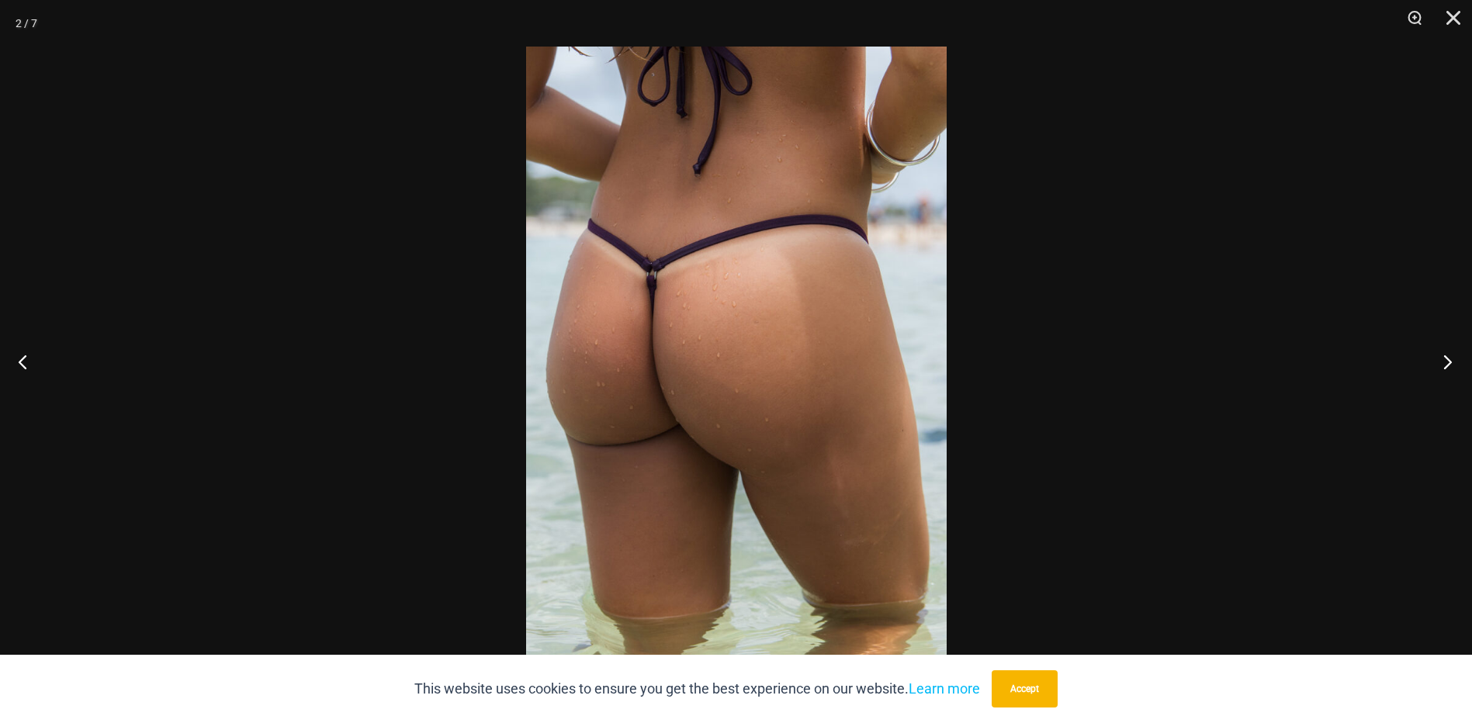
click at [1446, 362] on button "Next" at bounding box center [1443, 362] width 58 height 78
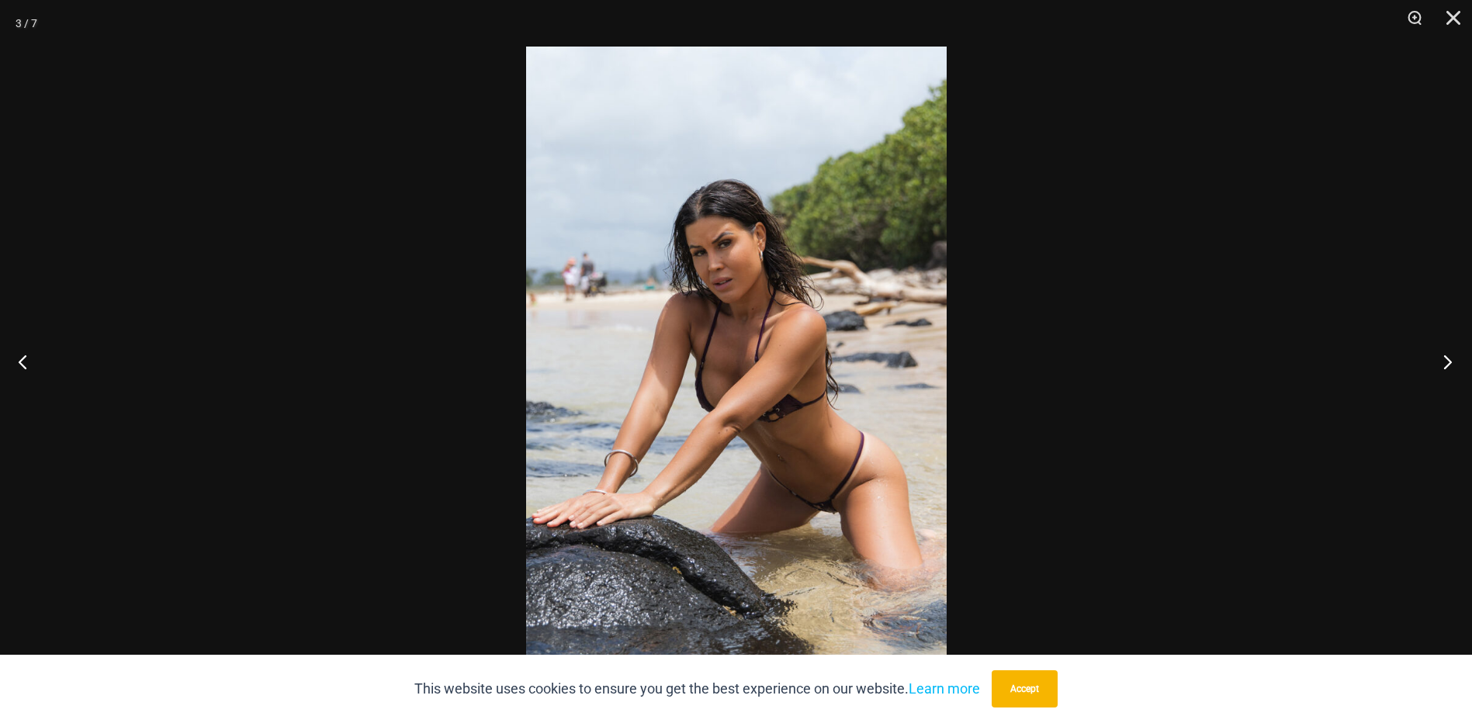
click at [1446, 362] on button "Next" at bounding box center [1443, 362] width 58 height 78
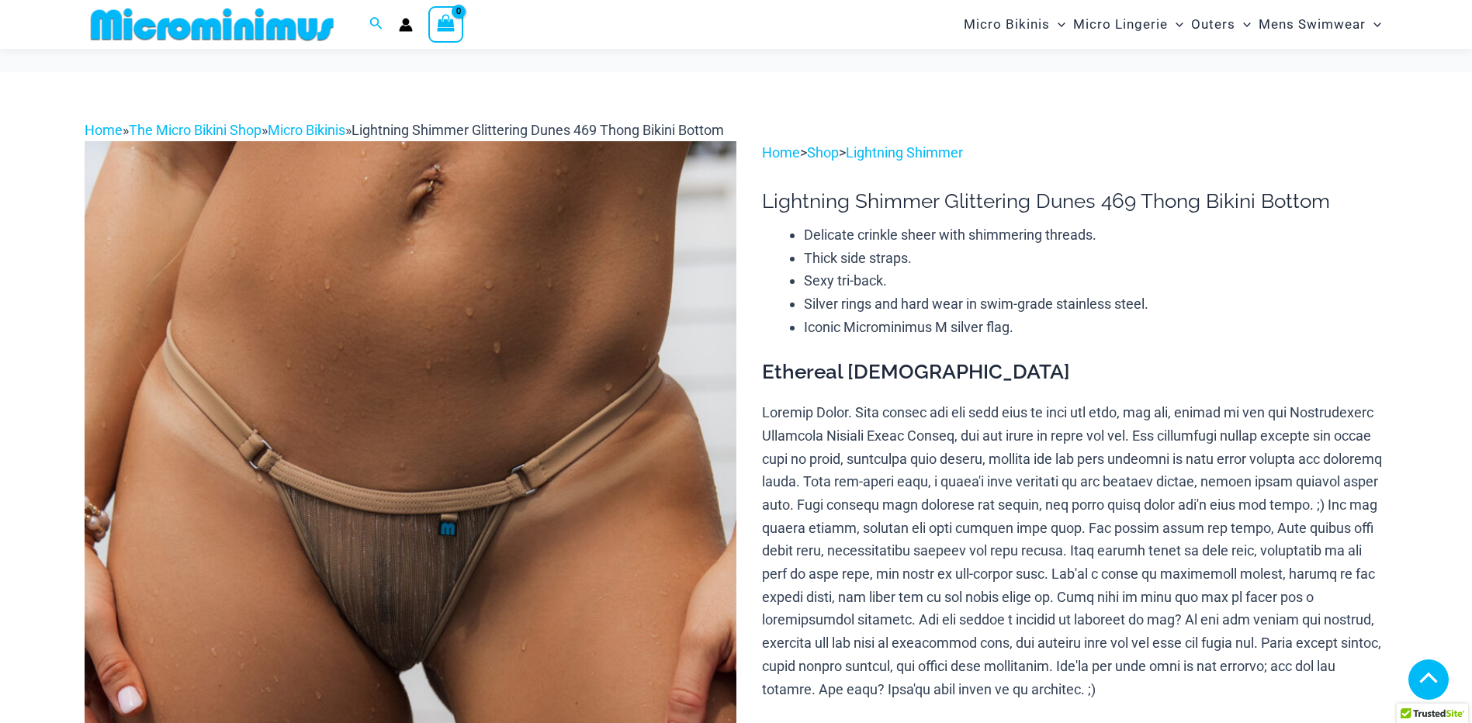
scroll to position [847, 0]
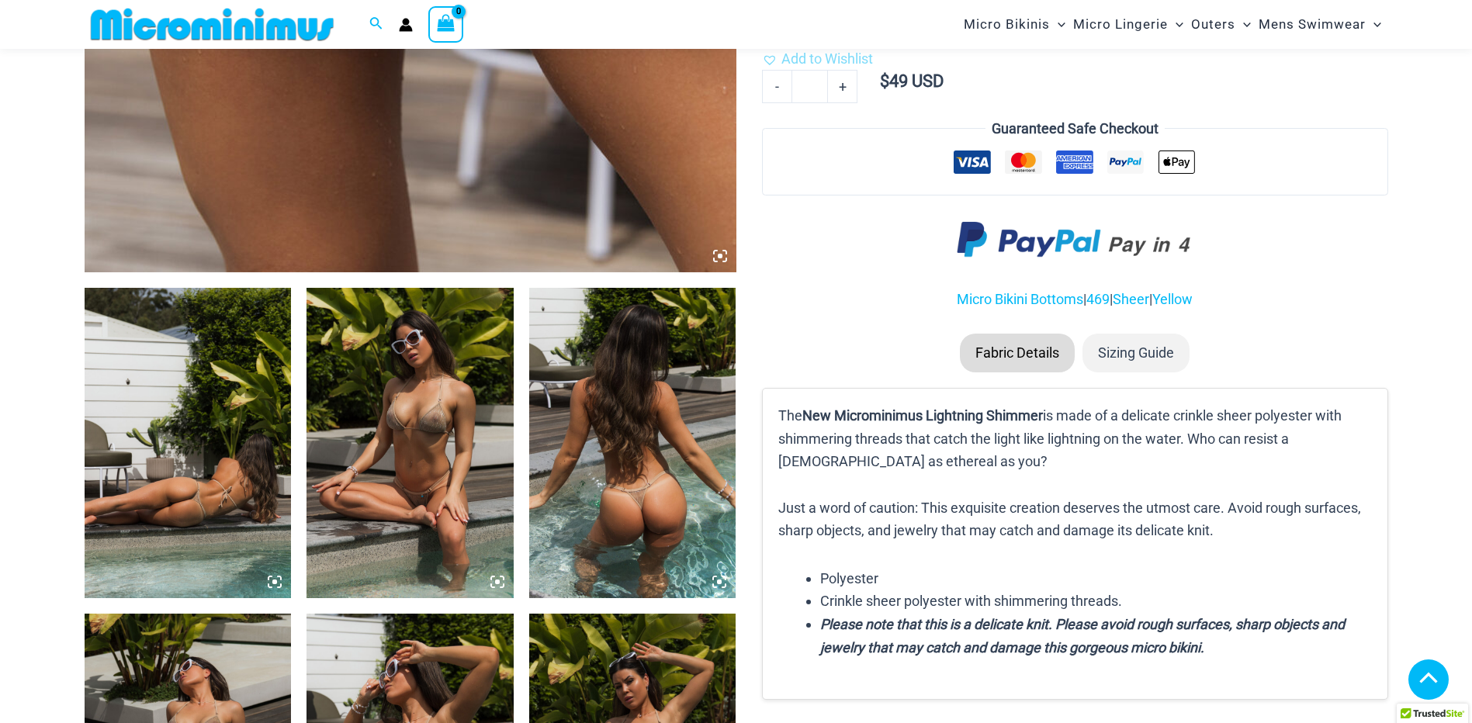
click at [189, 411] on img at bounding box center [188, 443] width 207 height 310
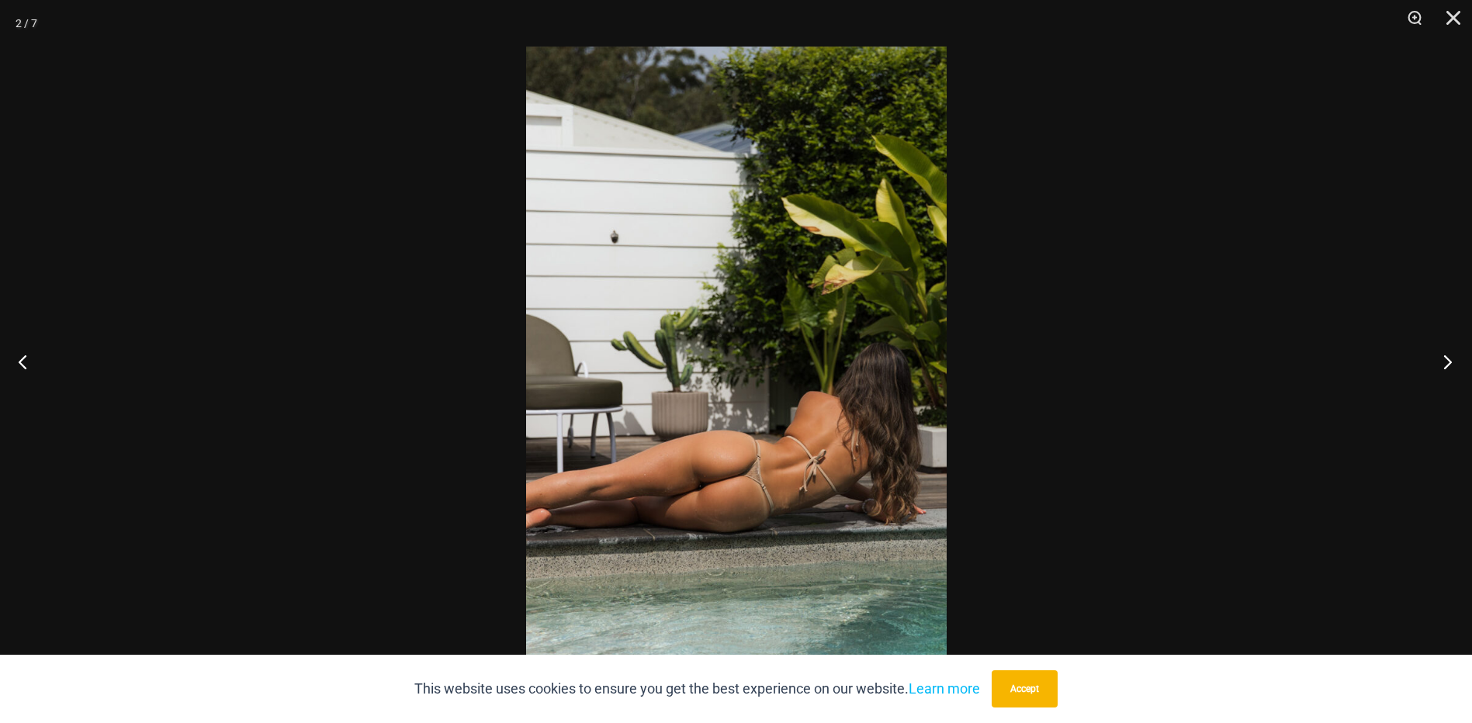
click at [1453, 359] on button "Next" at bounding box center [1443, 362] width 58 height 78
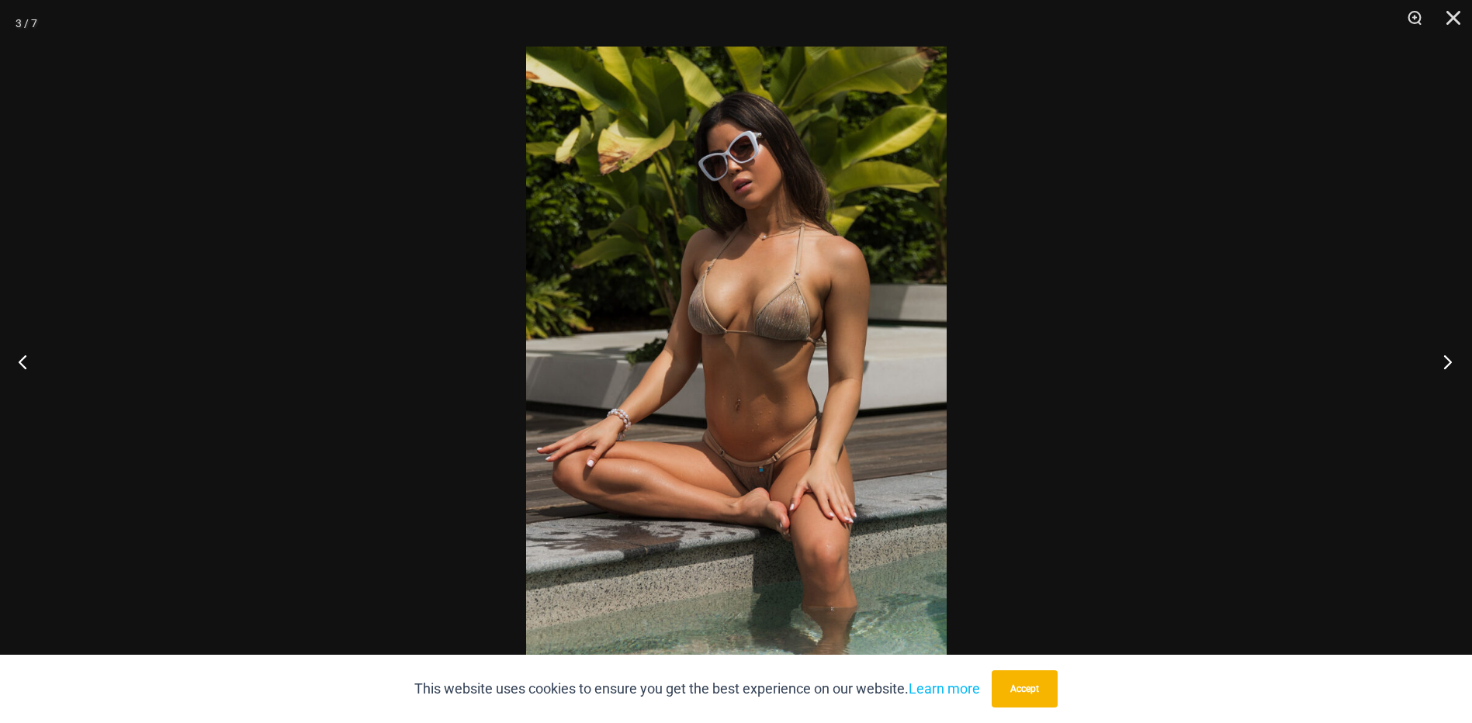
click at [1450, 359] on button "Next" at bounding box center [1443, 362] width 58 height 78
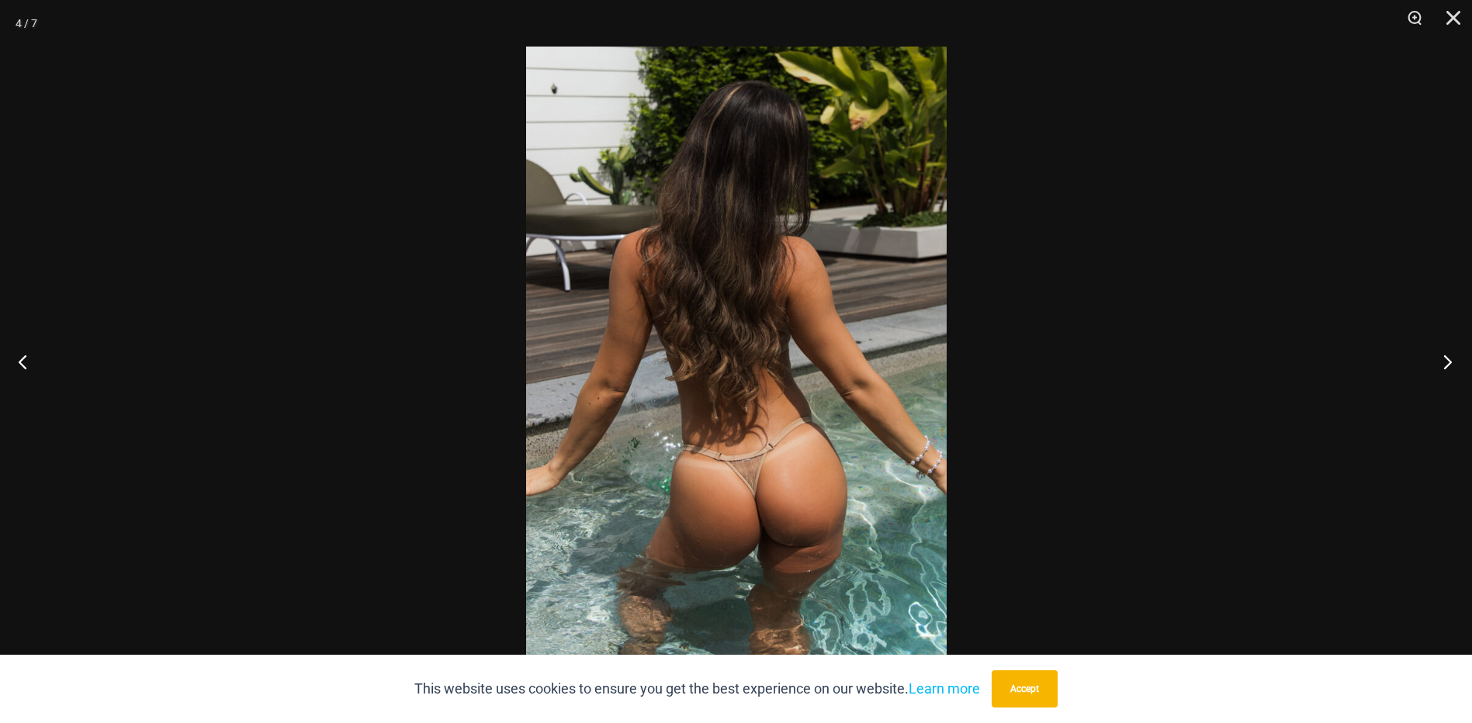
click at [1450, 359] on button "Next" at bounding box center [1443, 362] width 58 height 78
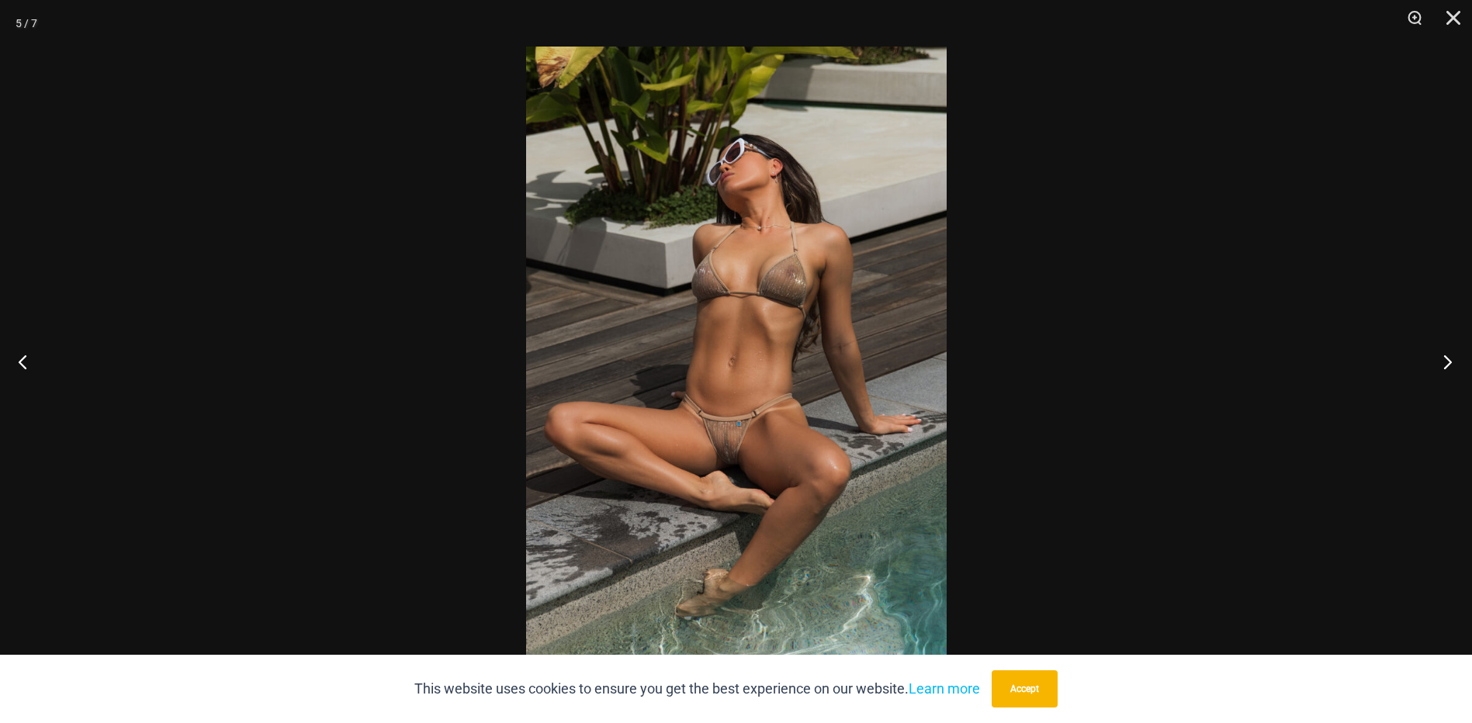
click at [1450, 359] on button "Next" at bounding box center [1443, 362] width 58 height 78
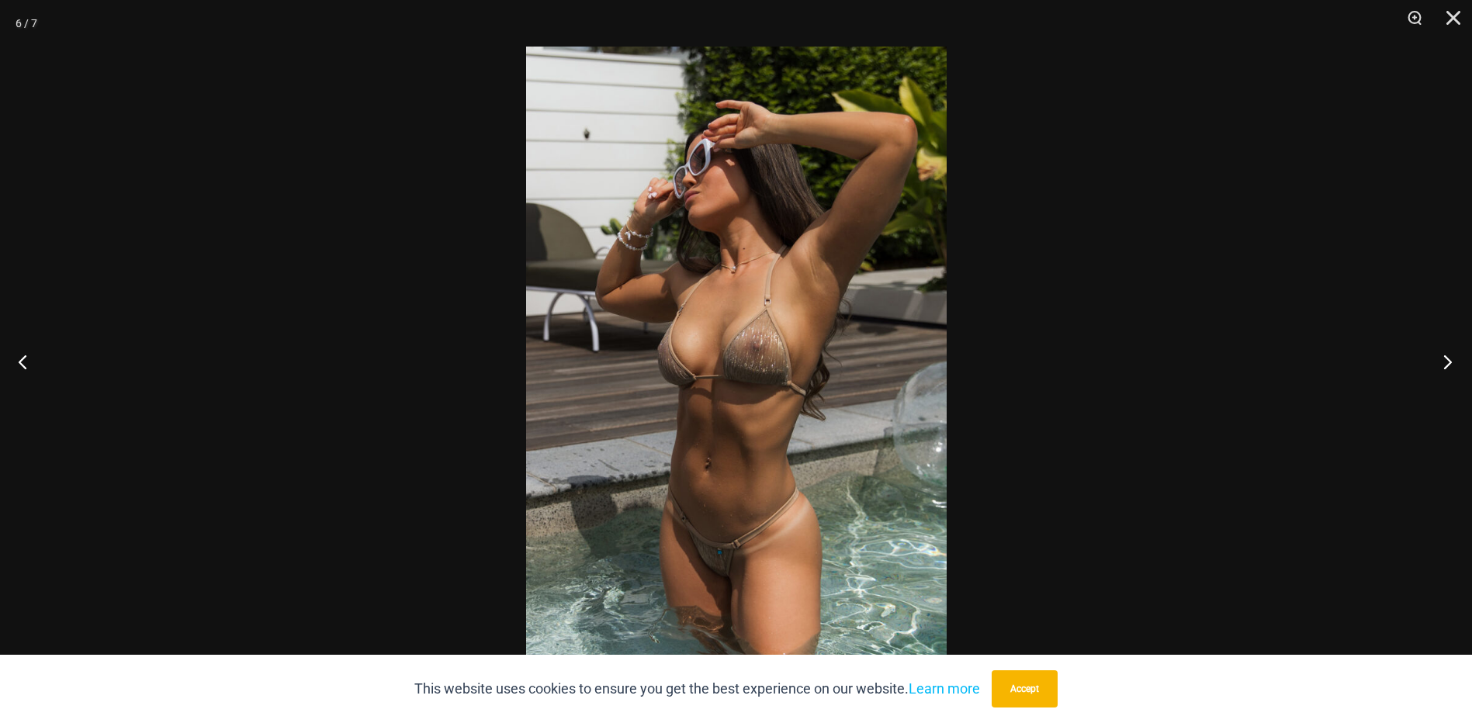
click at [1450, 359] on button "Next" at bounding box center [1443, 362] width 58 height 78
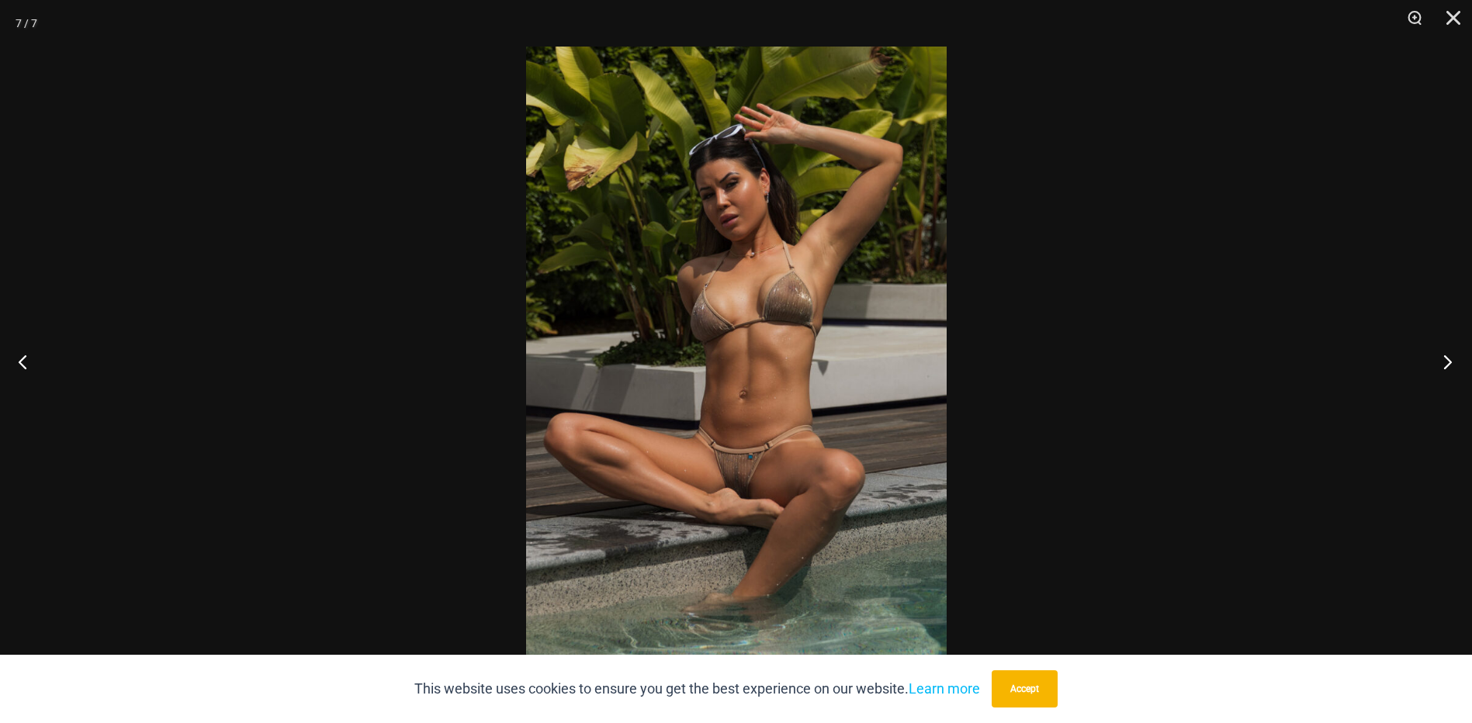
click at [1450, 359] on button "Next" at bounding box center [1443, 362] width 58 height 78
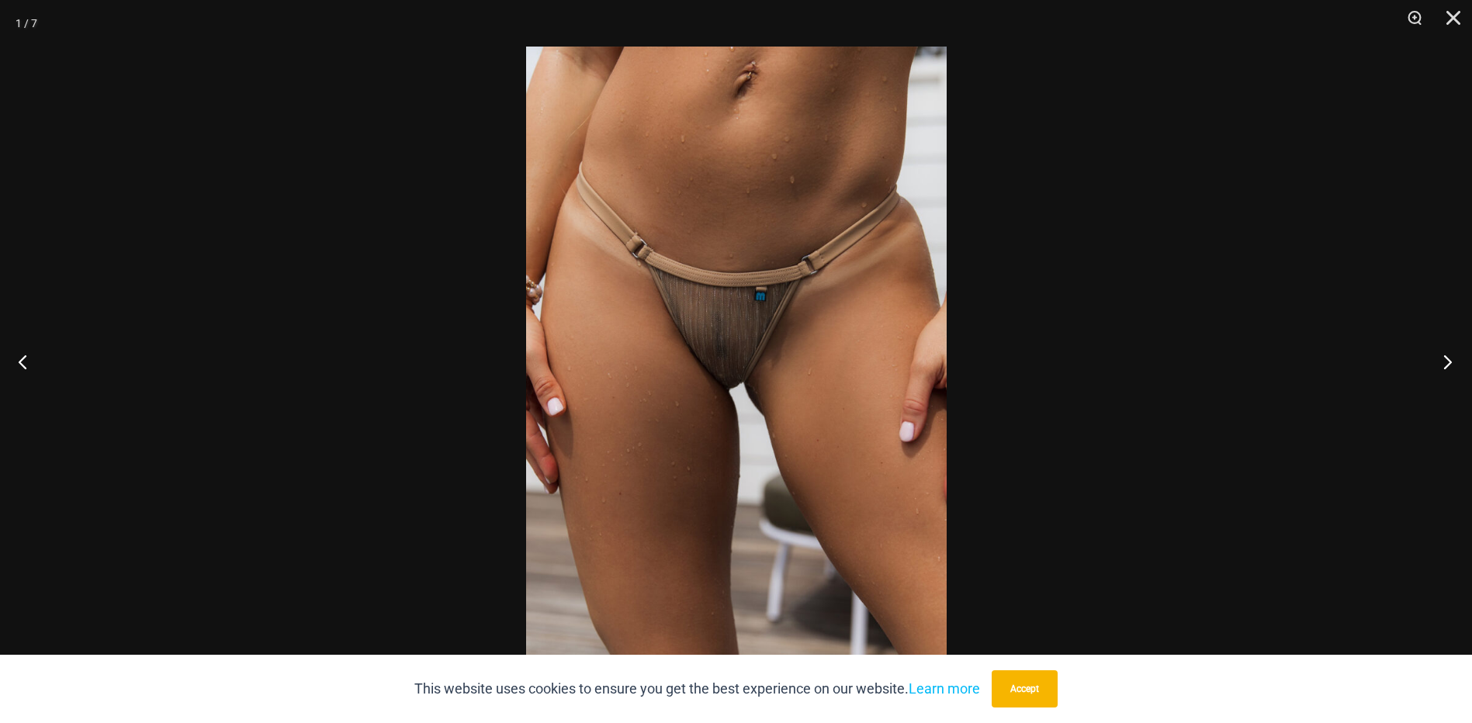
click at [1450, 359] on button "Next" at bounding box center [1443, 362] width 58 height 78
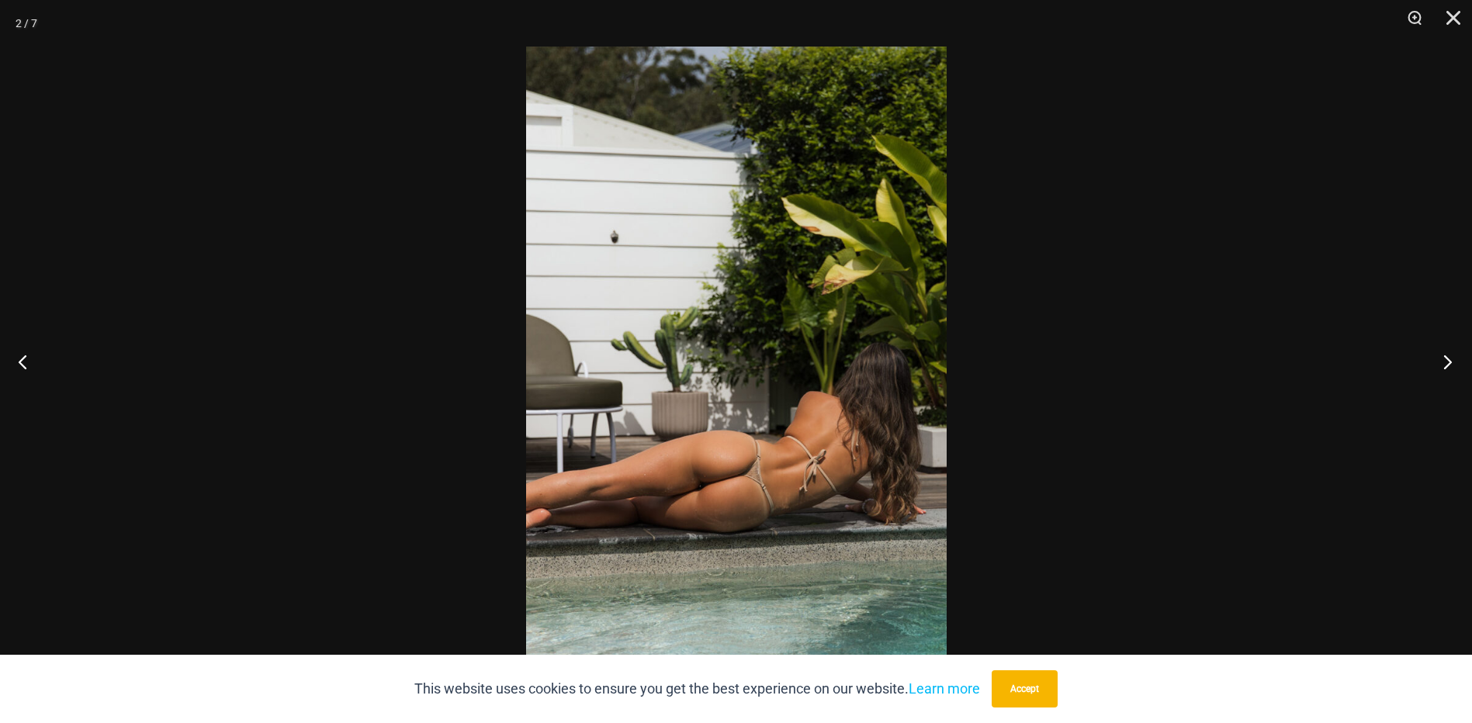
click at [1450, 359] on button "Next" at bounding box center [1443, 362] width 58 height 78
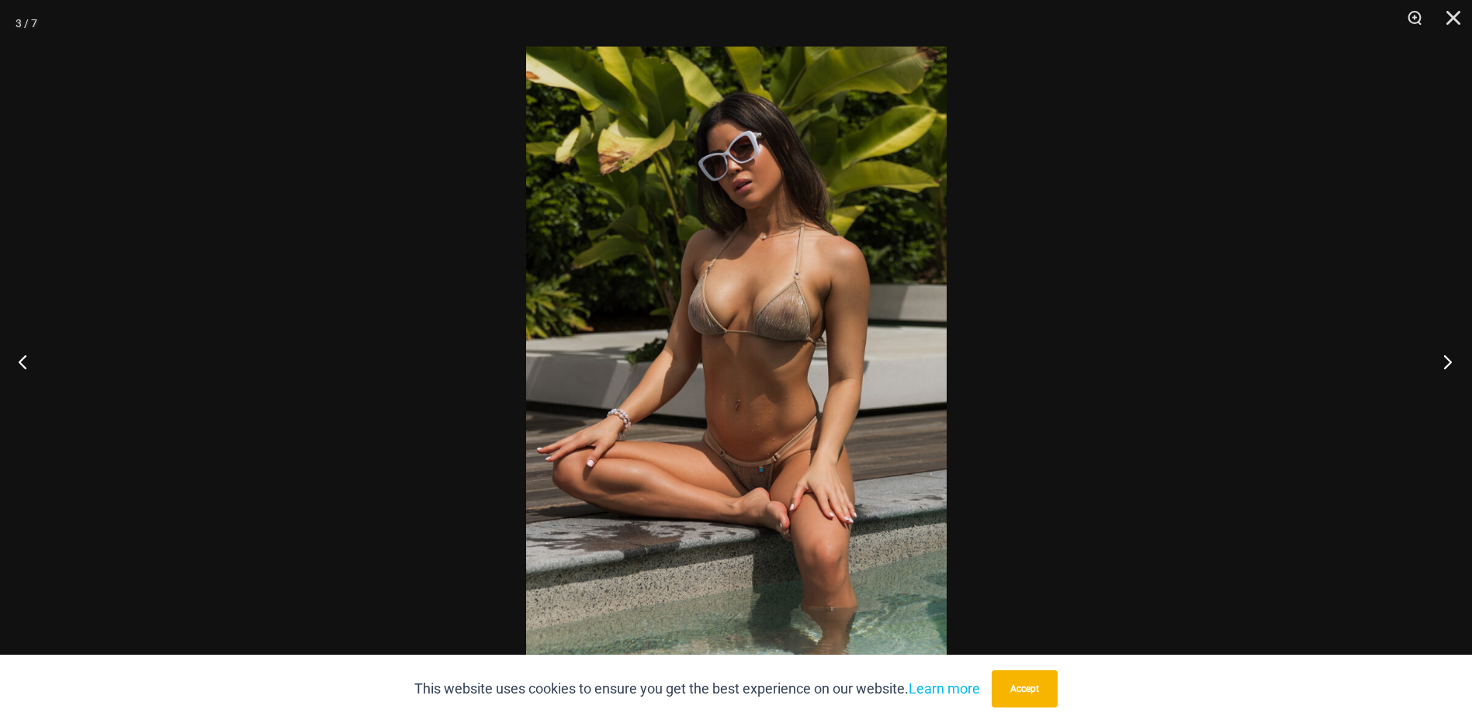
click at [1449, 360] on button "Next" at bounding box center [1443, 362] width 58 height 78
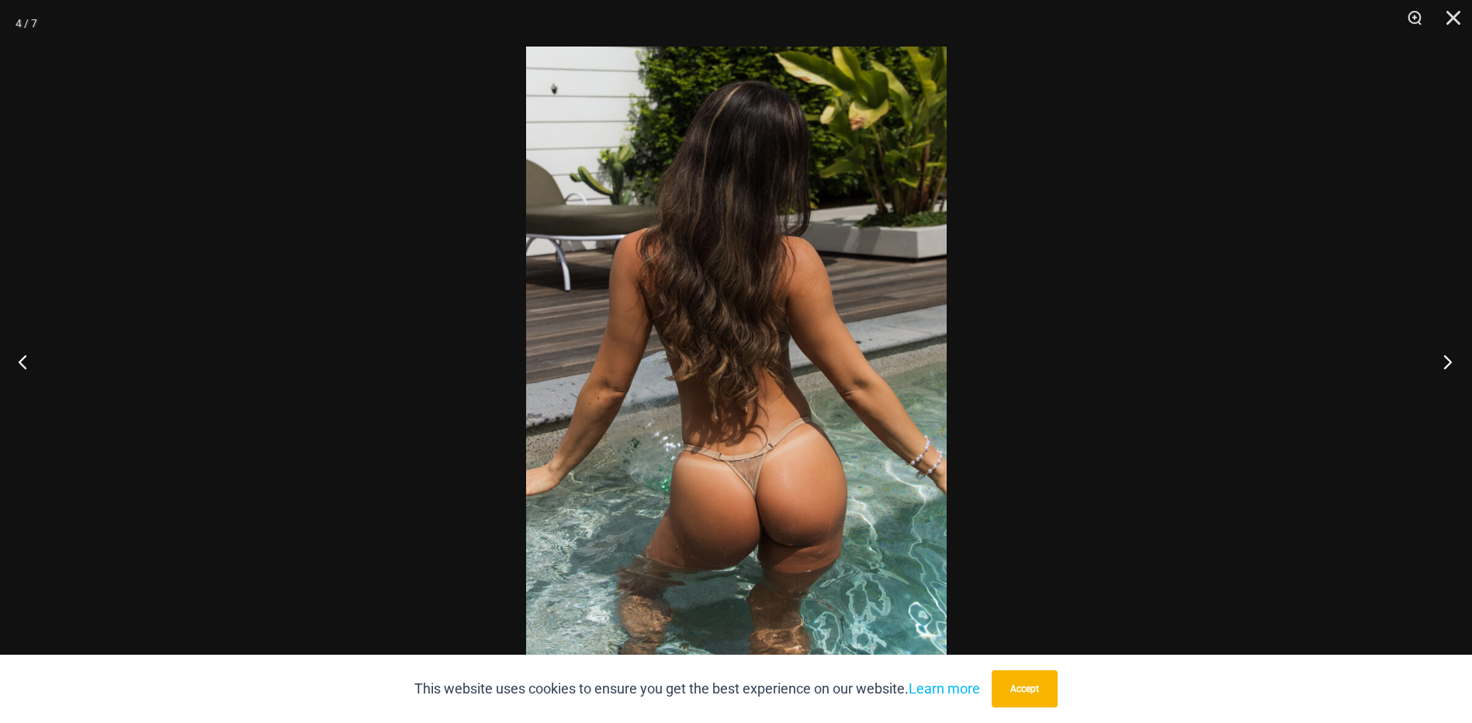
click at [1448, 361] on button "Next" at bounding box center [1443, 362] width 58 height 78
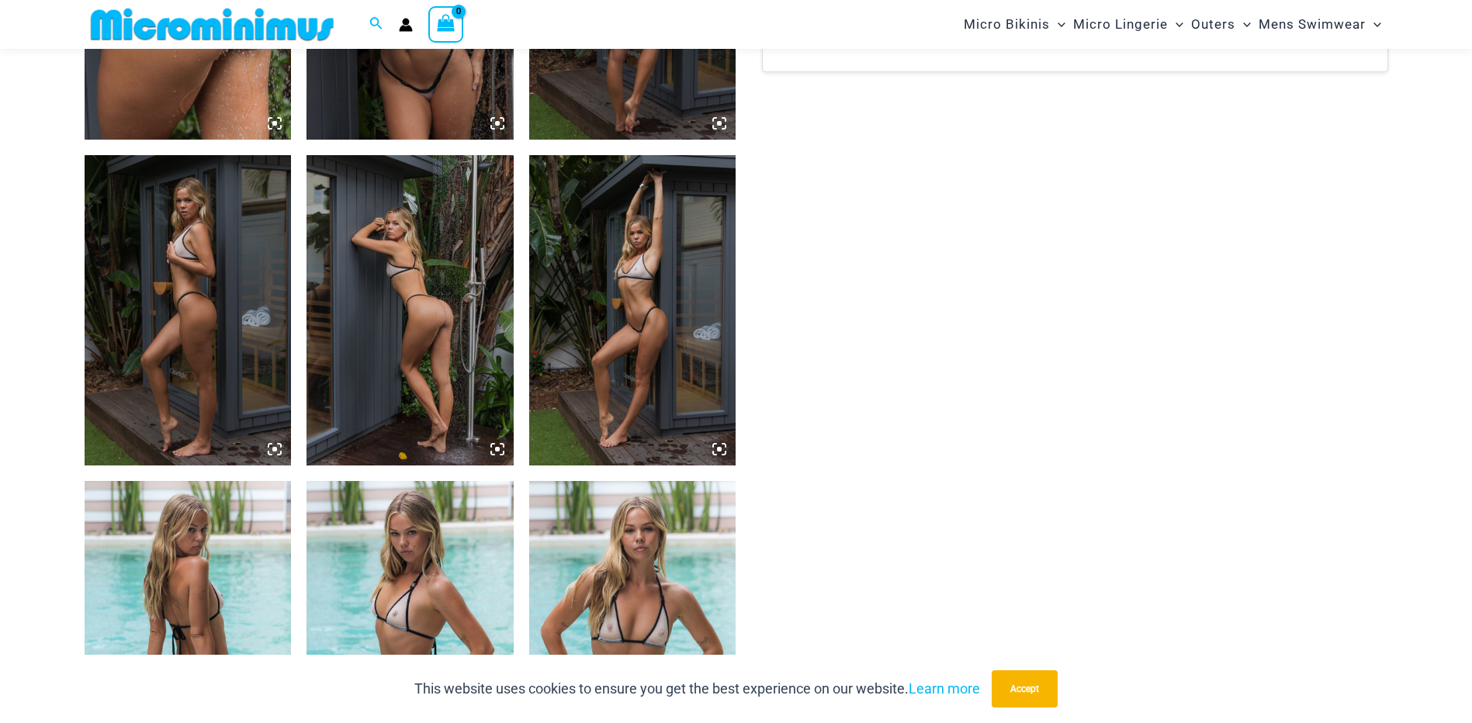
scroll to position [1616, 0]
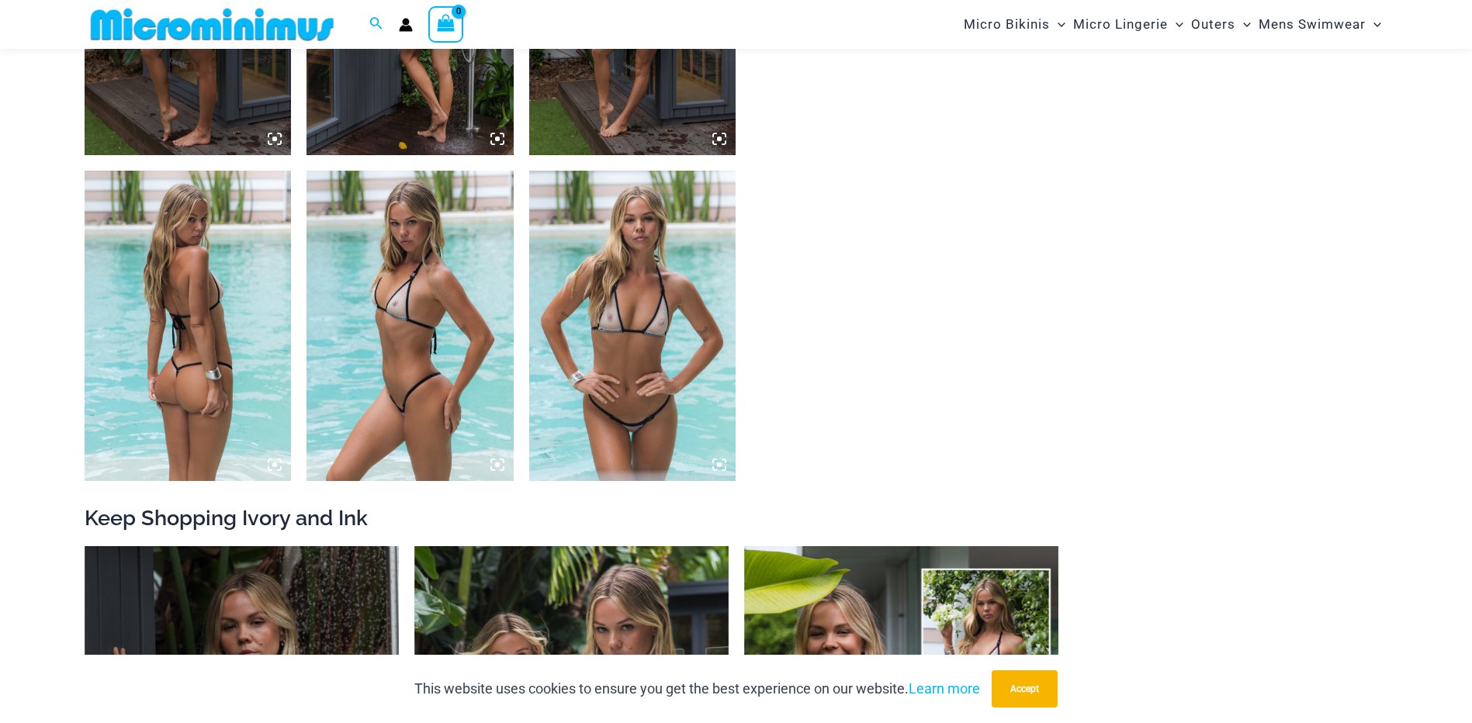
click at [615, 309] on img at bounding box center [632, 326] width 207 height 310
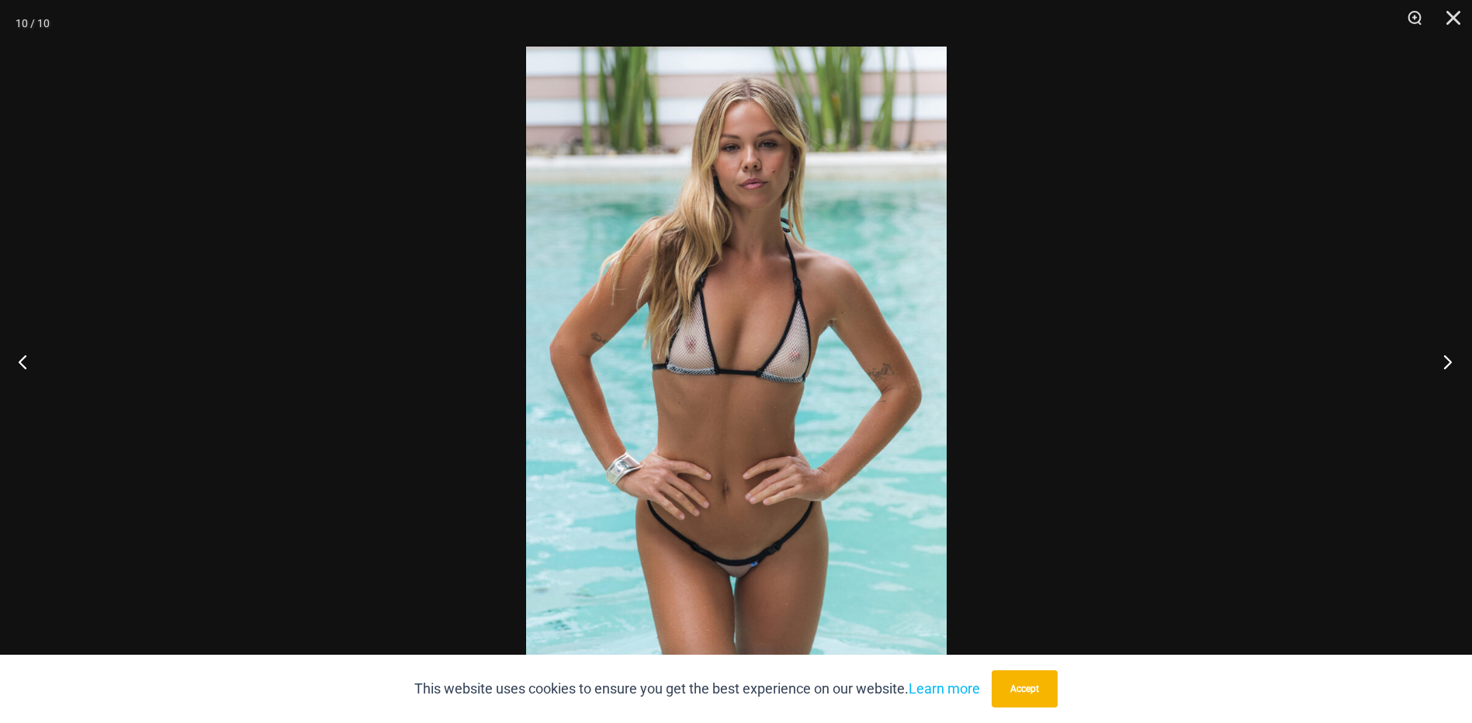
click at [1450, 359] on button "Next" at bounding box center [1443, 362] width 58 height 78
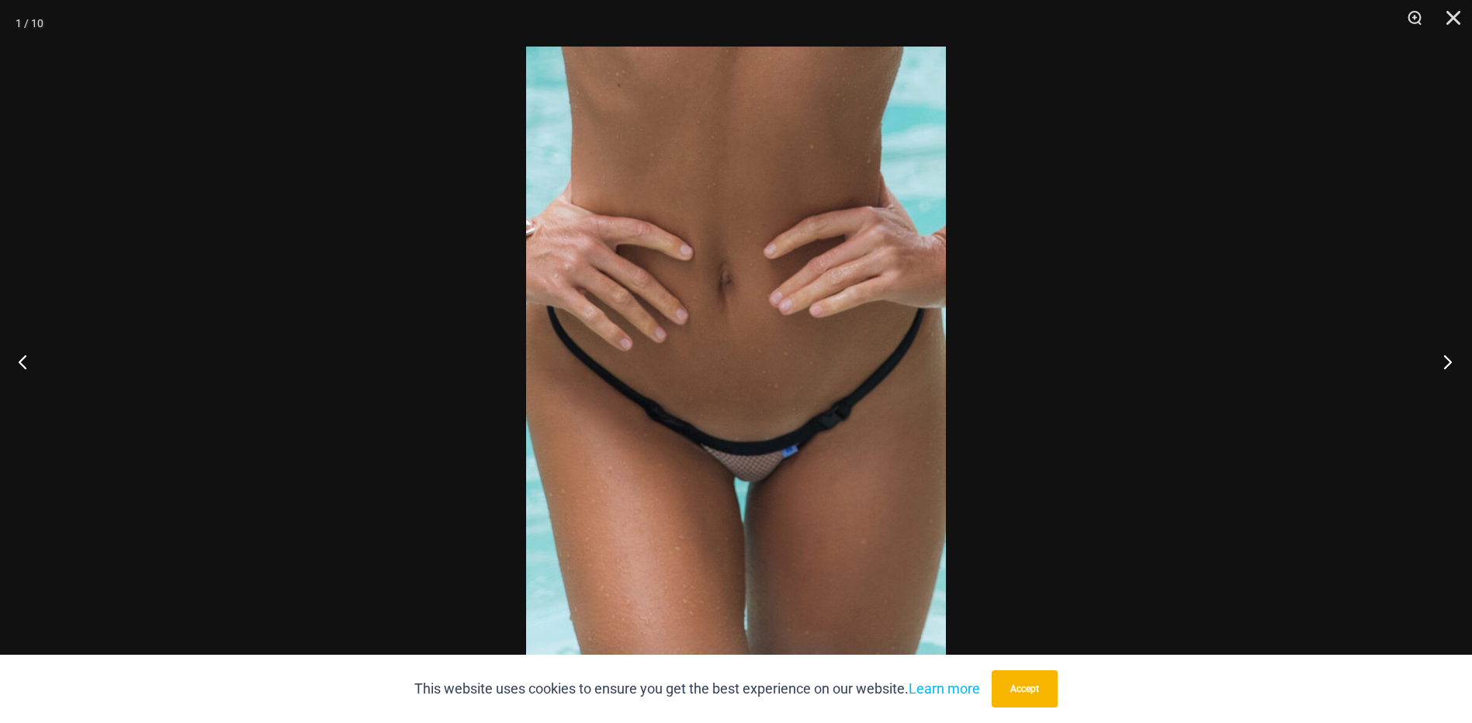
click at [1450, 359] on button "Next" at bounding box center [1443, 362] width 58 height 78
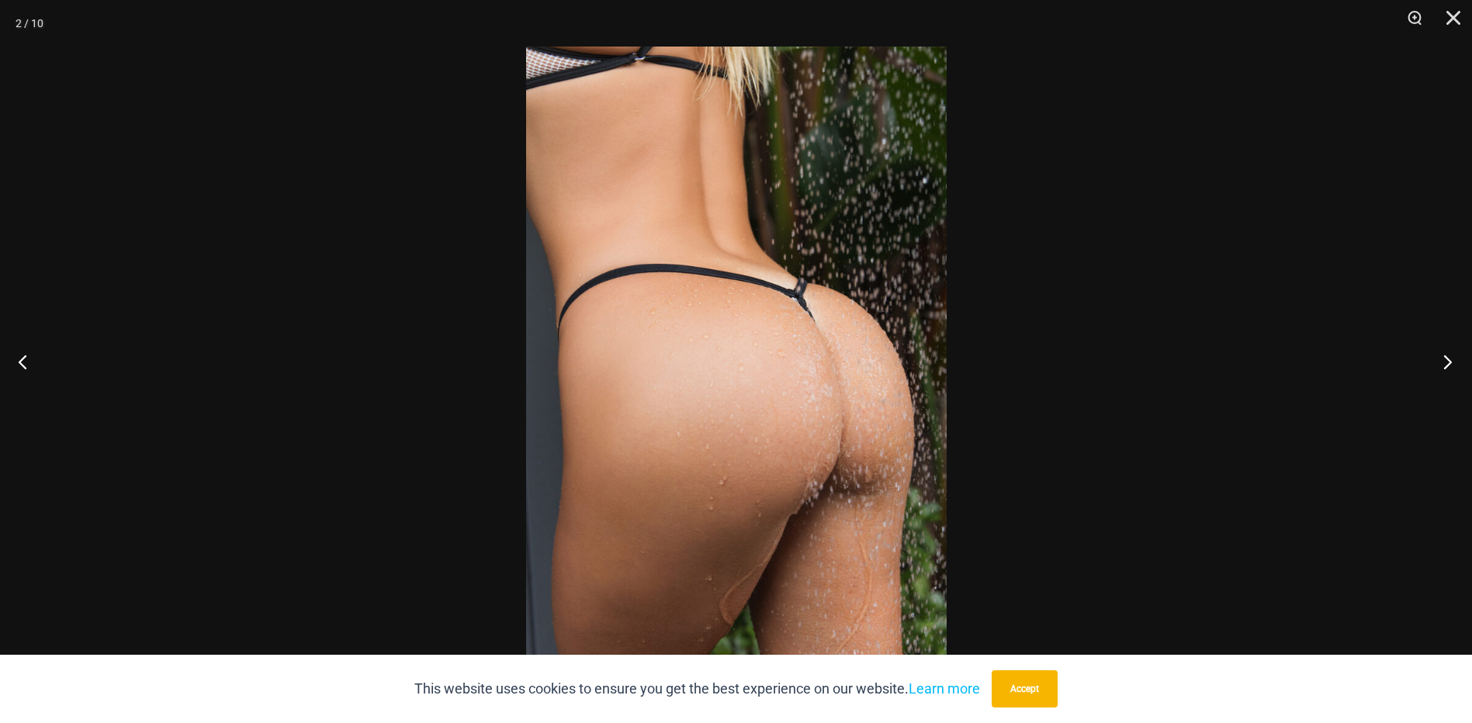
click at [1450, 359] on button "Next" at bounding box center [1443, 362] width 58 height 78
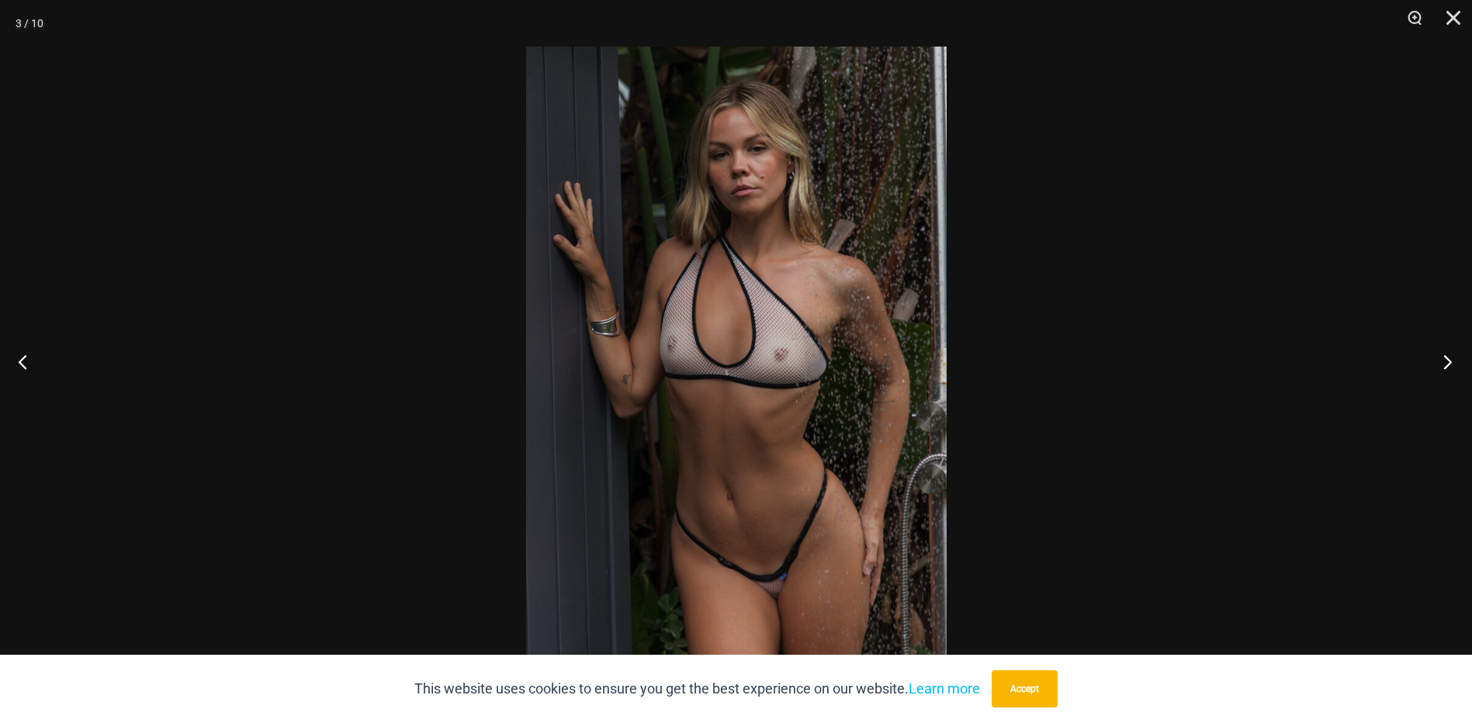
click at [1450, 359] on button "Next" at bounding box center [1443, 362] width 58 height 78
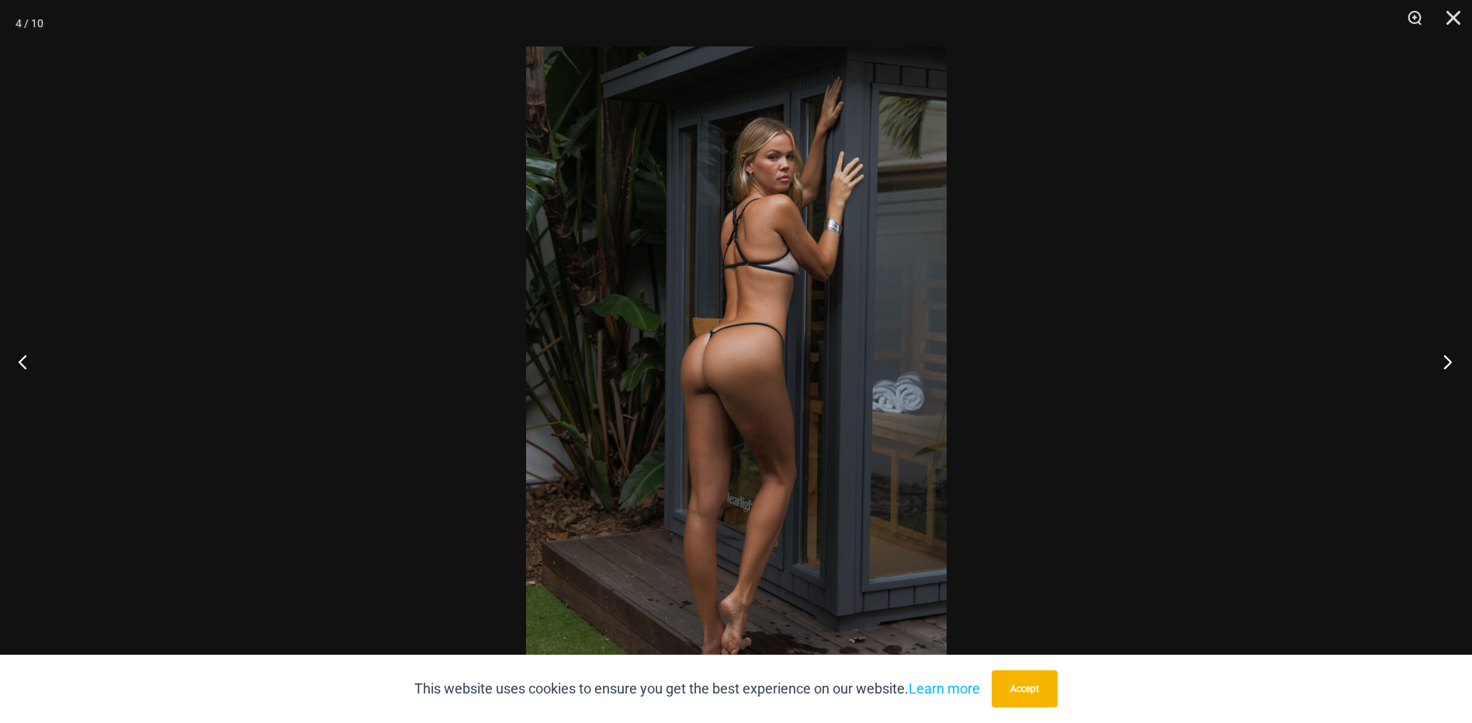
click at [1450, 359] on button "Next" at bounding box center [1443, 362] width 58 height 78
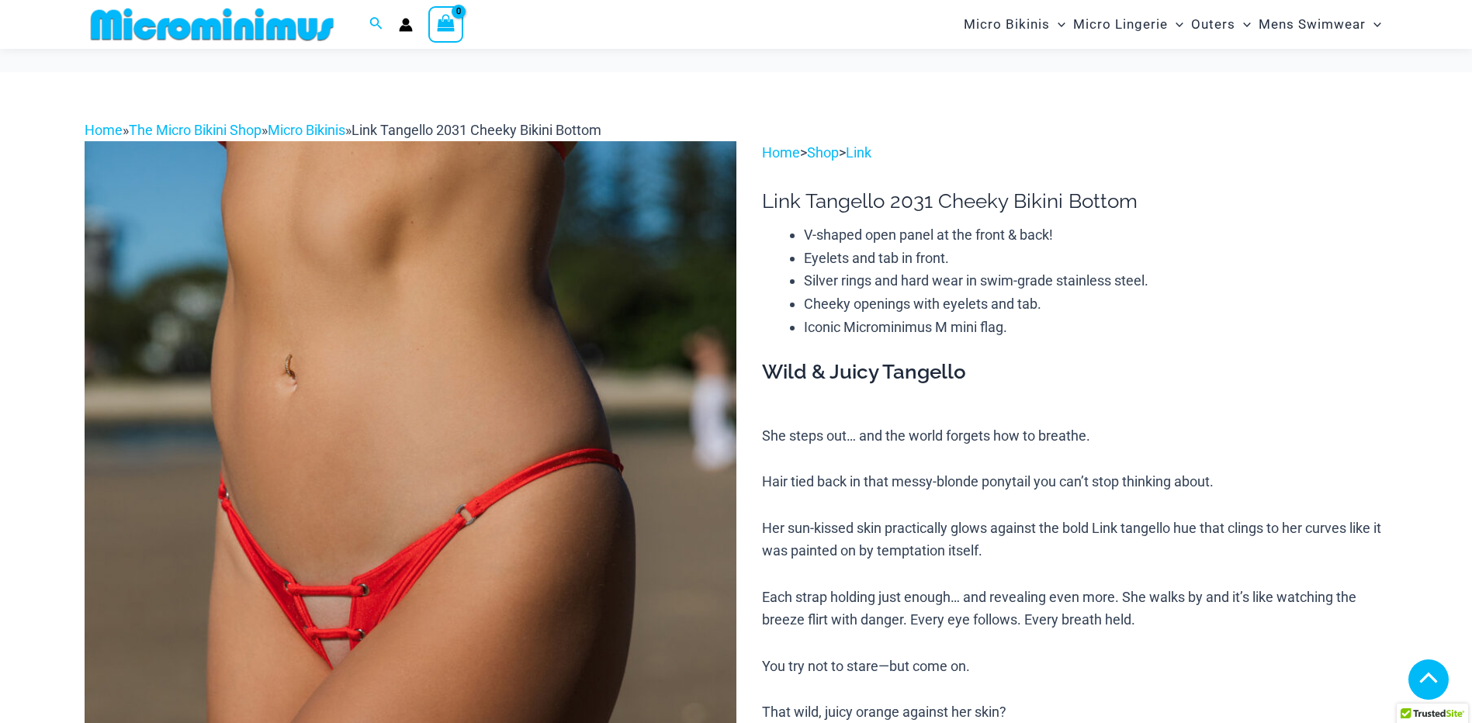
scroll to position [684, 0]
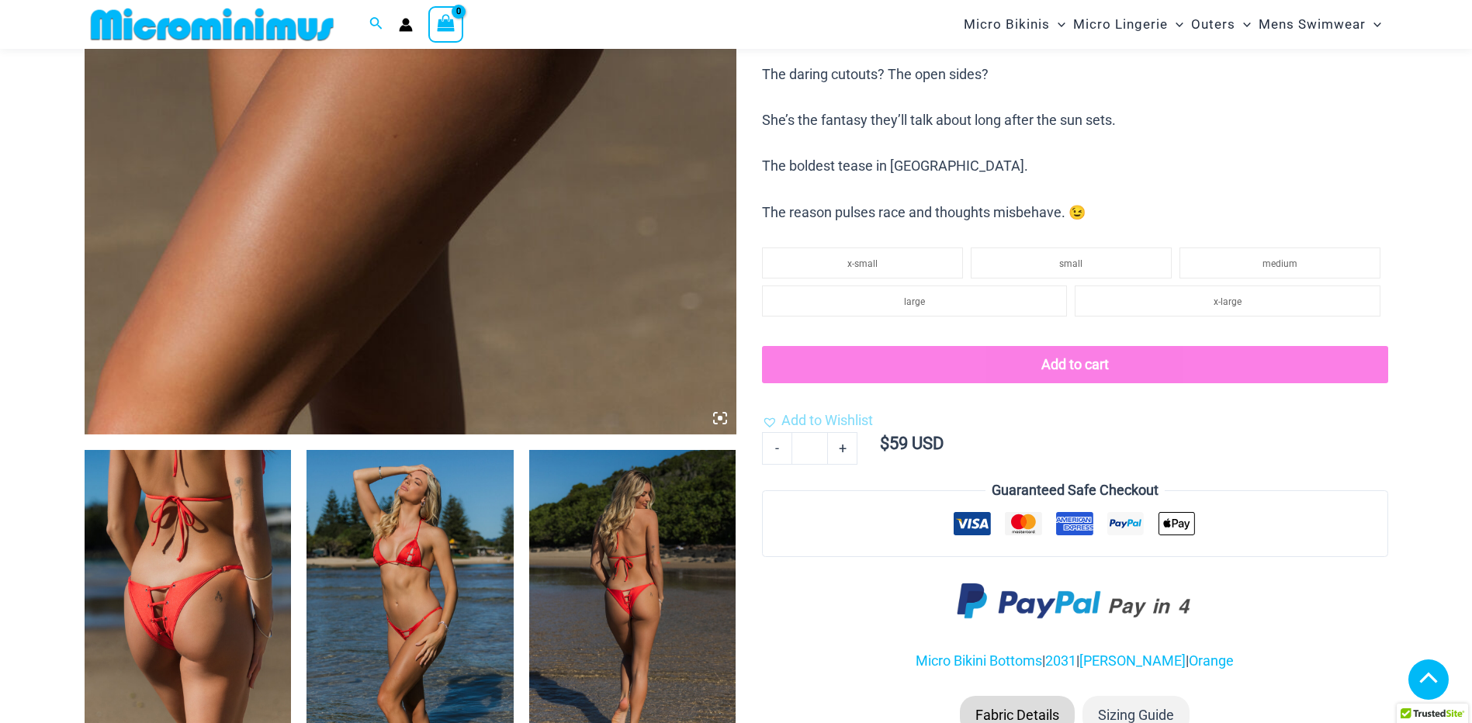
click at [234, 527] on img at bounding box center [188, 605] width 207 height 310
click at [244, 525] on img at bounding box center [188, 605] width 207 height 310
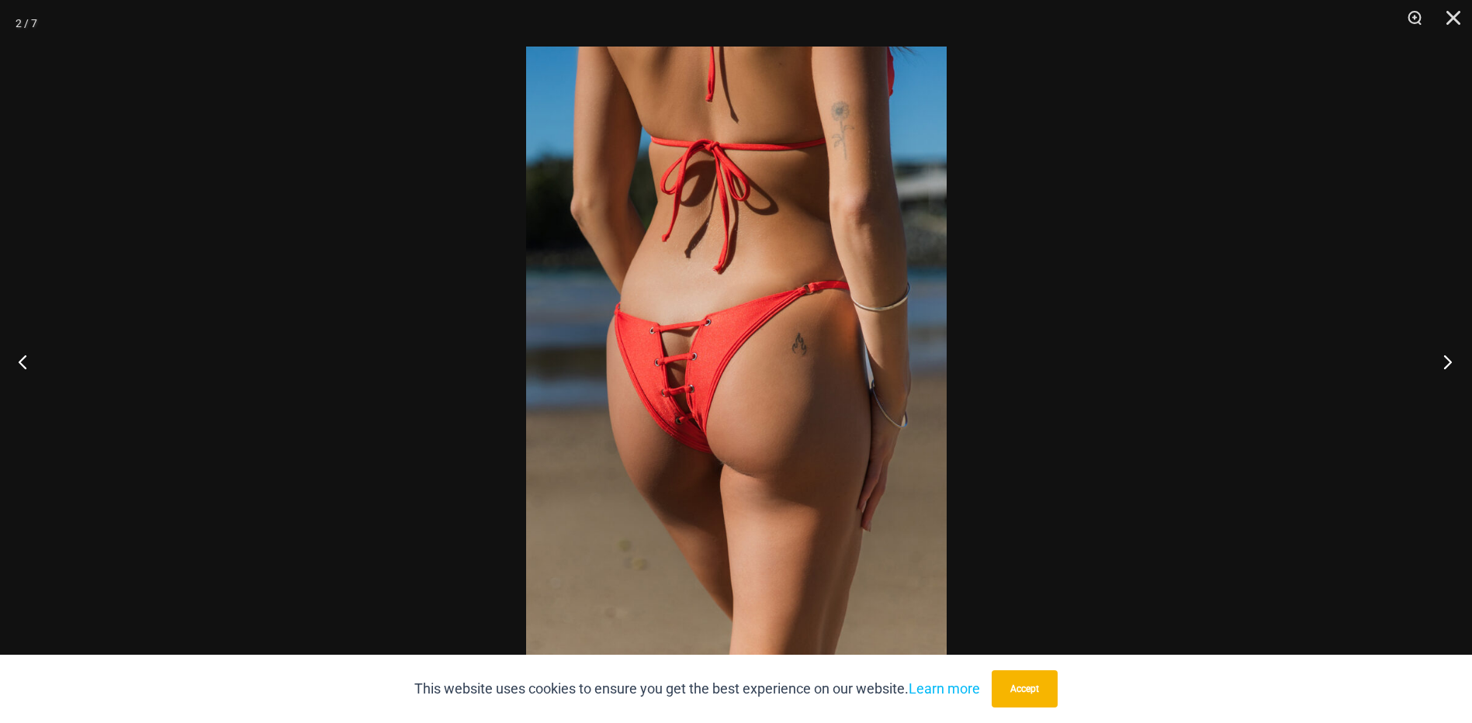
click at [1442, 363] on button "Next" at bounding box center [1443, 362] width 58 height 78
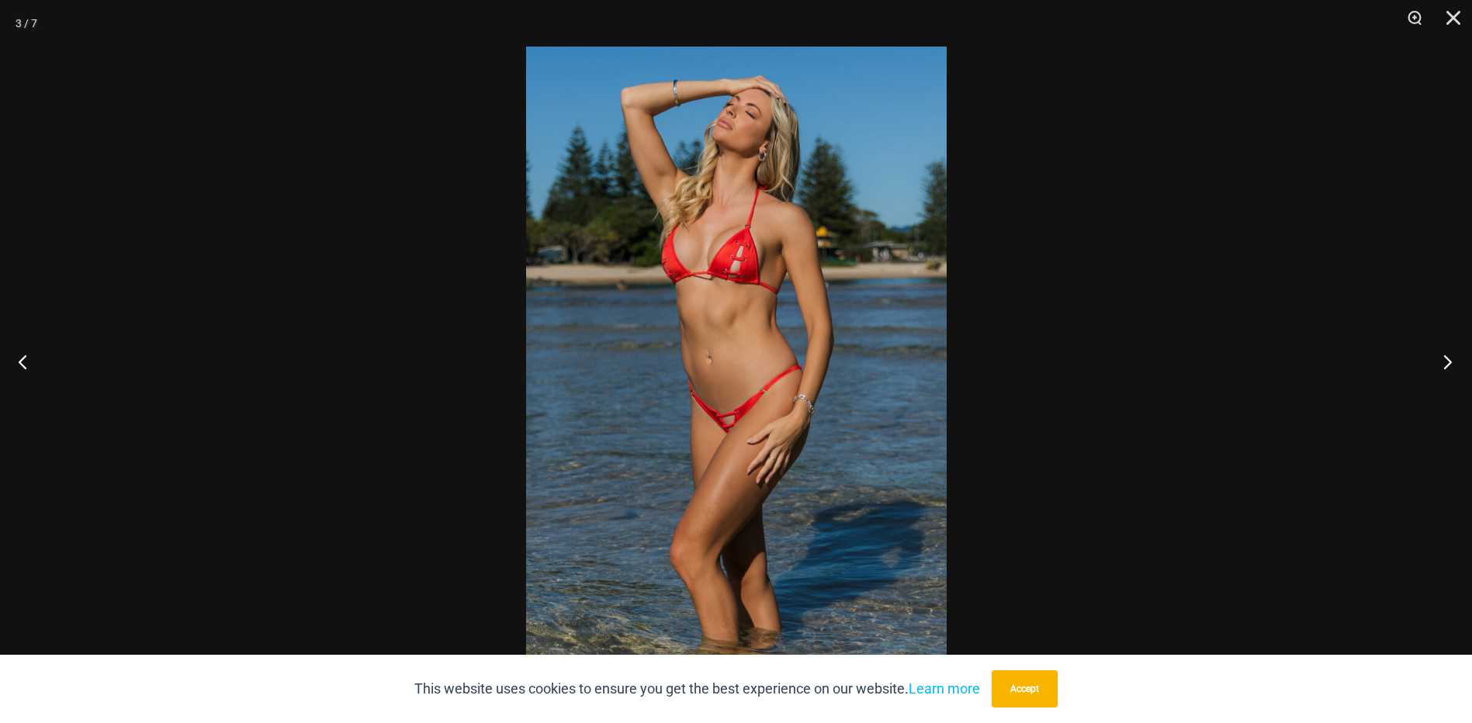
click at [1443, 356] on button "Next" at bounding box center [1443, 362] width 58 height 78
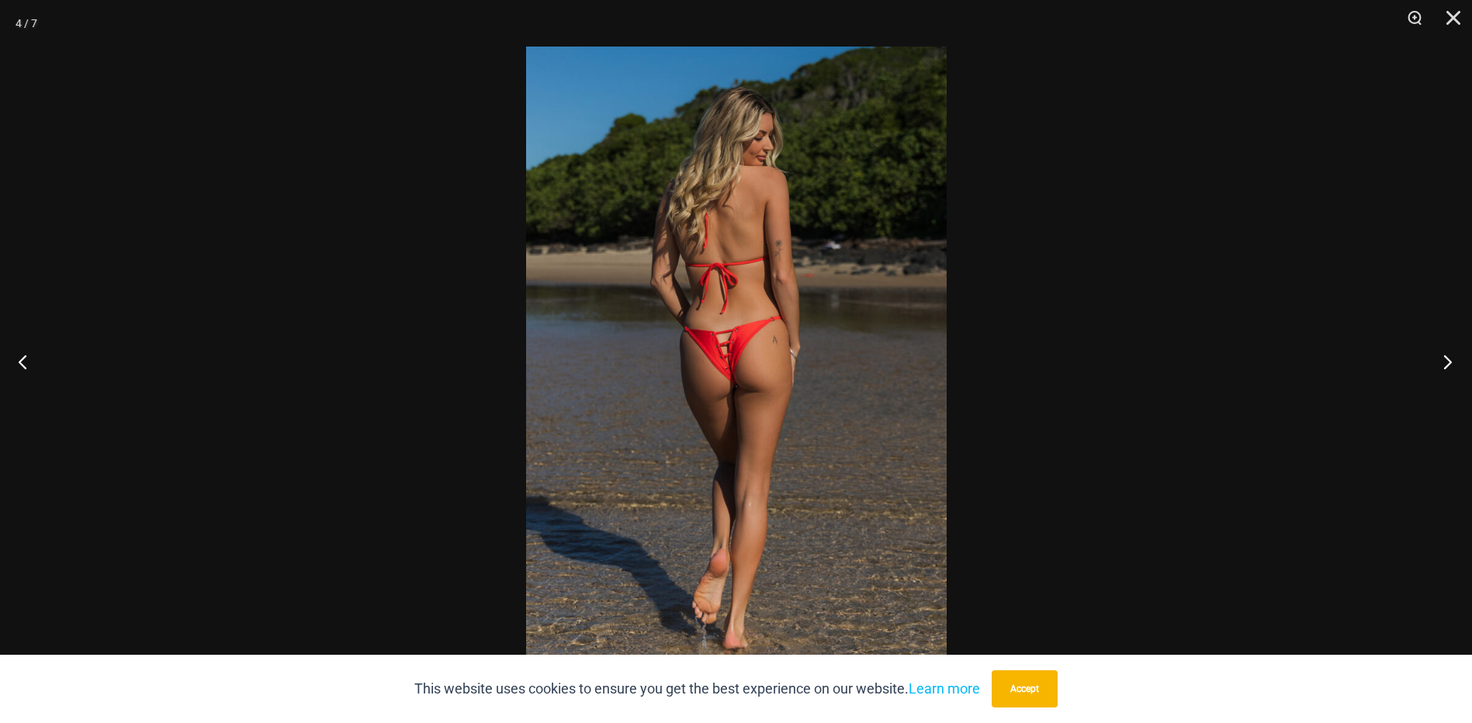
click at [1443, 356] on button "Next" at bounding box center [1443, 362] width 58 height 78
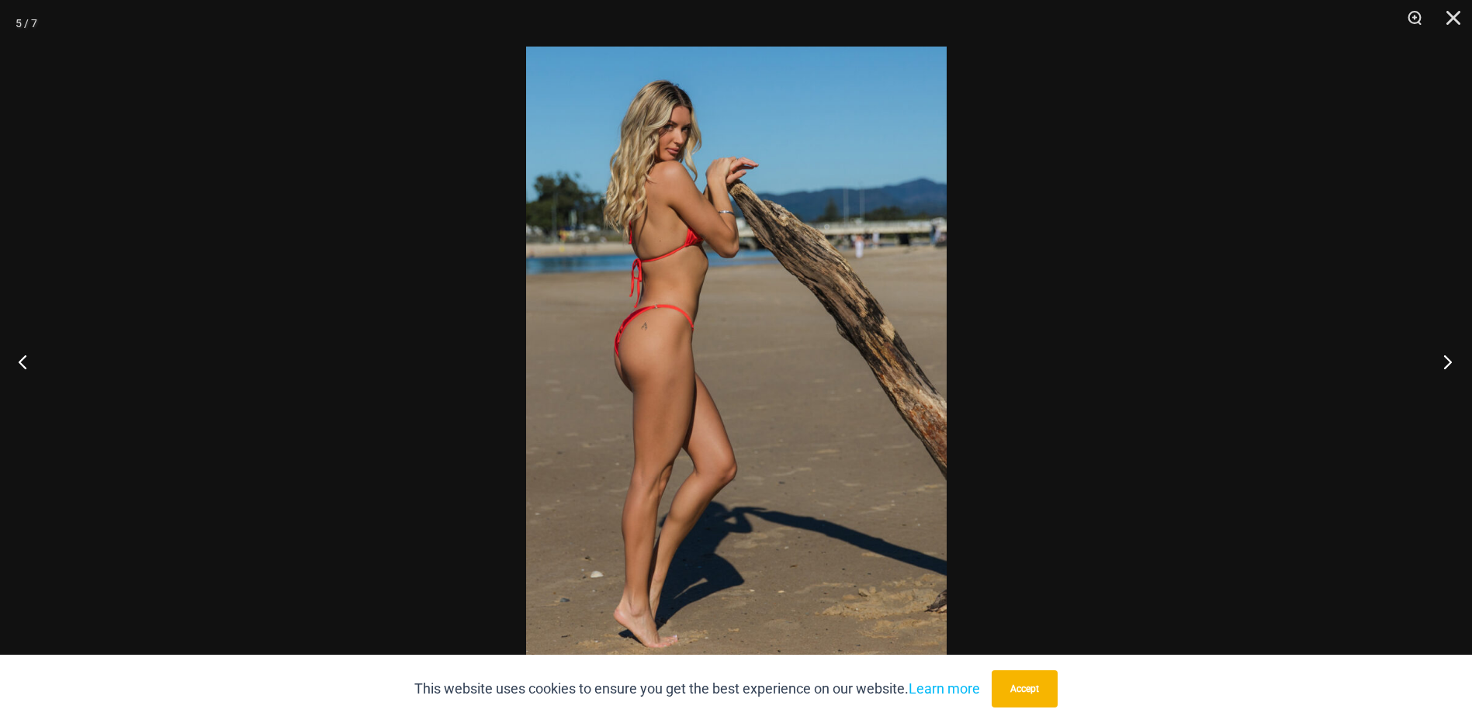
click at [1443, 356] on button "Next" at bounding box center [1443, 362] width 58 height 78
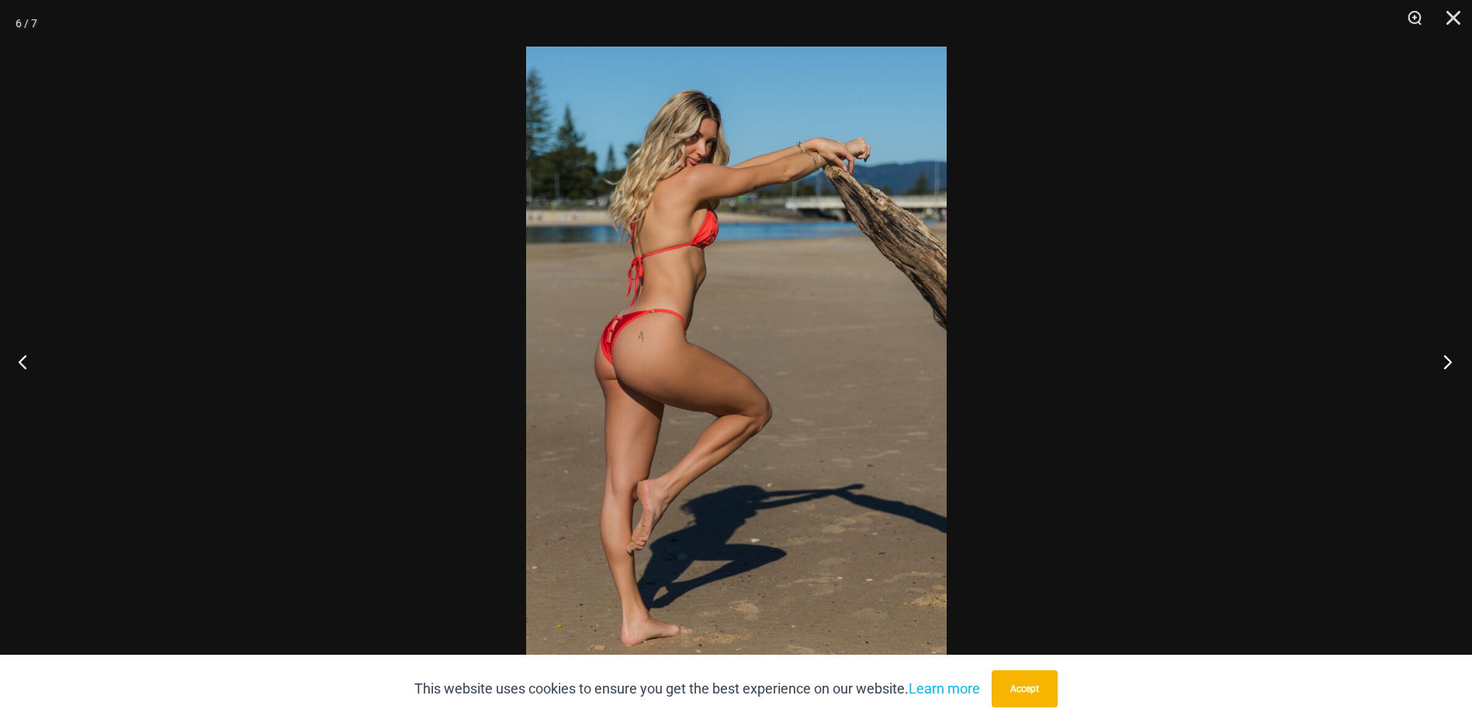
click at [1443, 356] on button "Next" at bounding box center [1443, 362] width 58 height 78
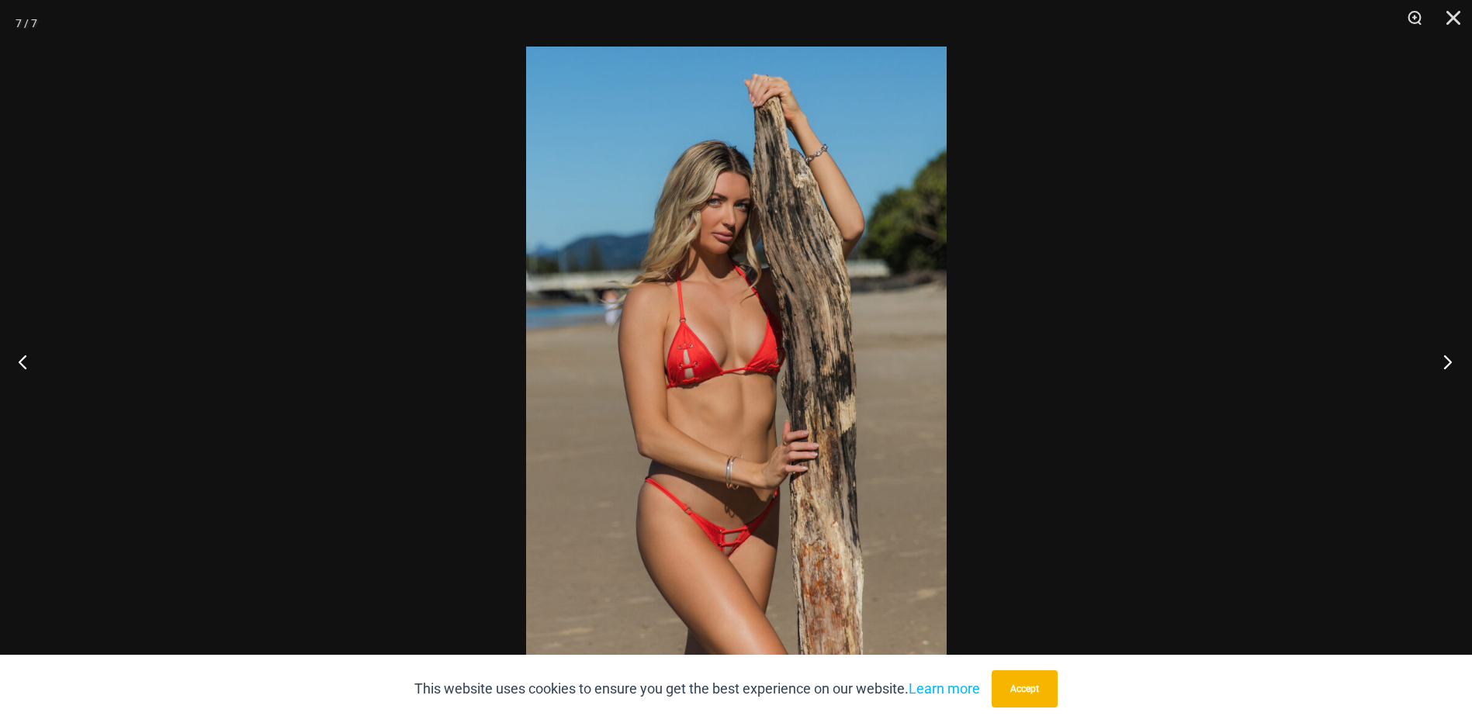
click at [1443, 356] on button "Next" at bounding box center [1443, 362] width 58 height 78
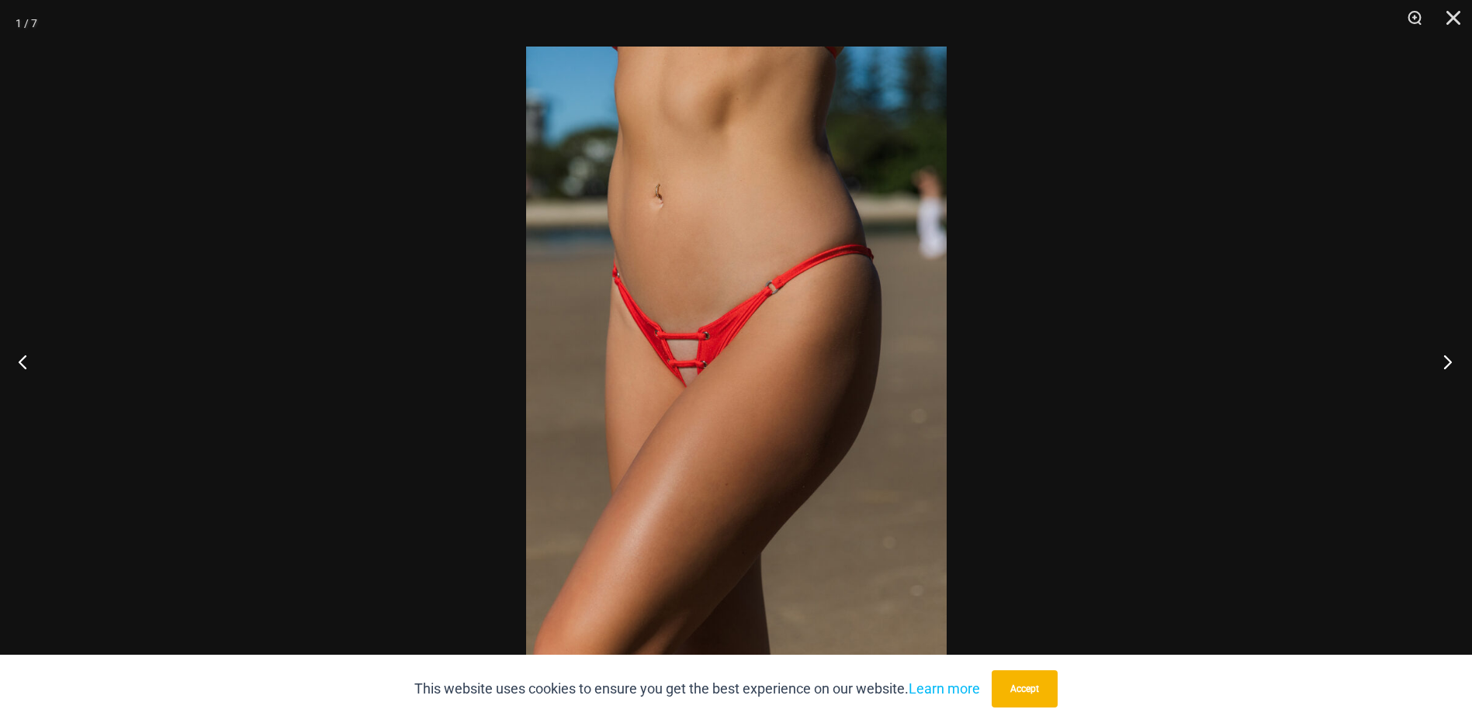
click at [1443, 356] on button "Next" at bounding box center [1443, 362] width 58 height 78
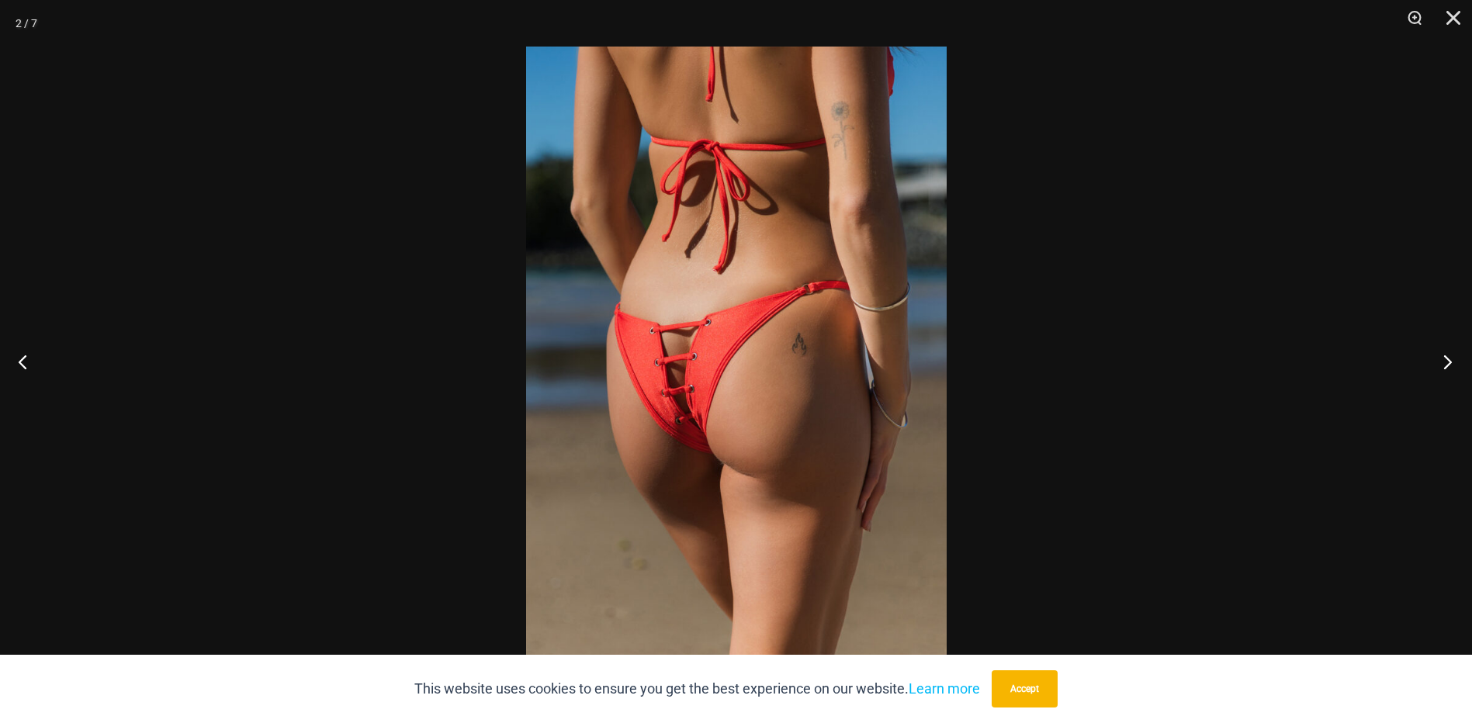
click at [1443, 356] on button "Next" at bounding box center [1443, 362] width 58 height 78
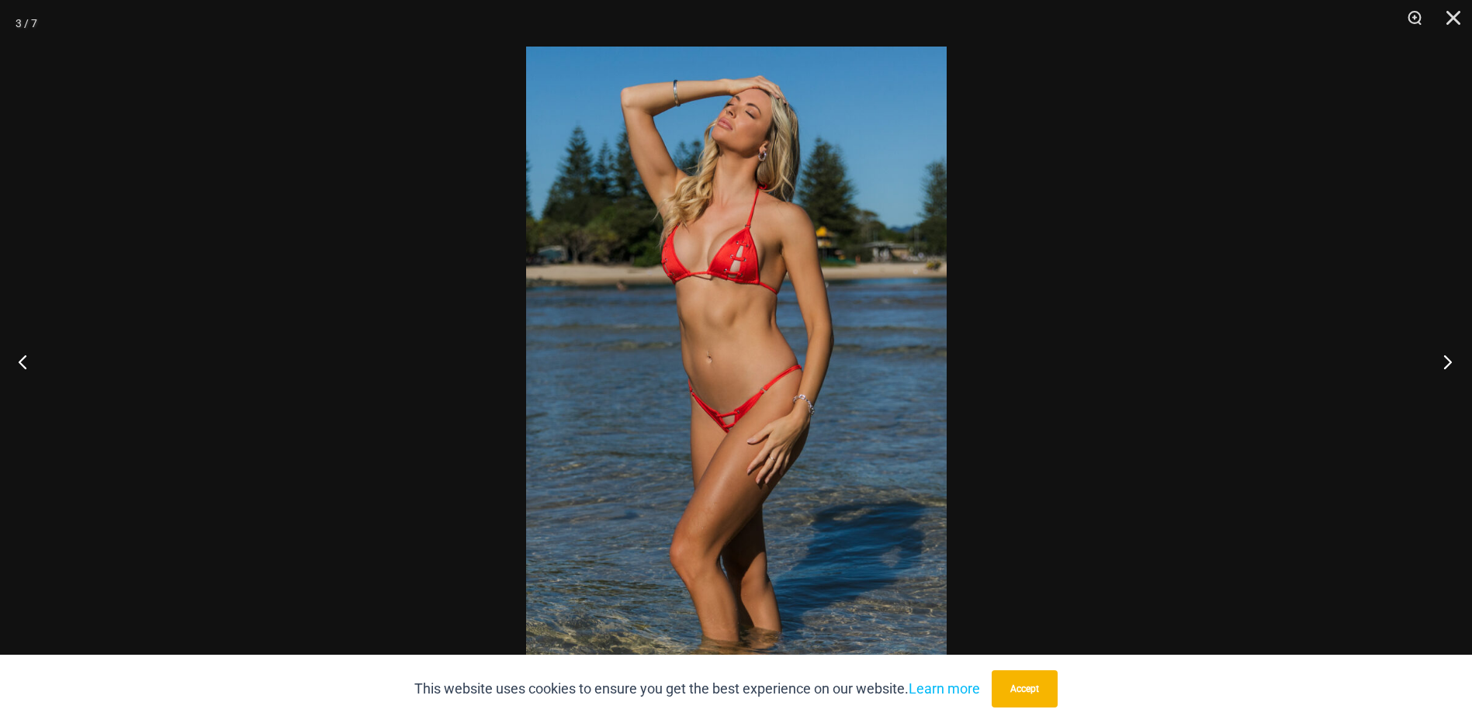
click at [1443, 356] on button "Next" at bounding box center [1443, 362] width 58 height 78
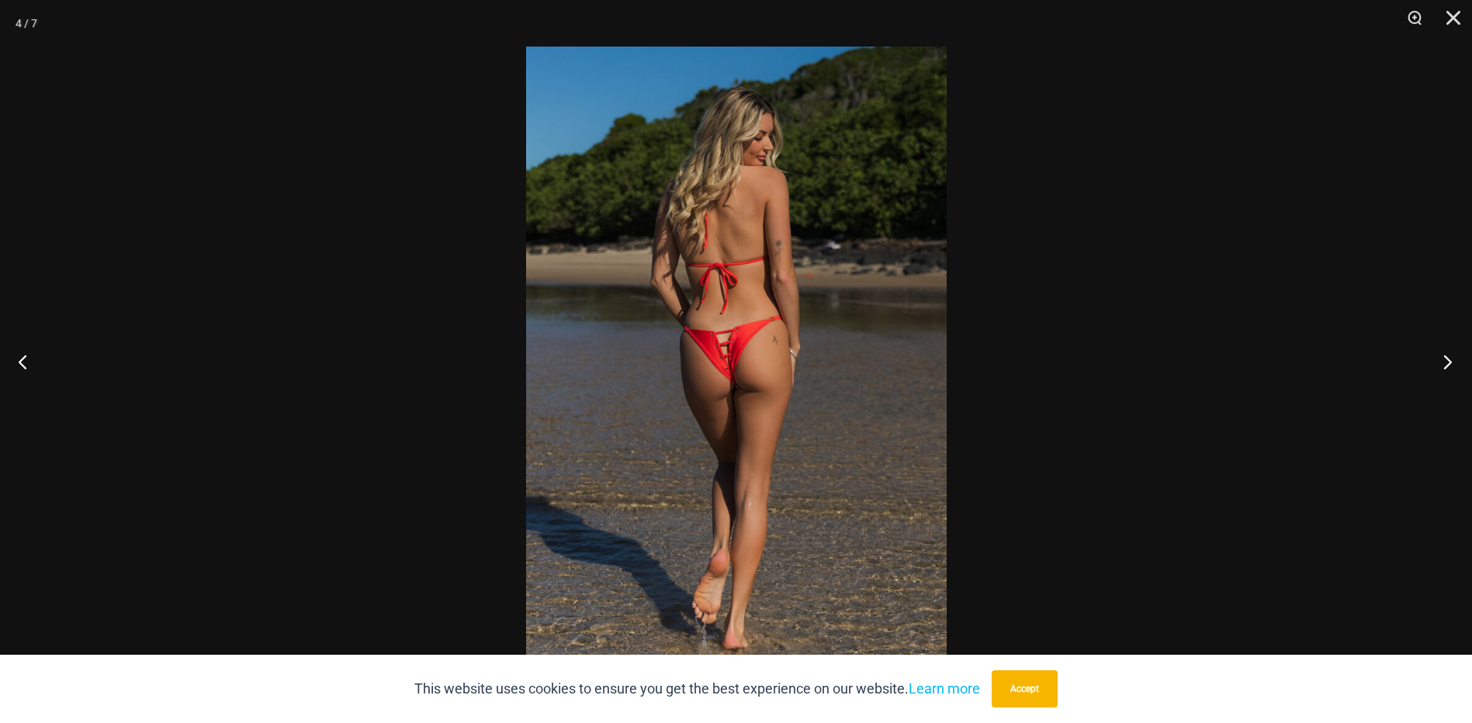
click at [1443, 356] on button "Next" at bounding box center [1443, 362] width 58 height 78
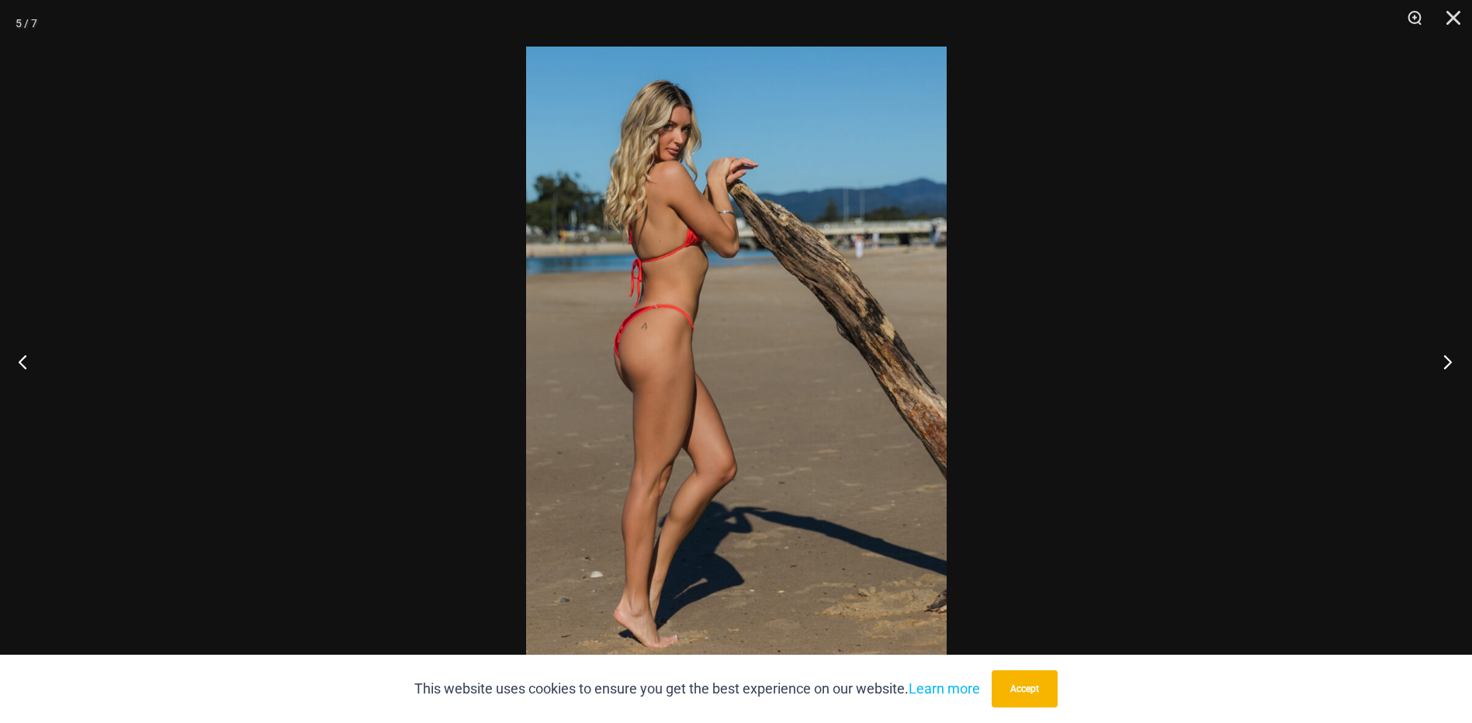
click at [1443, 356] on button "Next" at bounding box center [1443, 362] width 58 height 78
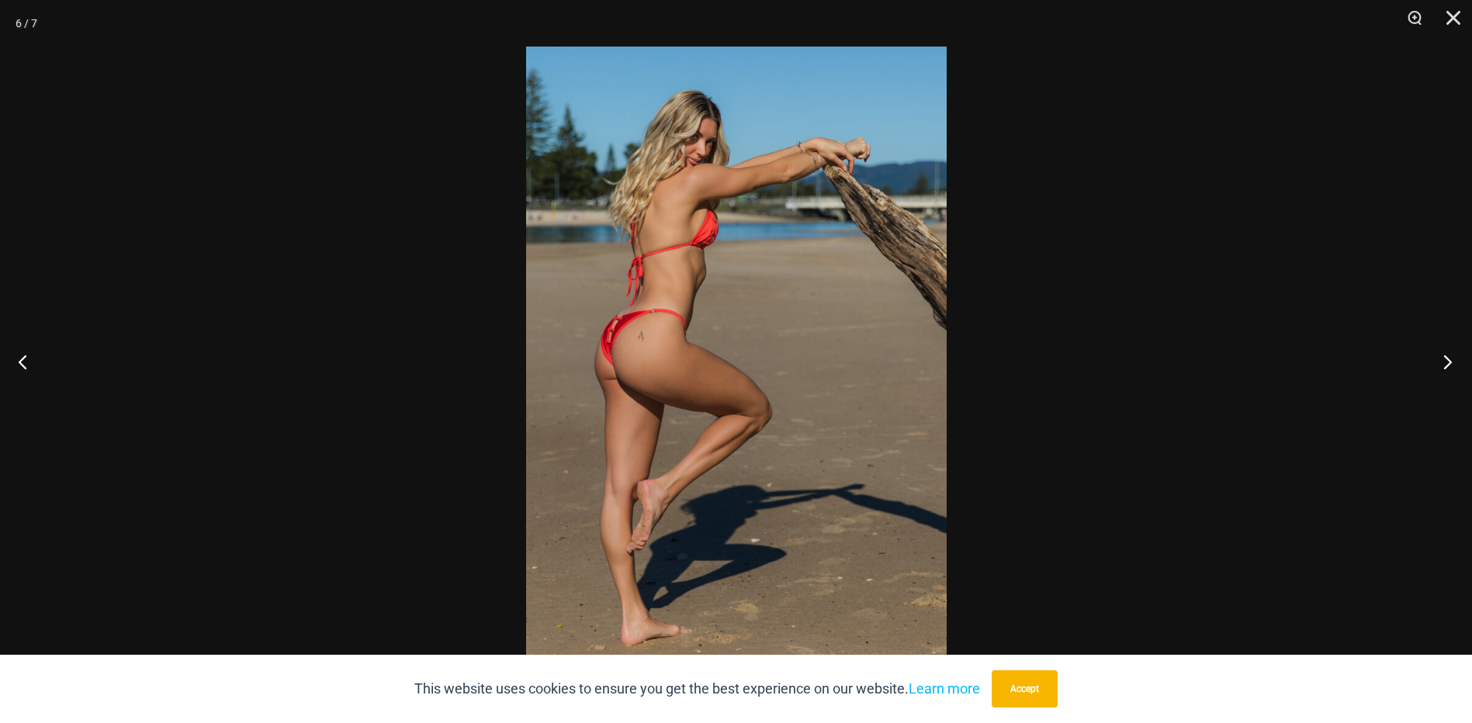
click at [1443, 356] on button "Next" at bounding box center [1443, 362] width 58 height 78
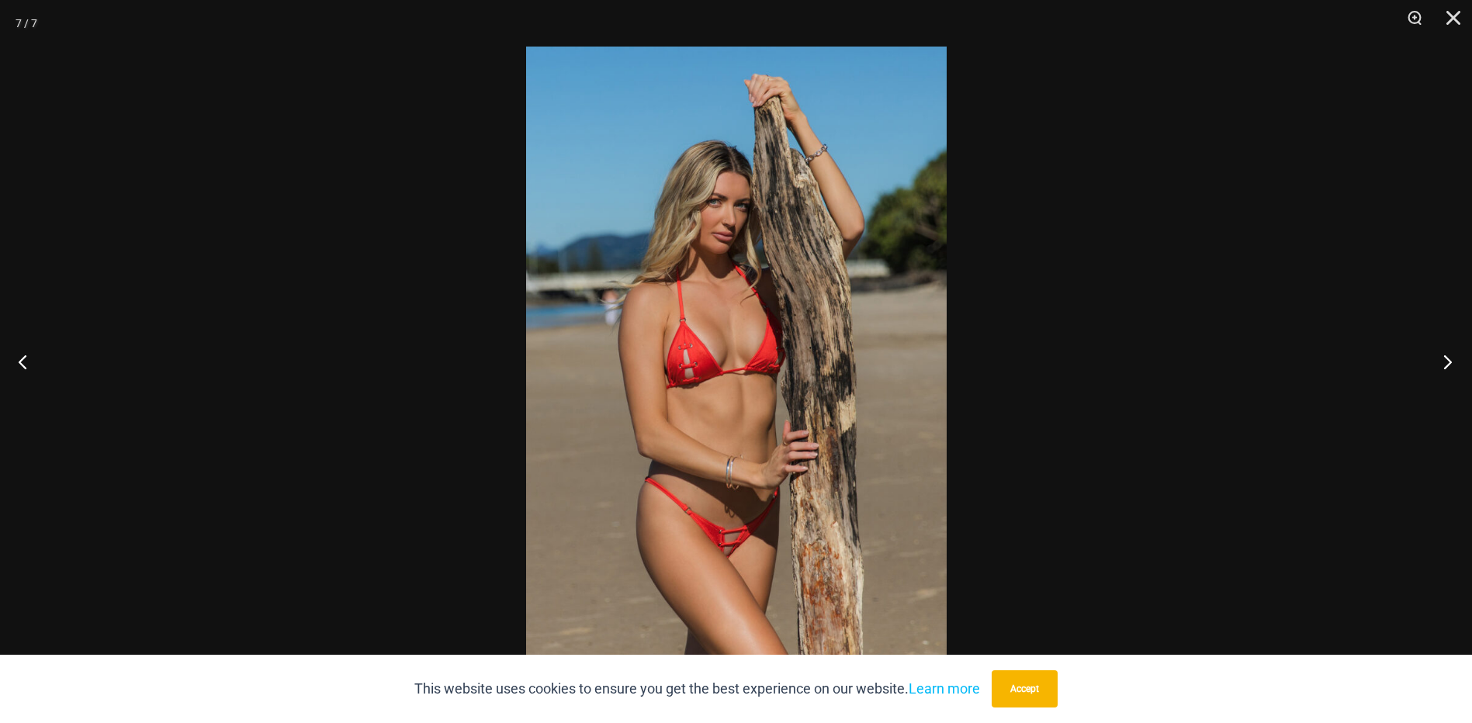
click at [1443, 356] on button "Next" at bounding box center [1443, 362] width 58 height 78
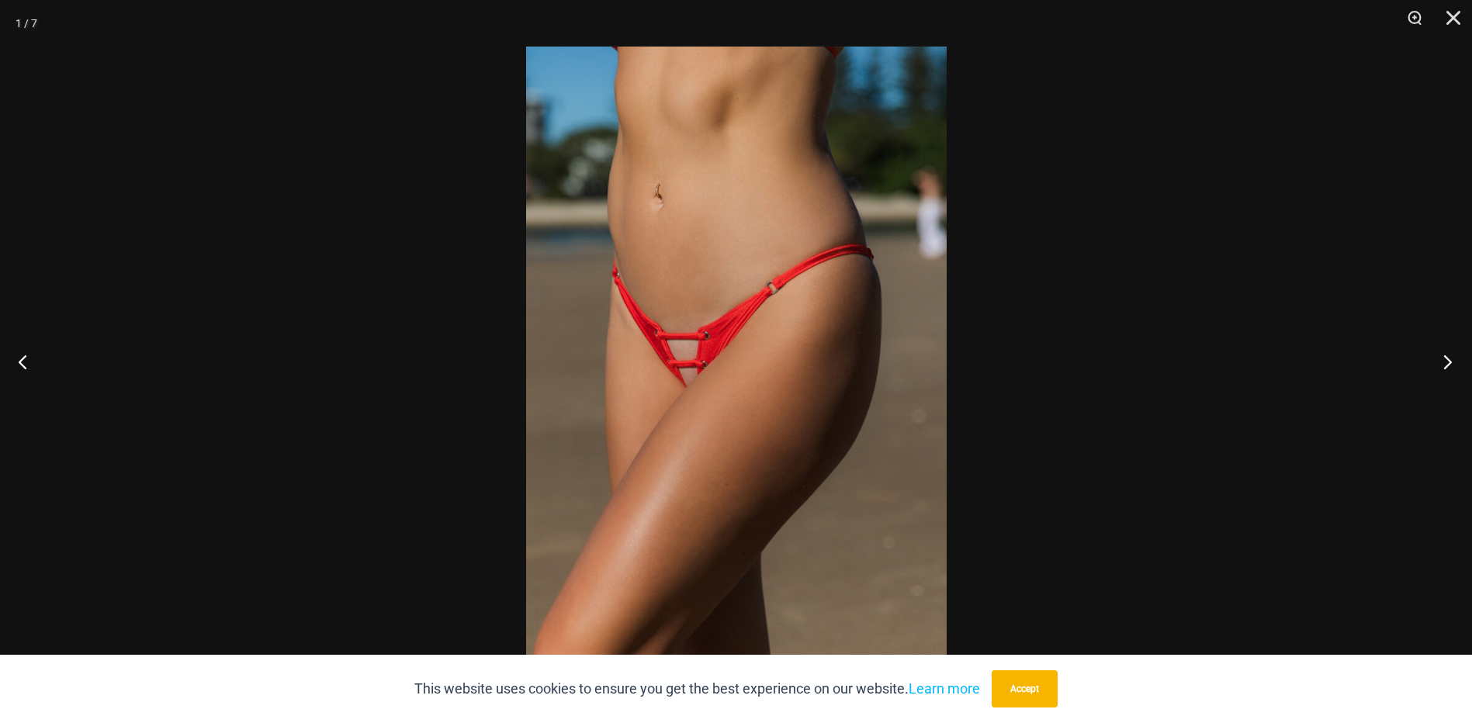
click at [1443, 356] on button "Next" at bounding box center [1443, 362] width 58 height 78
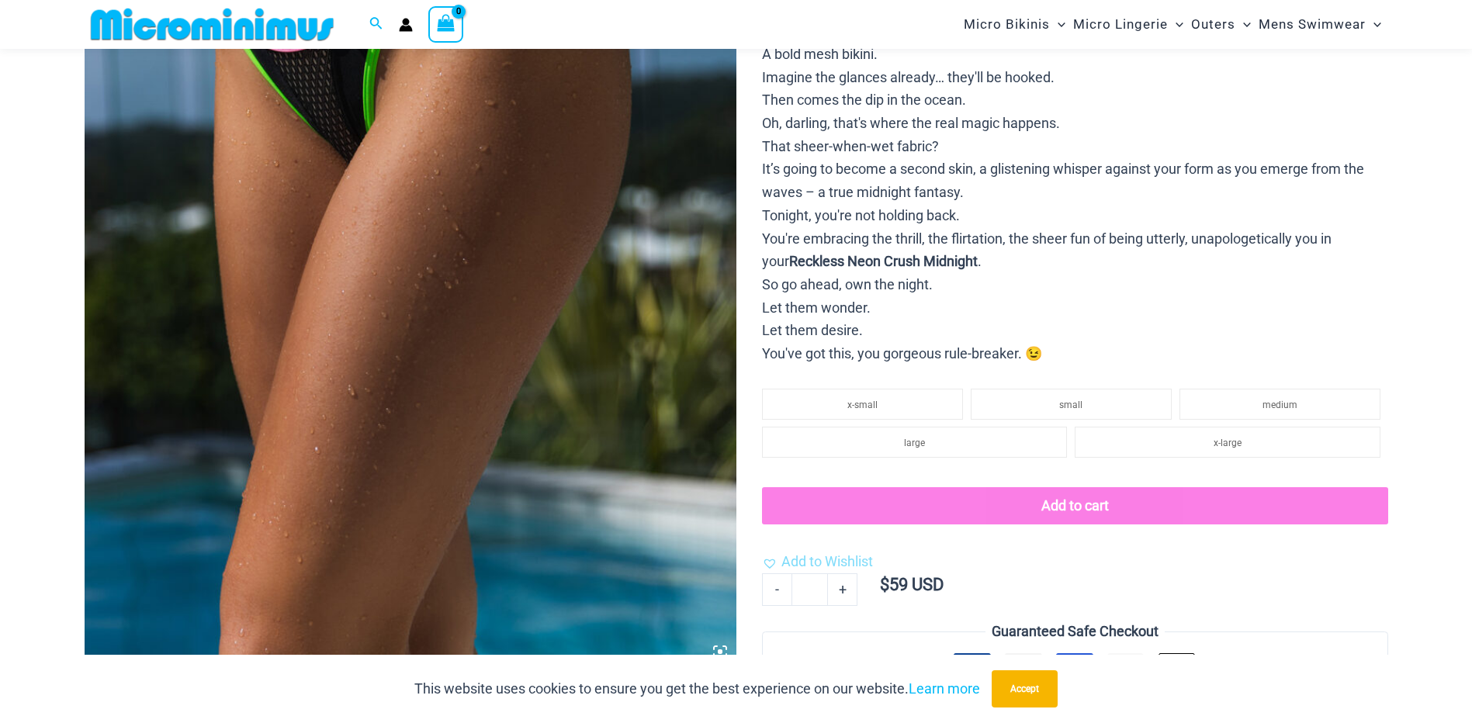
scroll to position [606, 0]
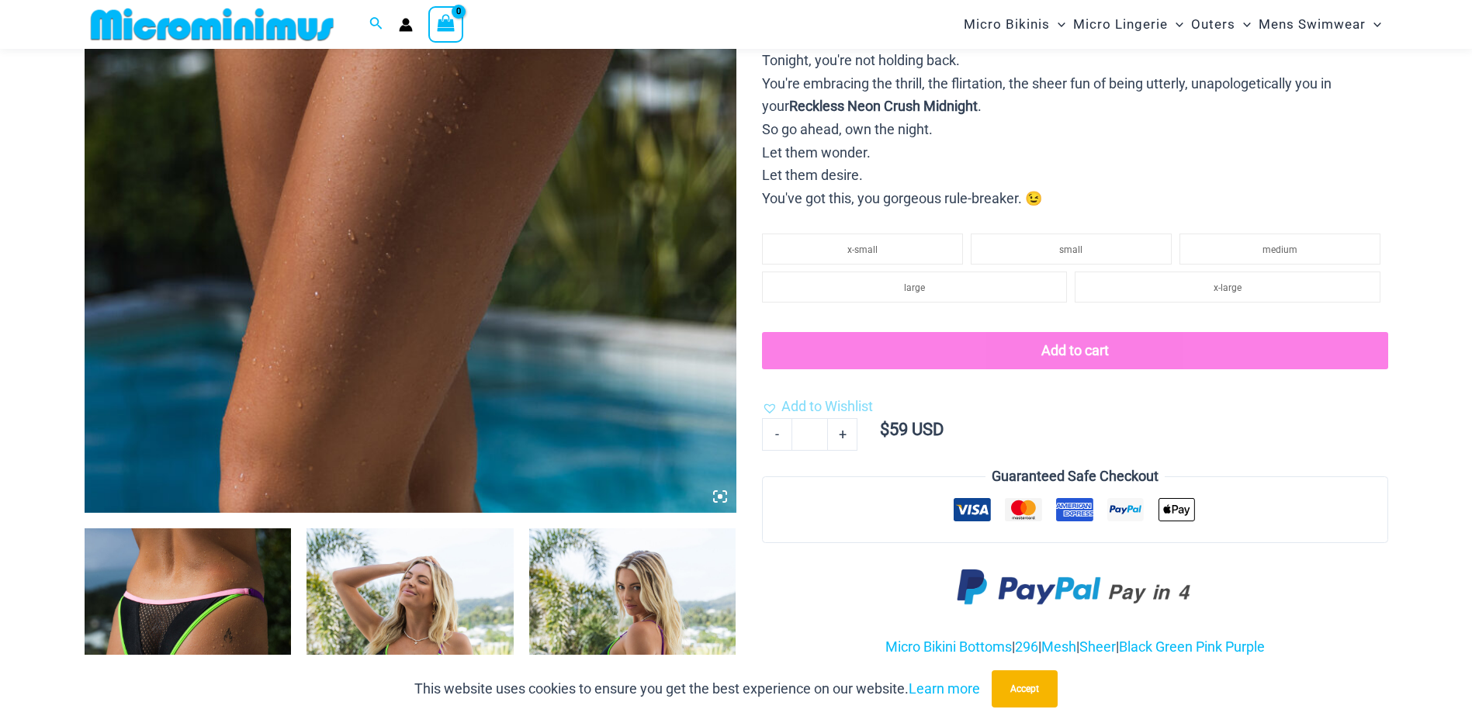
click at [226, 570] on img at bounding box center [188, 683] width 207 height 310
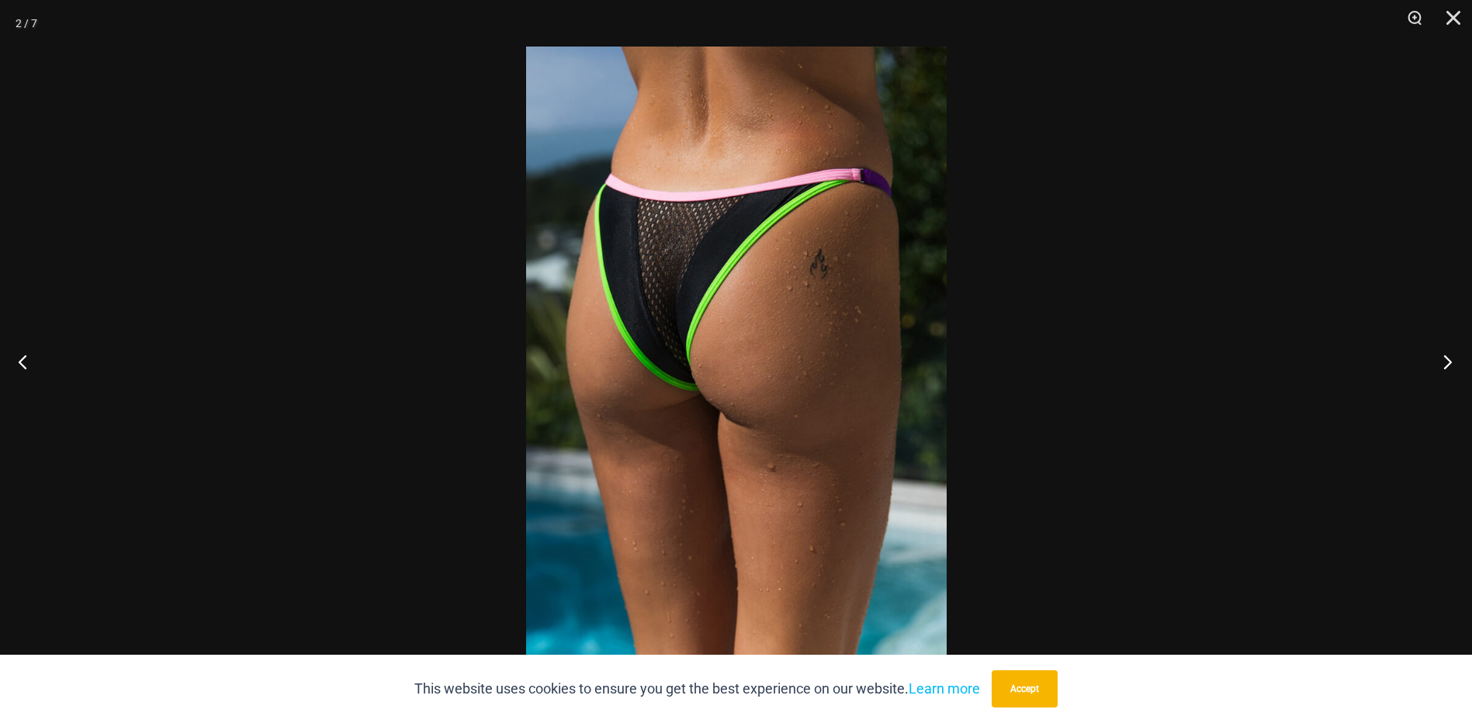
click at [1450, 360] on button "Next" at bounding box center [1443, 362] width 58 height 78
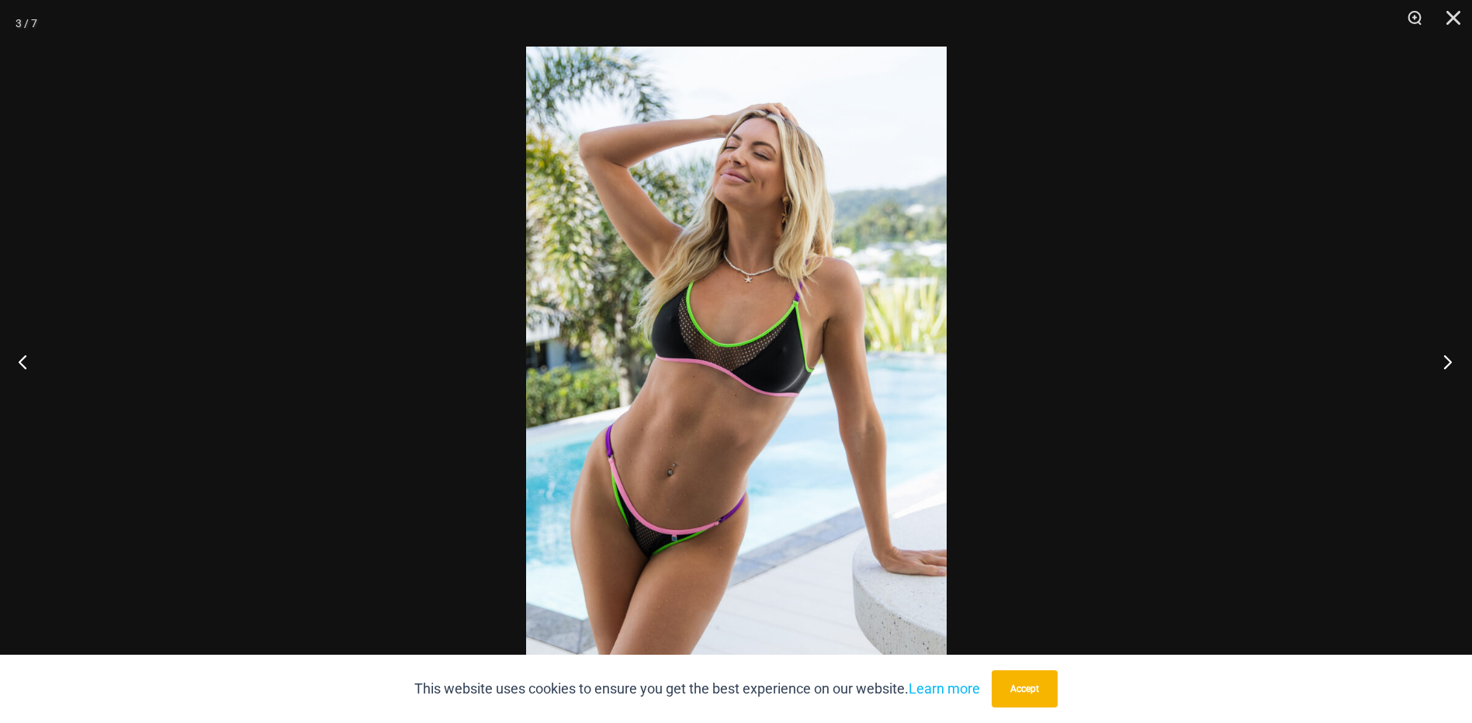
click at [1450, 360] on button "Next" at bounding box center [1443, 362] width 58 height 78
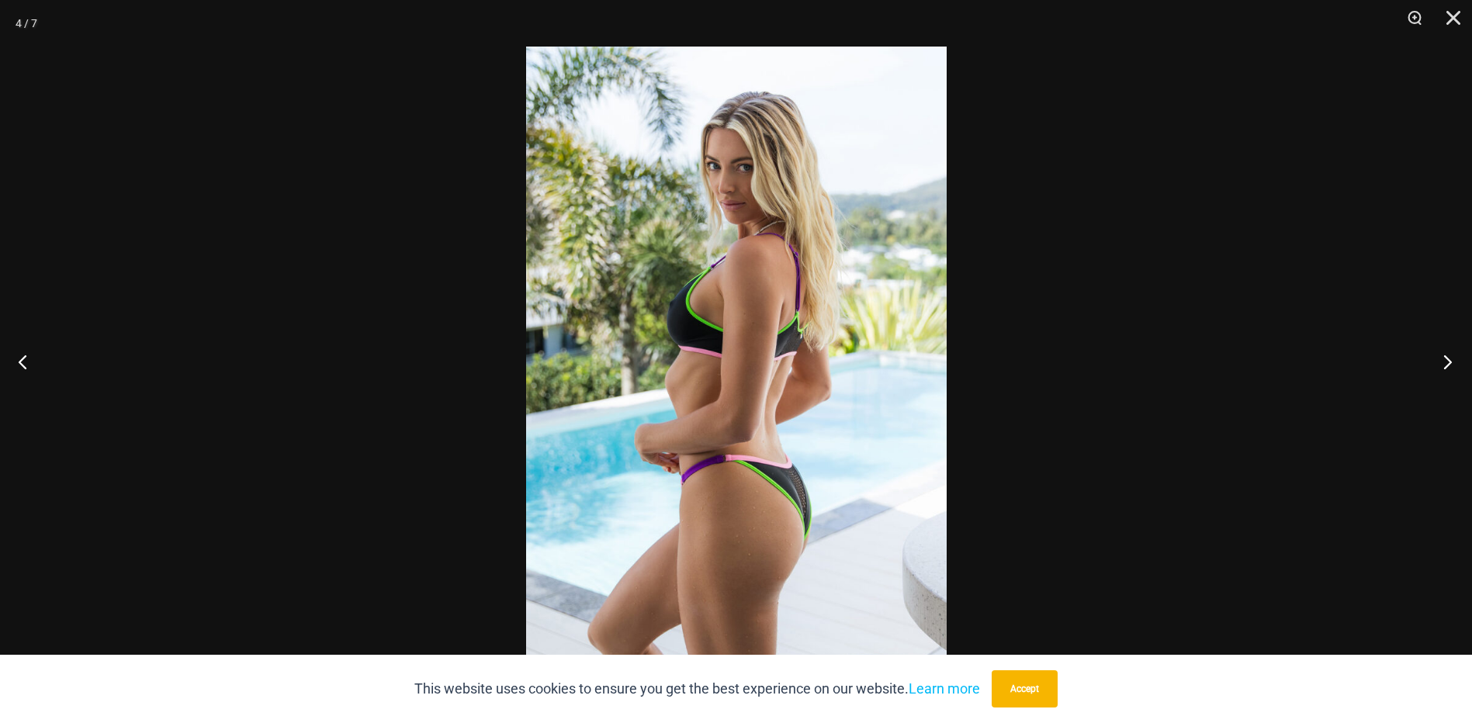
click at [1450, 360] on button "Next" at bounding box center [1443, 362] width 58 height 78
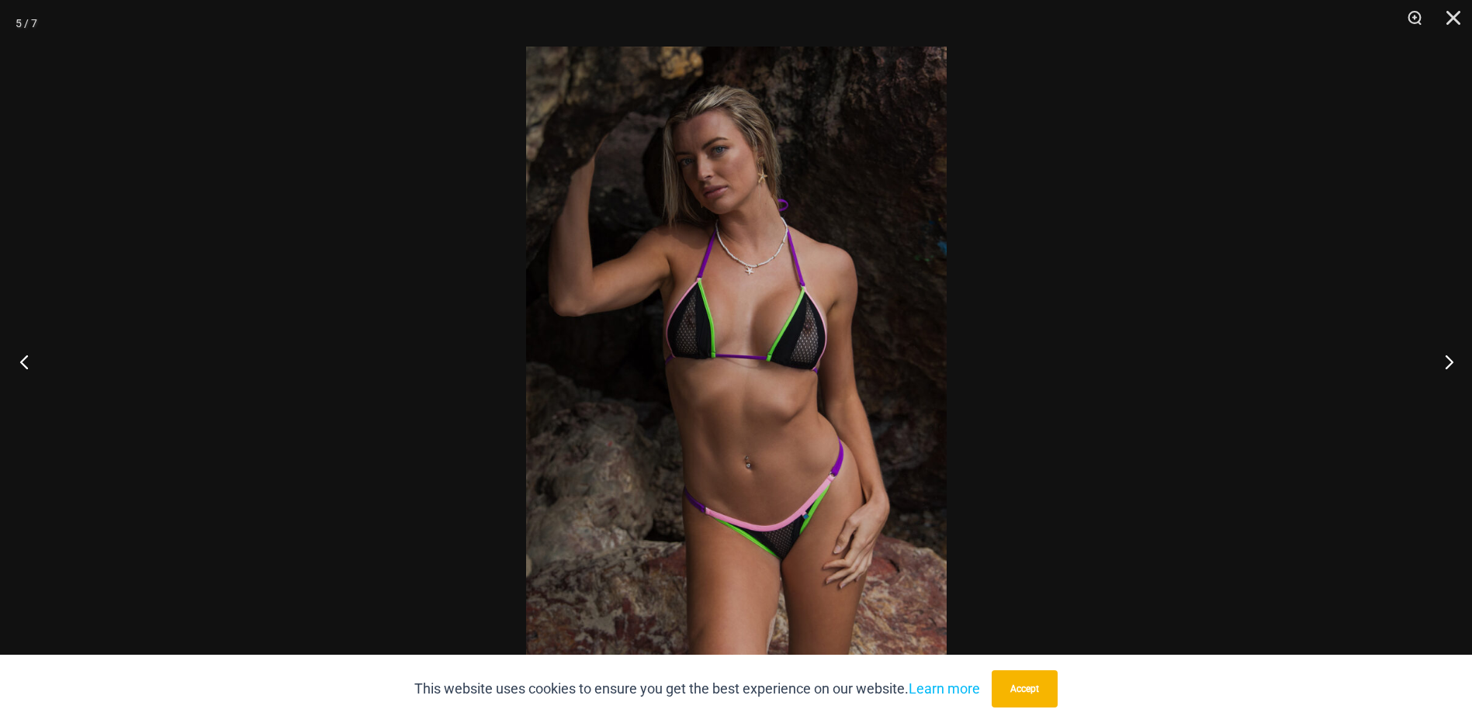
click at [15, 351] on button "Previous" at bounding box center [29, 362] width 58 height 78
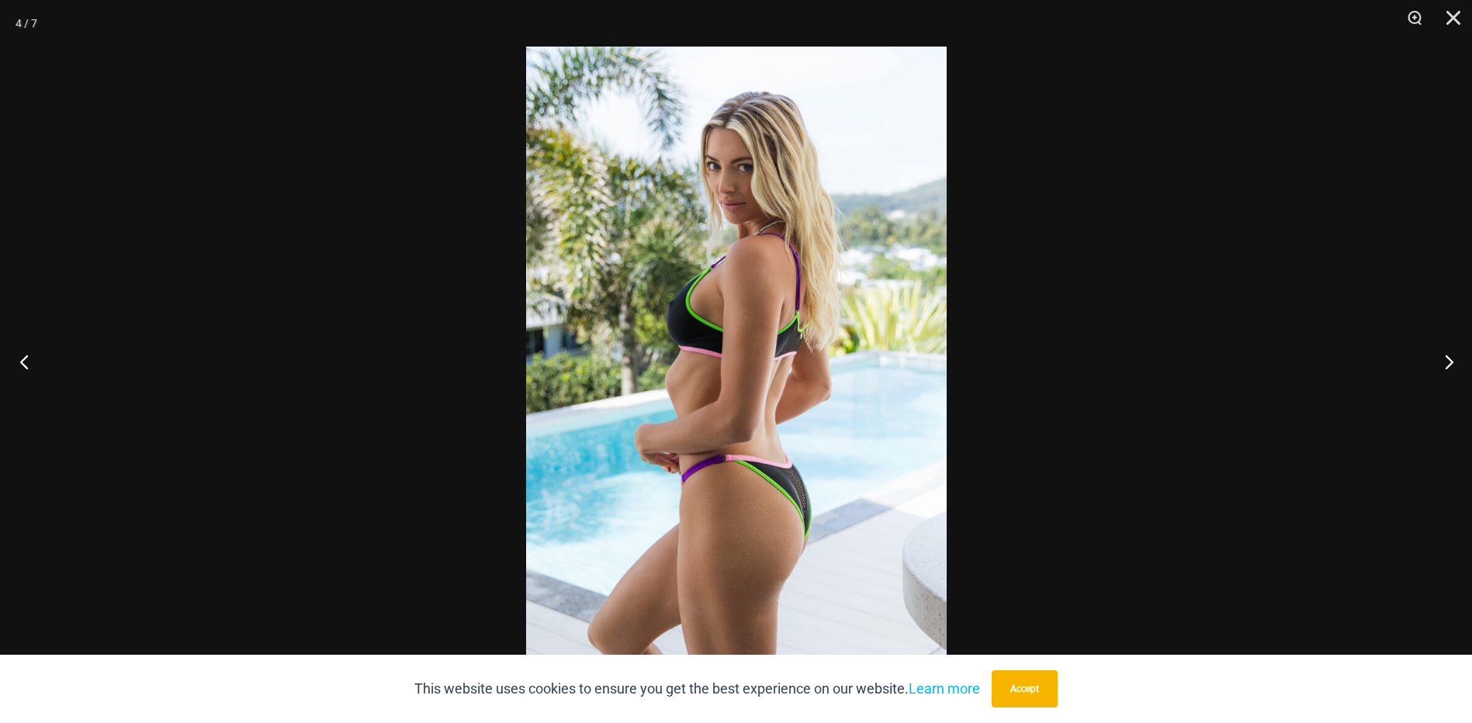
click at [15, 351] on button "Previous" at bounding box center [29, 362] width 58 height 78
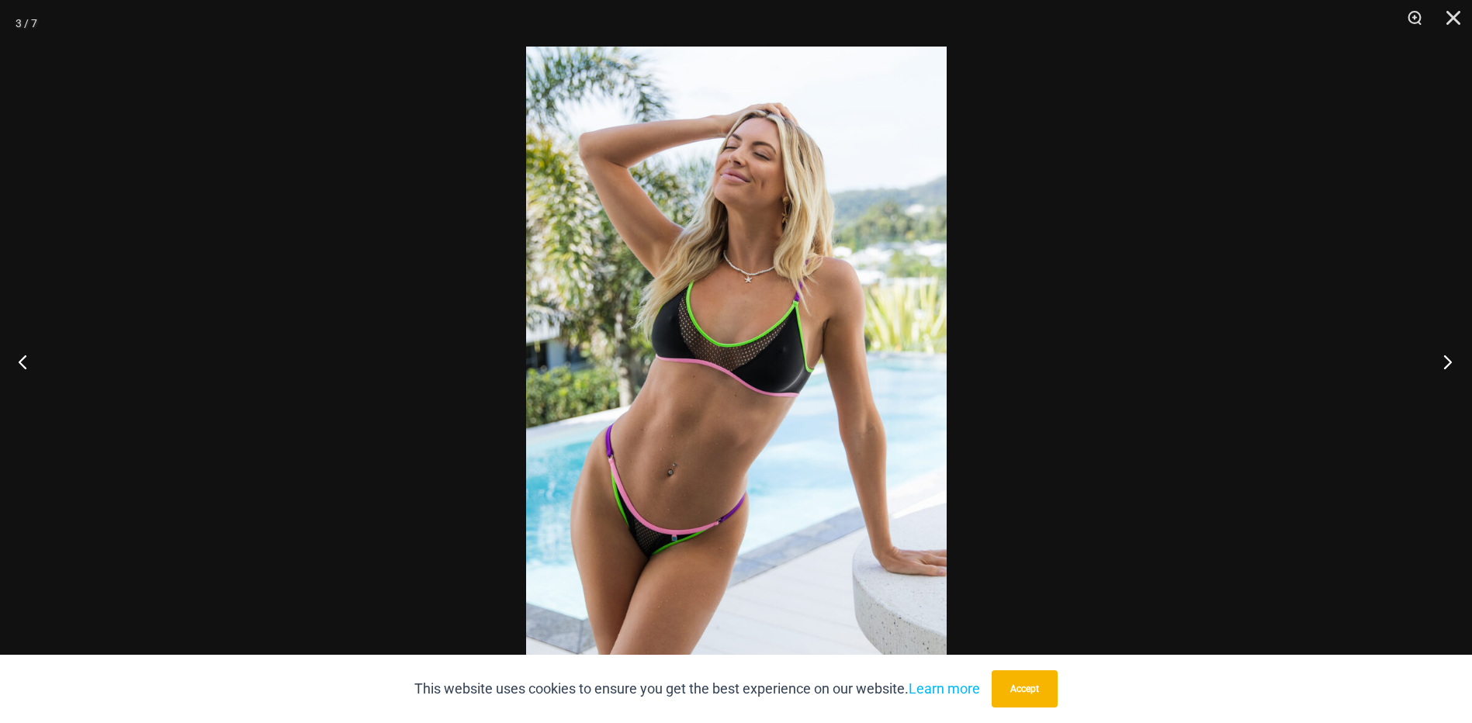
click at [1443, 360] on button "Next" at bounding box center [1443, 362] width 58 height 78
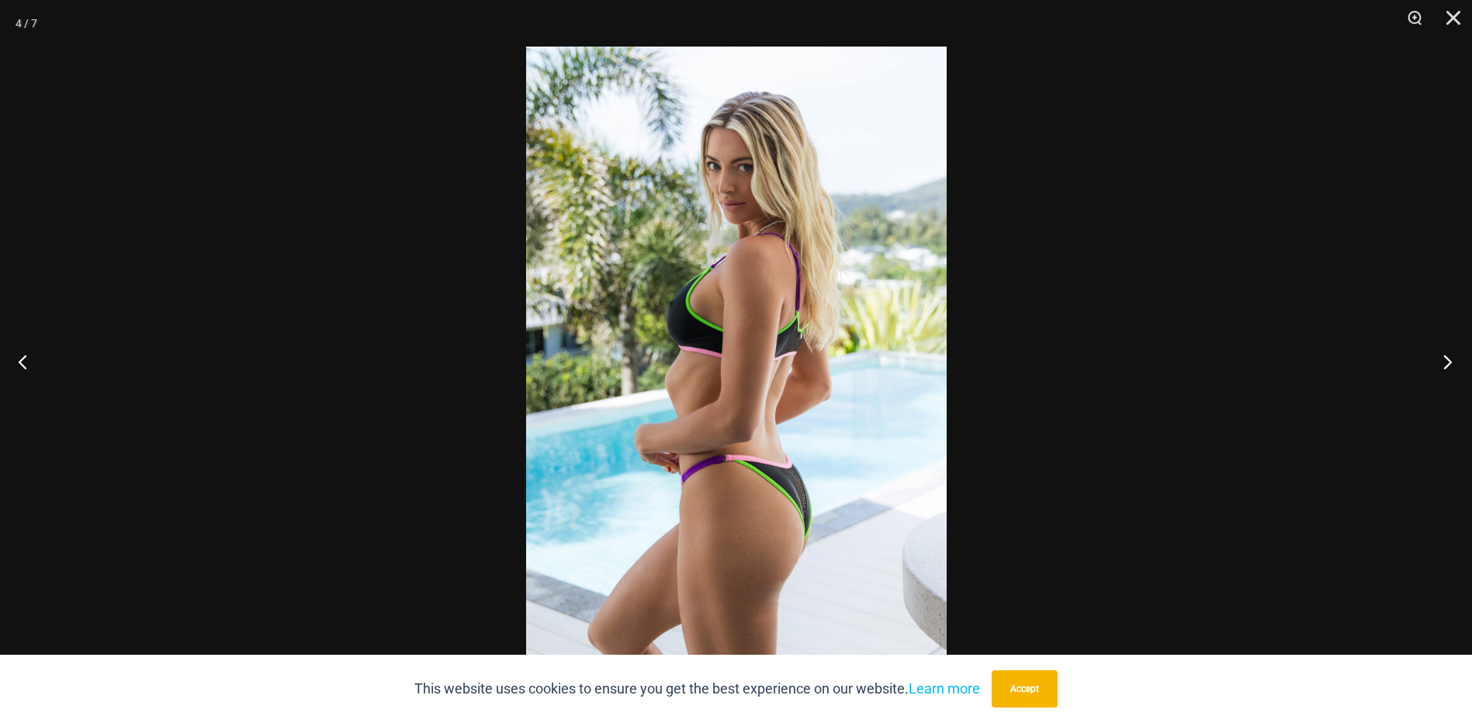
click at [1443, 360] on button "Next" at bounding box center [1443, 362] width 58 height 78
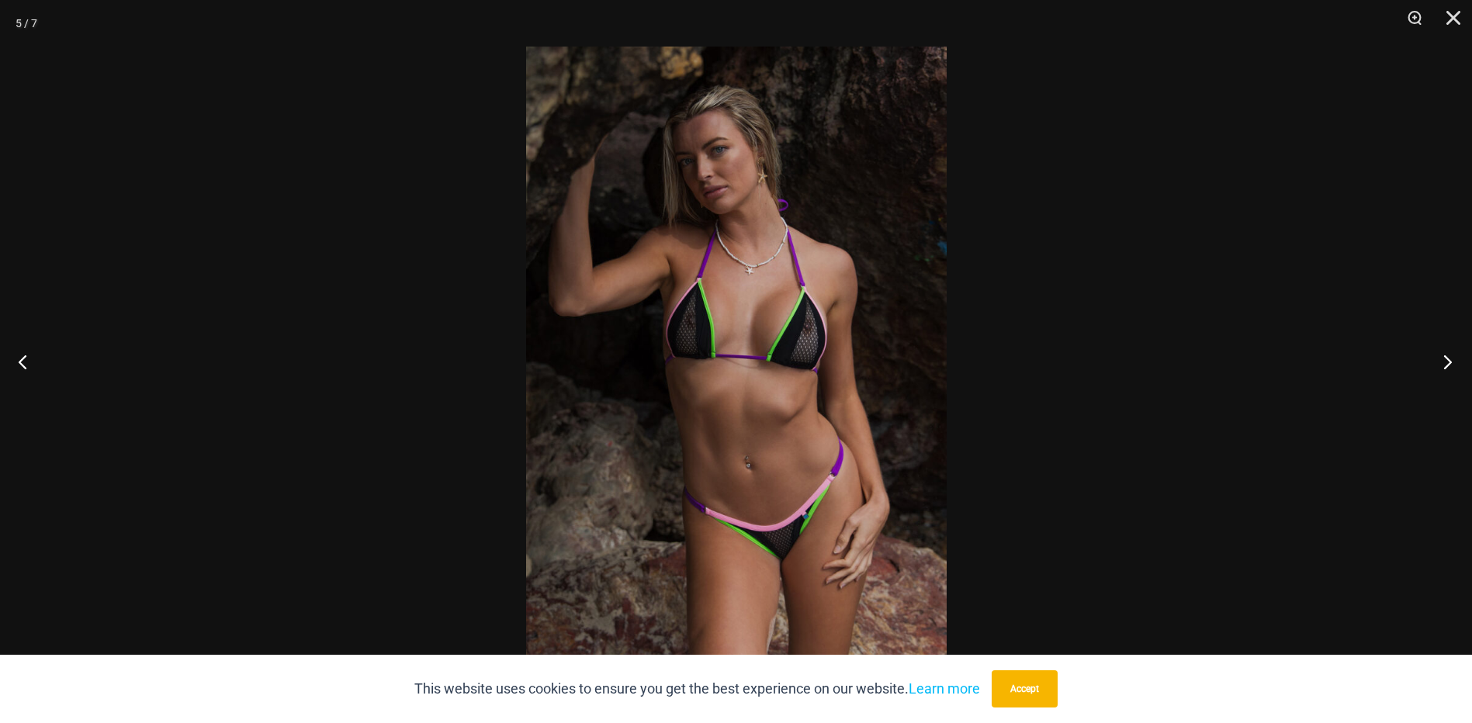
click at [1443, 360] on button "Next" at bounding box center [1443, 362] width 58 height 78
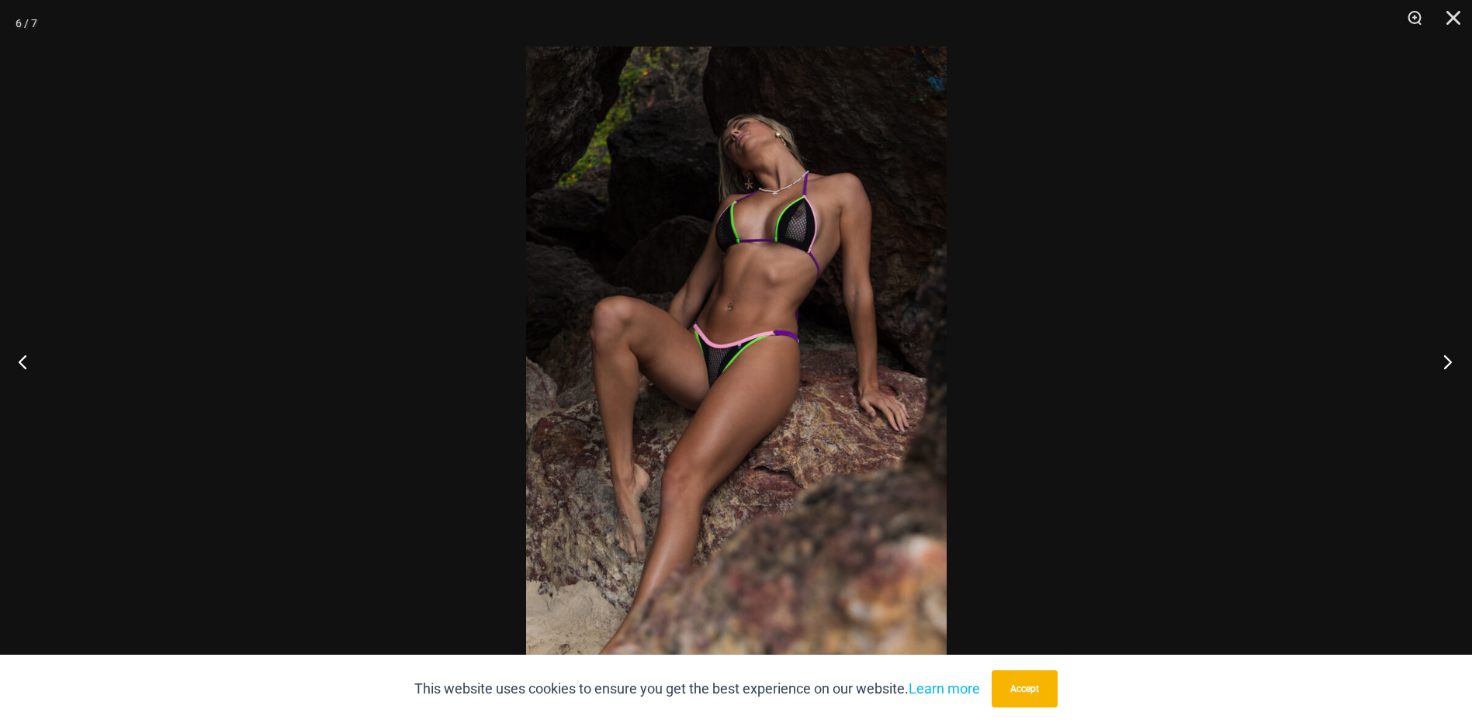
click at [1443, 360] on button "Next" at bounding box center [1443, 362] width 58 height 78
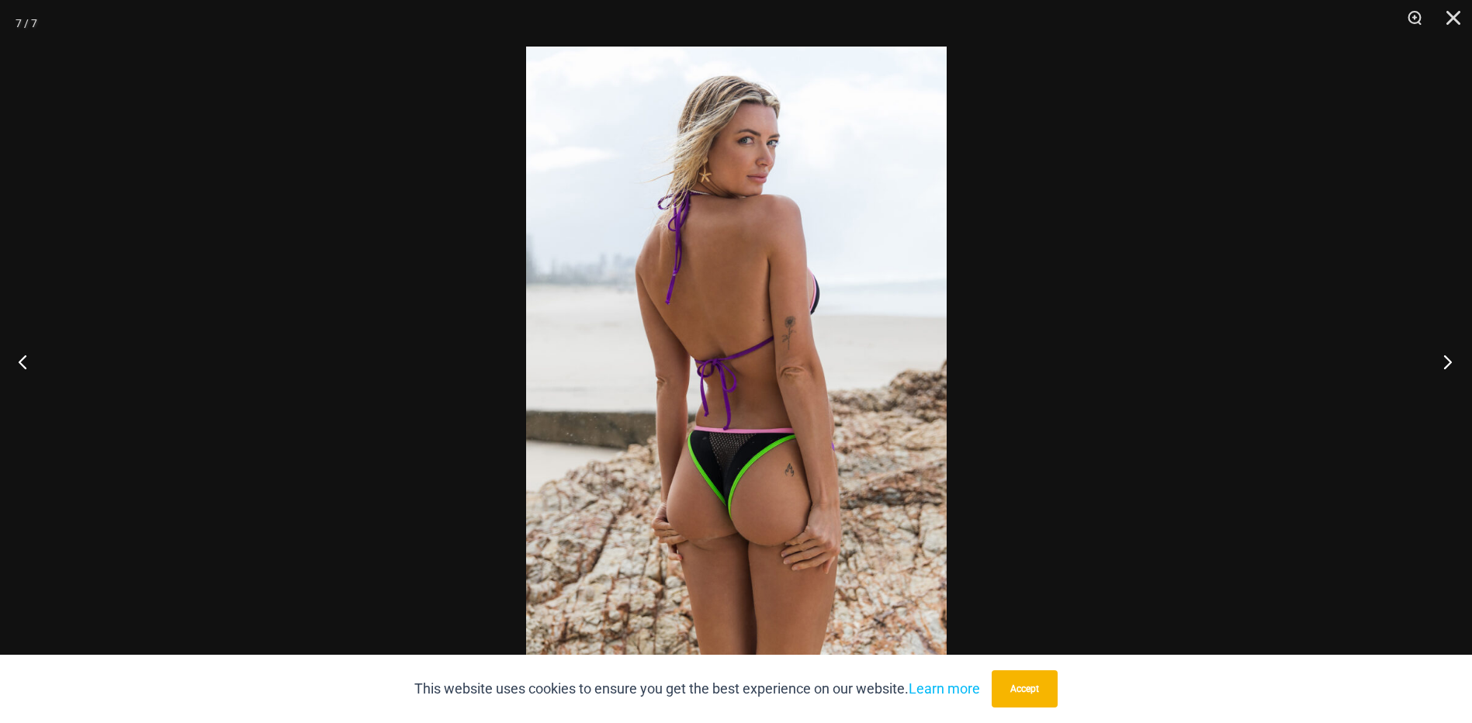
click at [1443, 360] on button "Next" at bounding box center [1443, 362] width 58 height 78
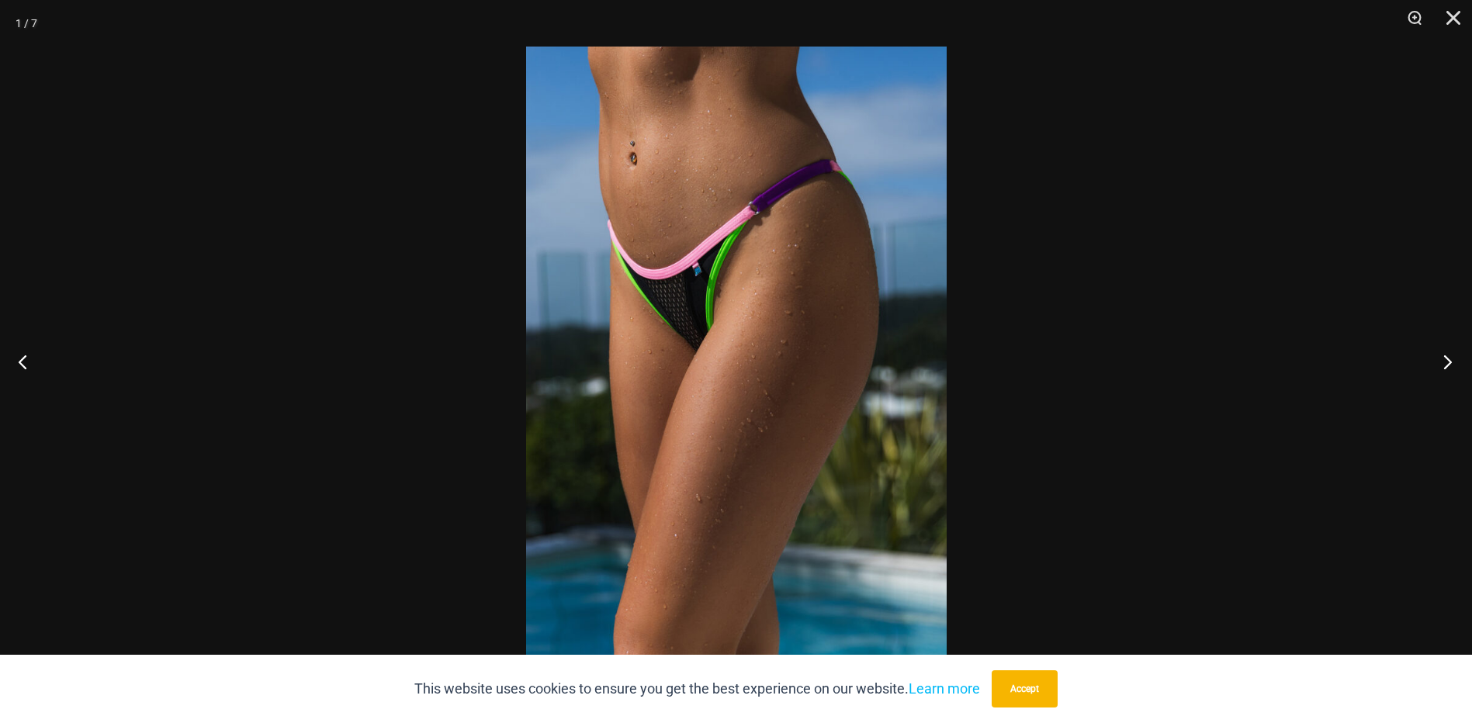
click at [1443, 360] on button "Next" at bounding box center [1443, 362] width 58 height 78
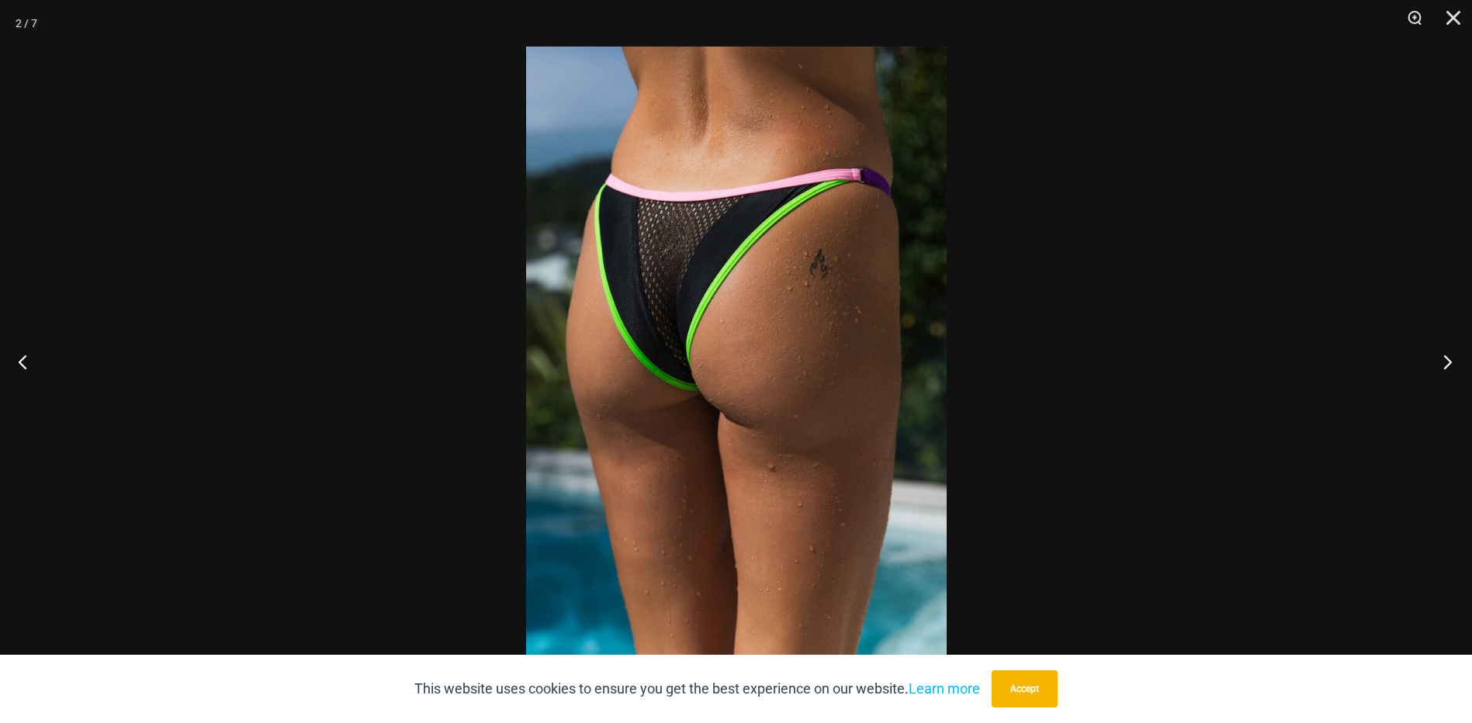
click at [1443, 360] on button "Next" at bounding box center [1443, 362] width 58 height 78
